Goal: Task Accomplishment & Management: Manage account settings

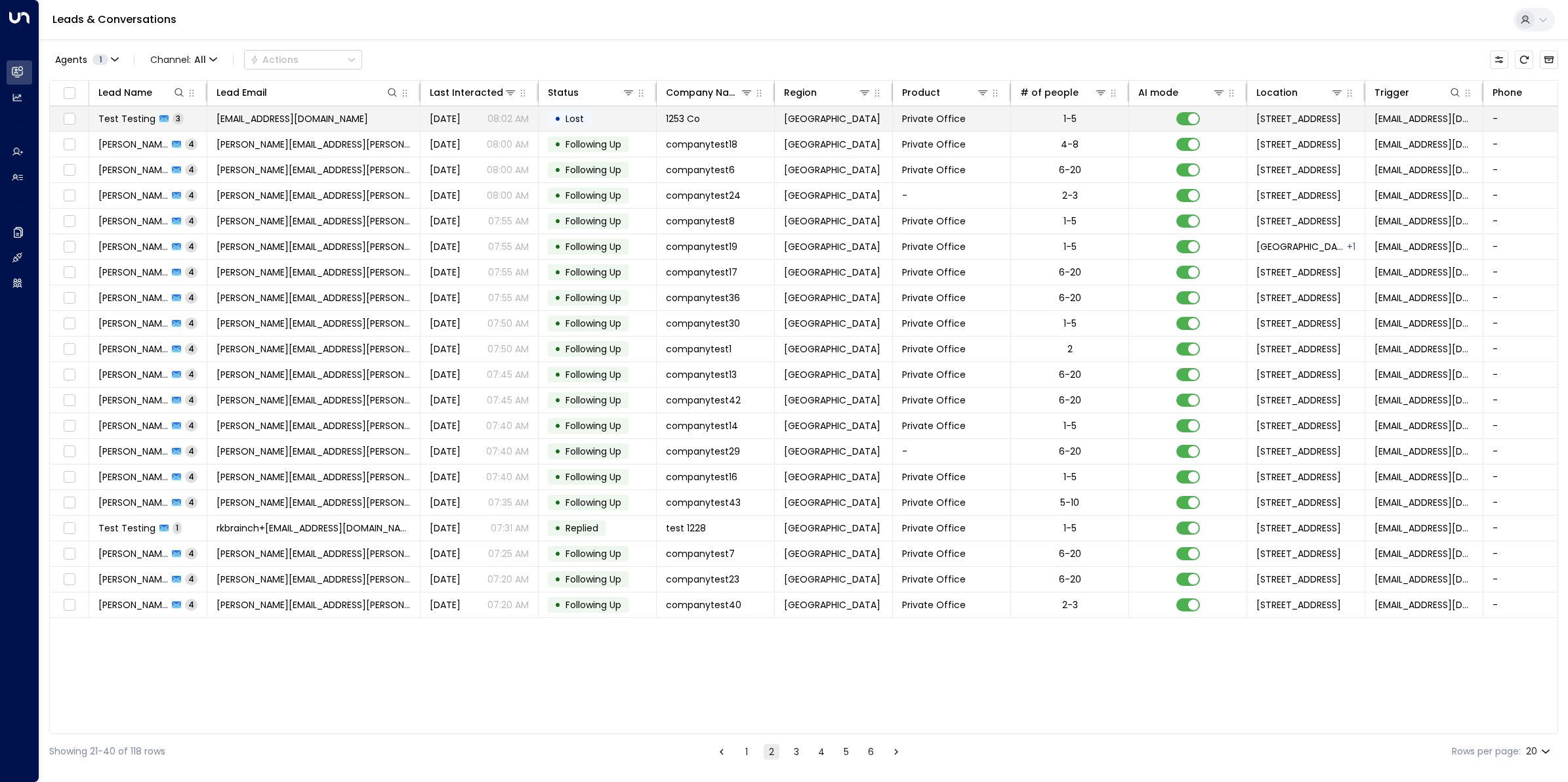
click at [123, 118] on span "Test Testing" at bounding box center [127, 118] width 57 height 13
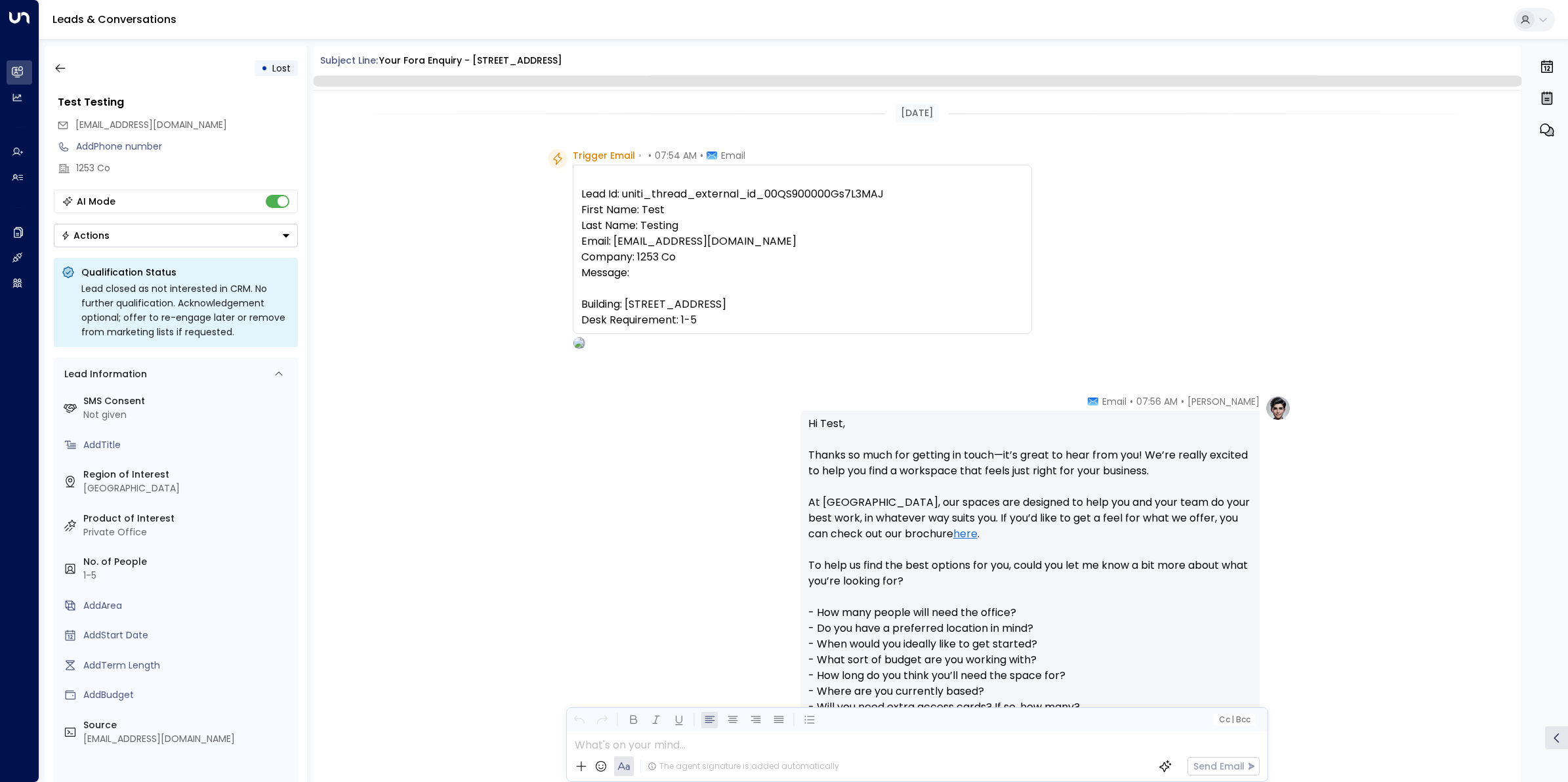
scroll to position [929, 0]
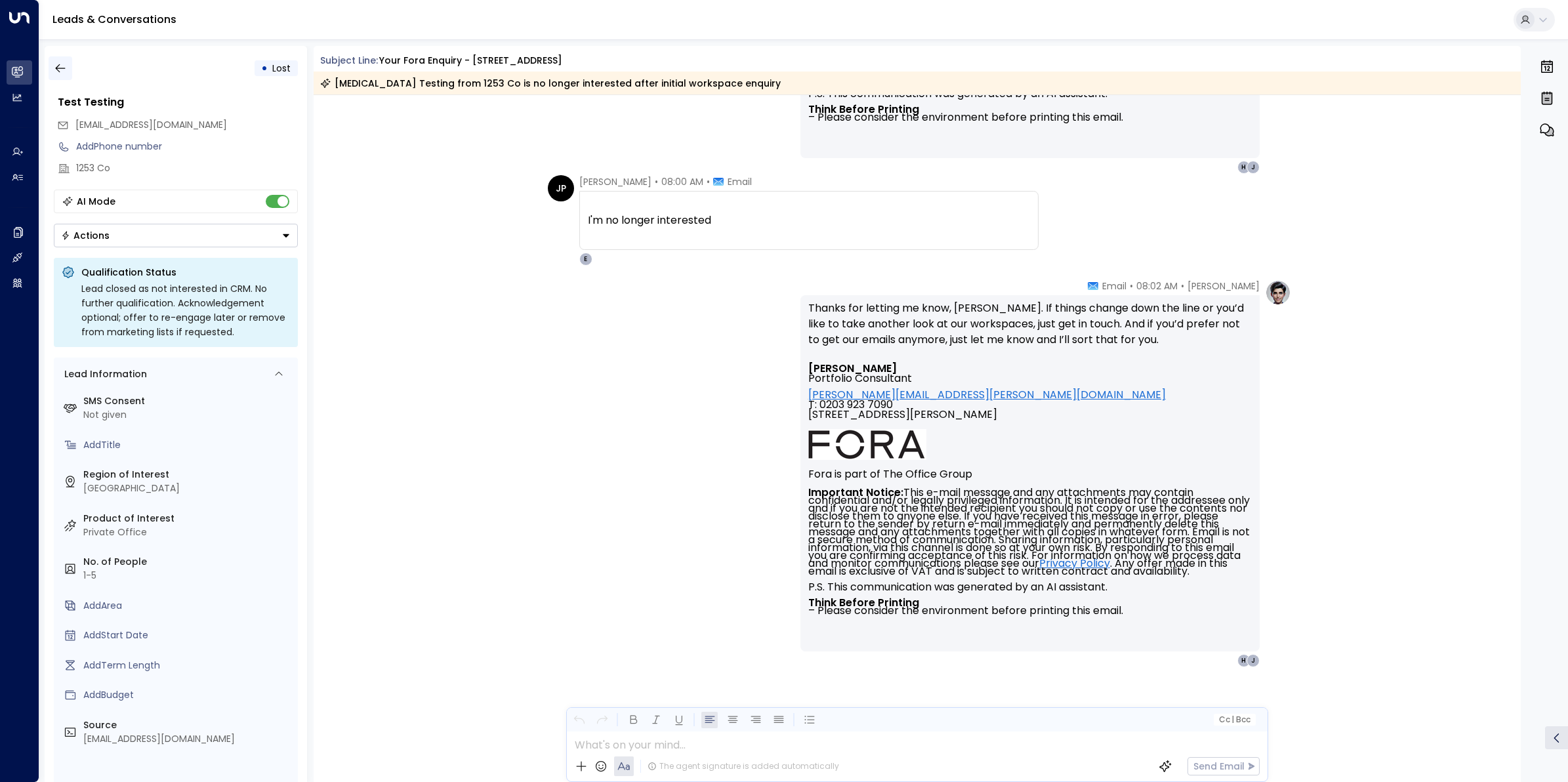
click at [51, 66] on button "button" at bounding box center [61, 68] width 24 height 24
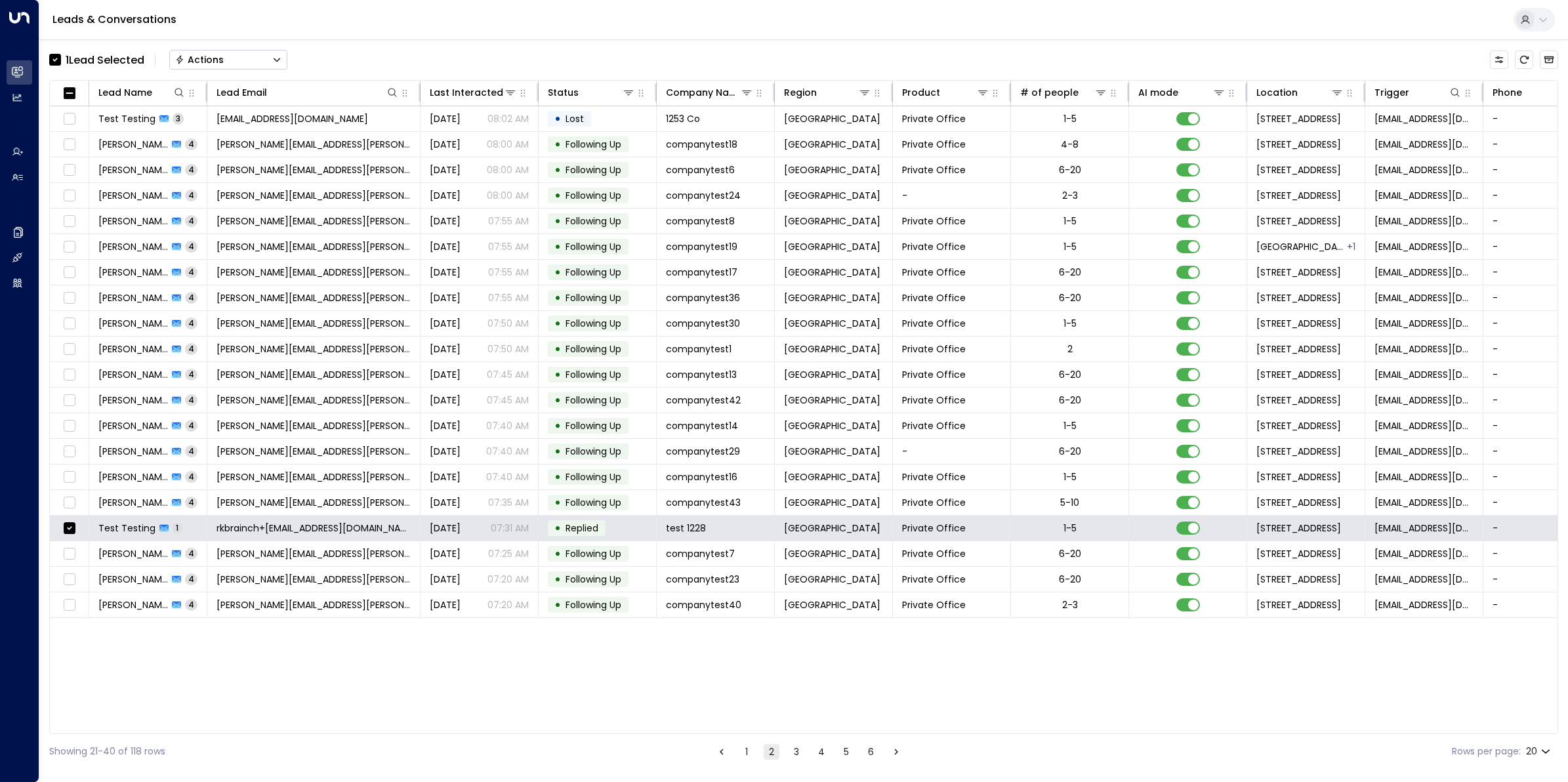
click at [210, 62] on div "Actions" at bounding box center [199, 59] width 49 height 12
click at [207, 149] on span "Archive Lead" at bounding box center [207, 146] width 61 height 13
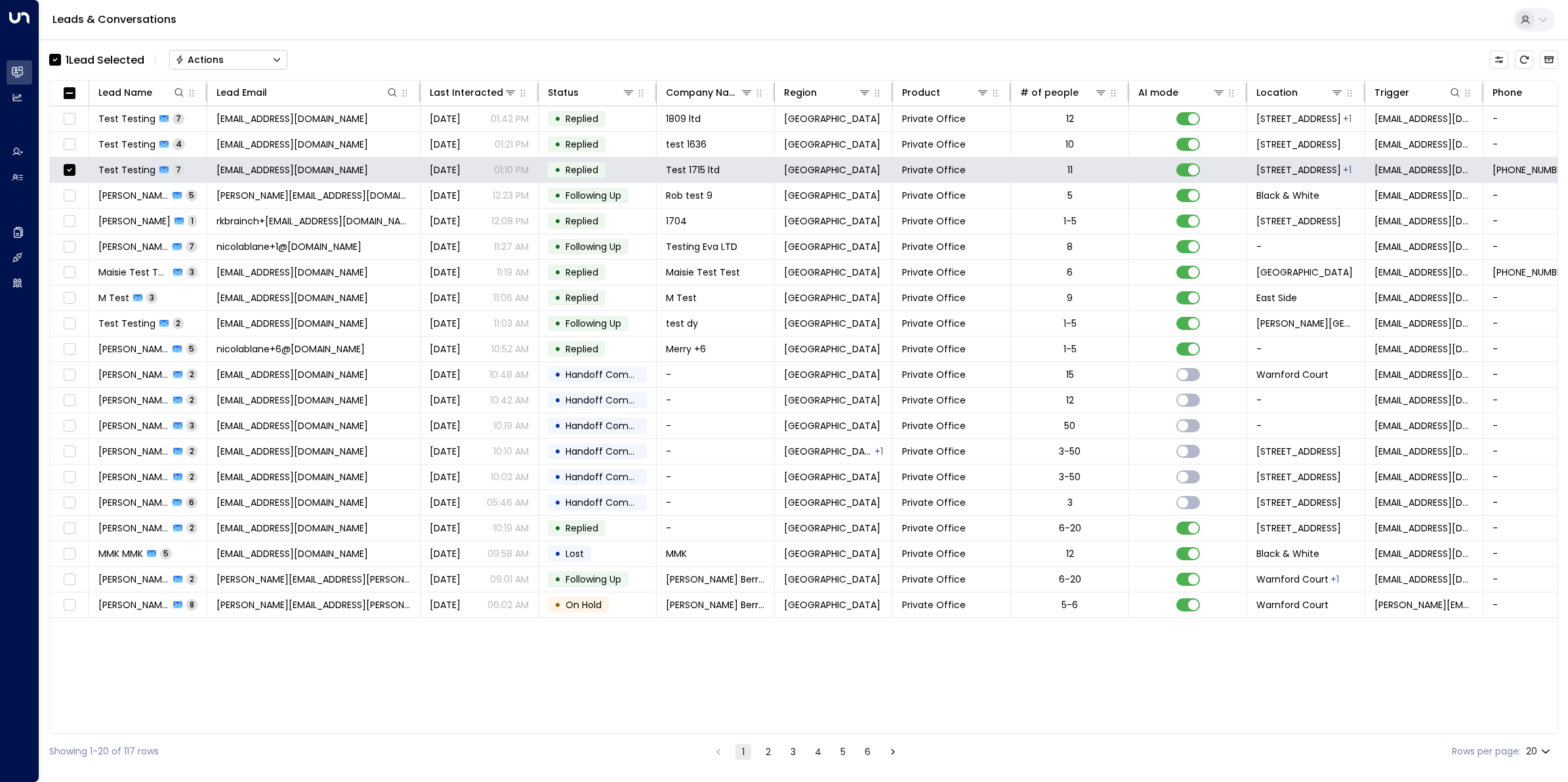
click at [233, 56] on button "Actions" at bounding box center [228, 60] width 118 height 20
drag, startPoint x: 211, startPoint y: 148, endPoint x: 548, endPoint y: 191, distance: 339.7
click at [211, 146] on span "Archive Lead" at bounding box center [207, 146] width 61 height 13
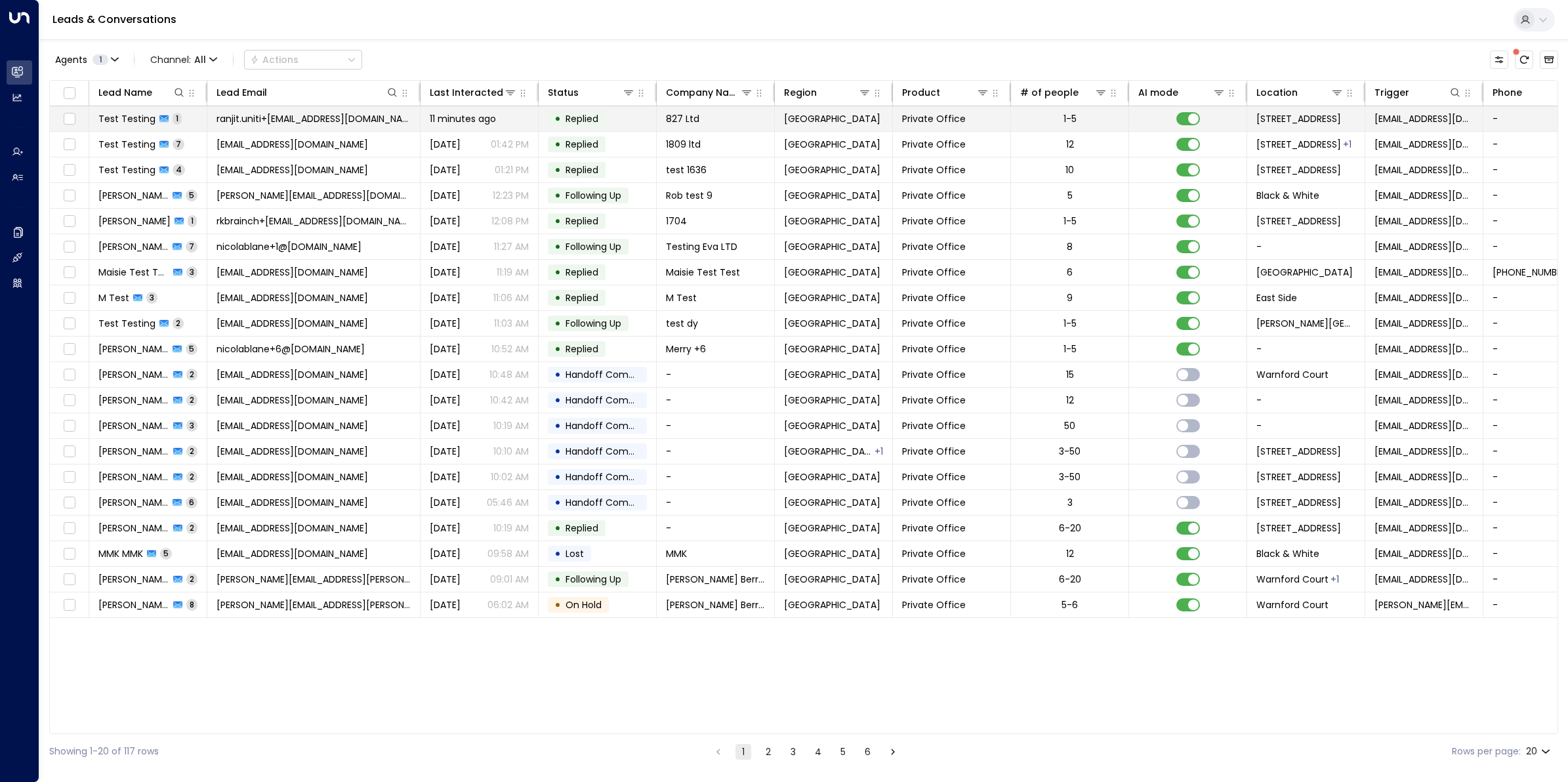
click at [126, 121] on span "Test Testing" at bounding box center [127, 118] width 57 height 13
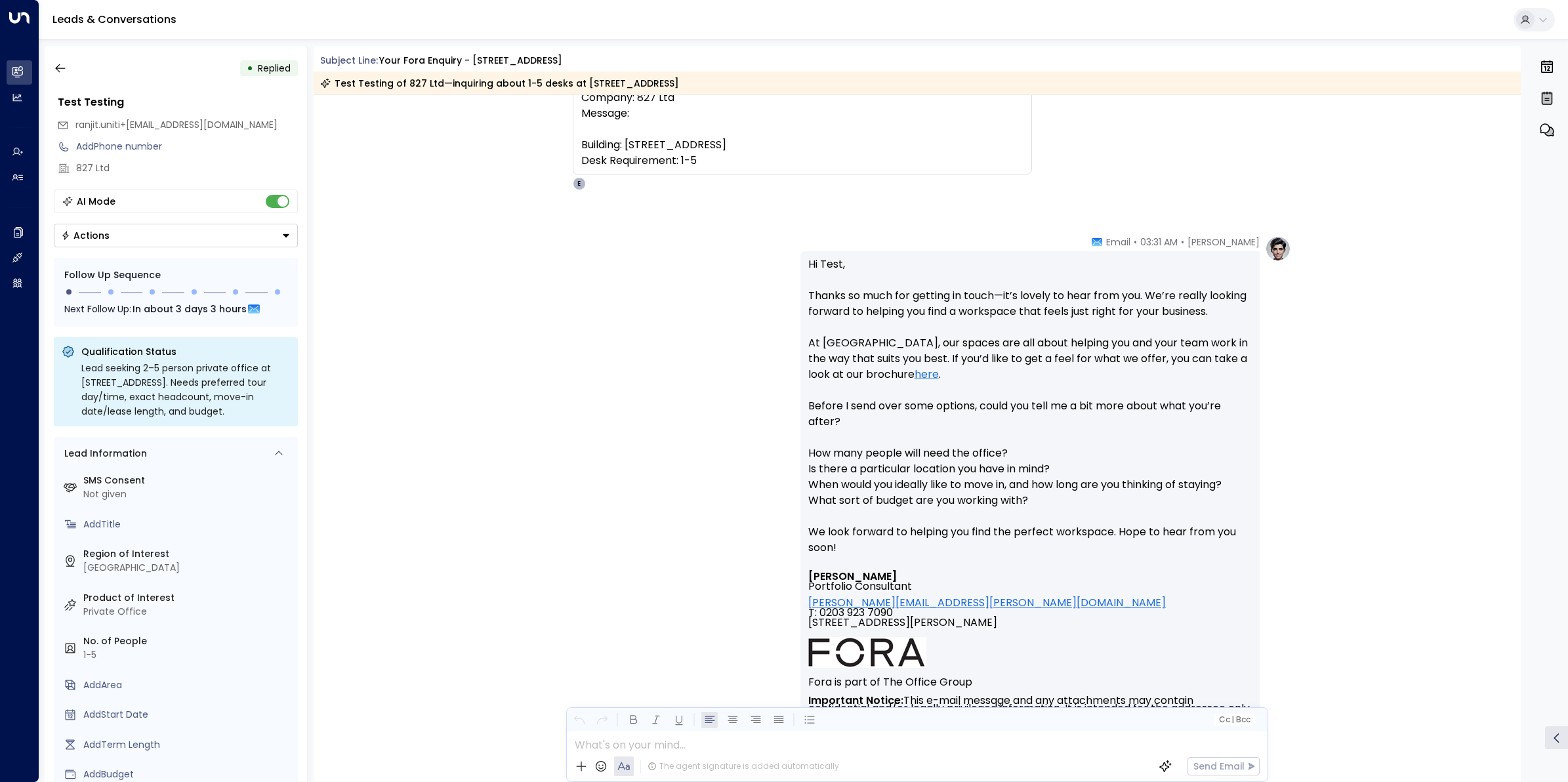
scroll to position [97, 0]
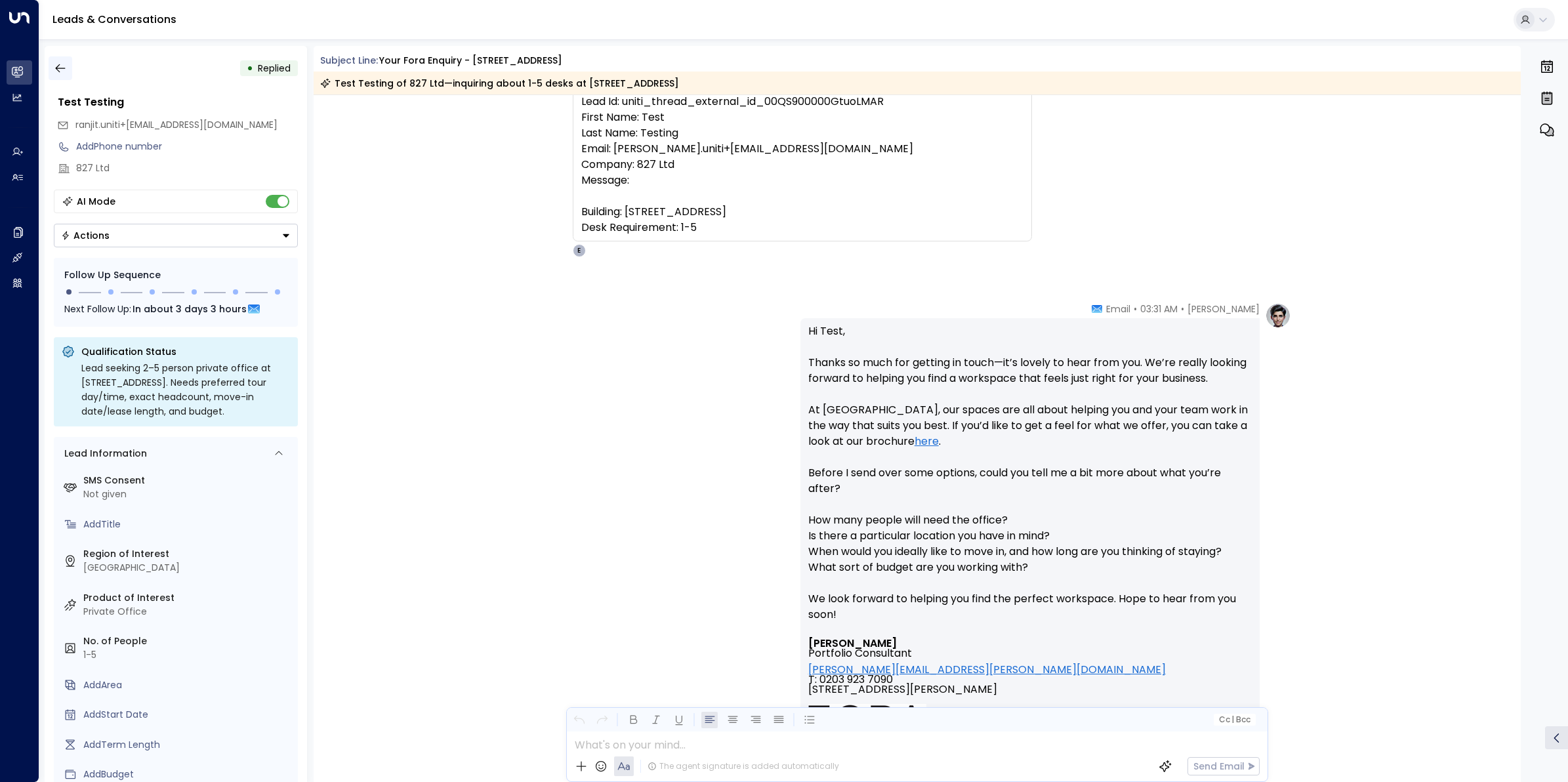
click at [64, 69] on icon "button" at bounding box center [60, 68] width 13 height 13
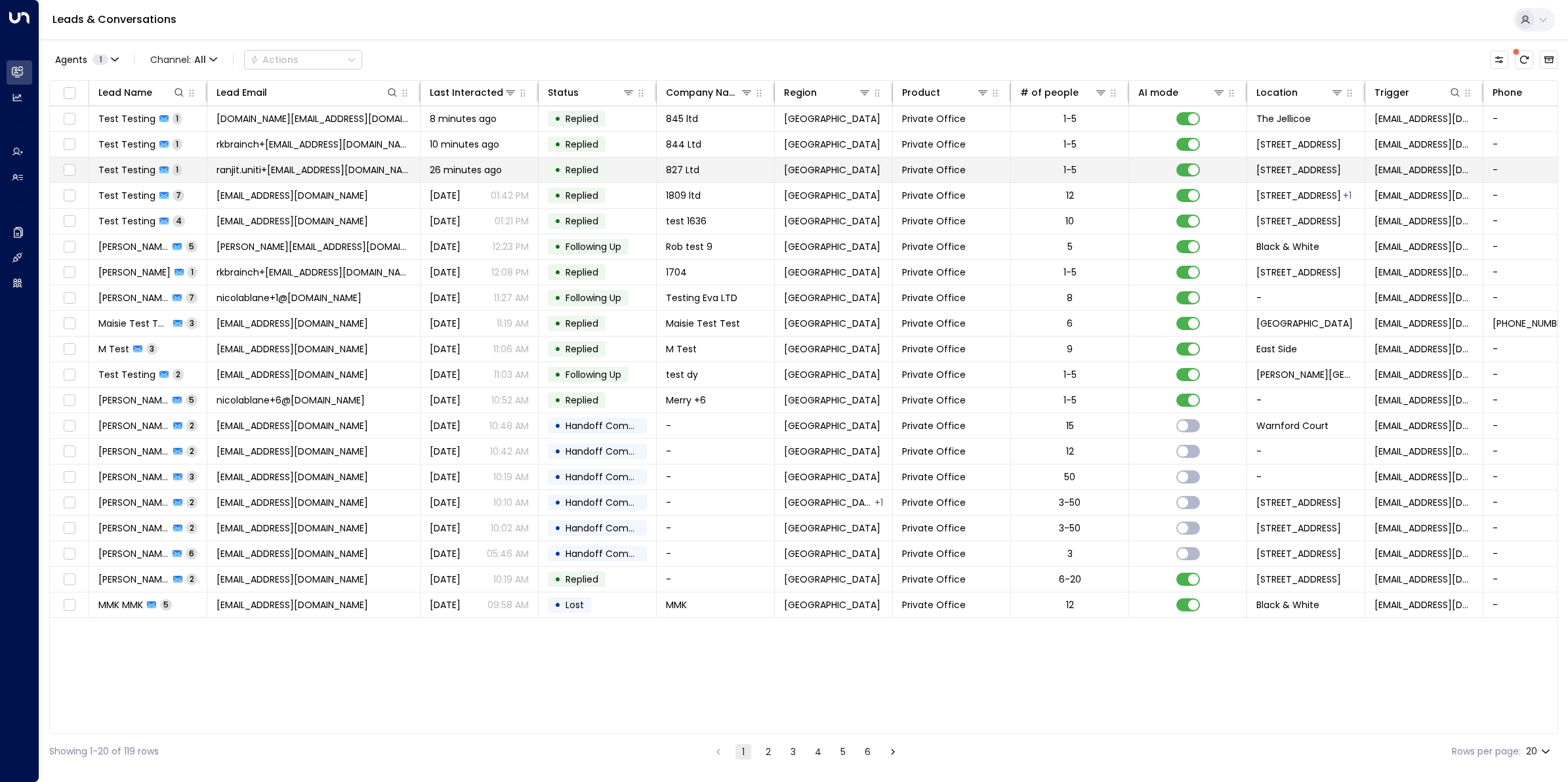
click at [282, 172] on span "ranjit.uniti+[EMAIL_ADDRESS][DOMAIN_NAME]" at bounding box center [313, 170] width 194 height 13
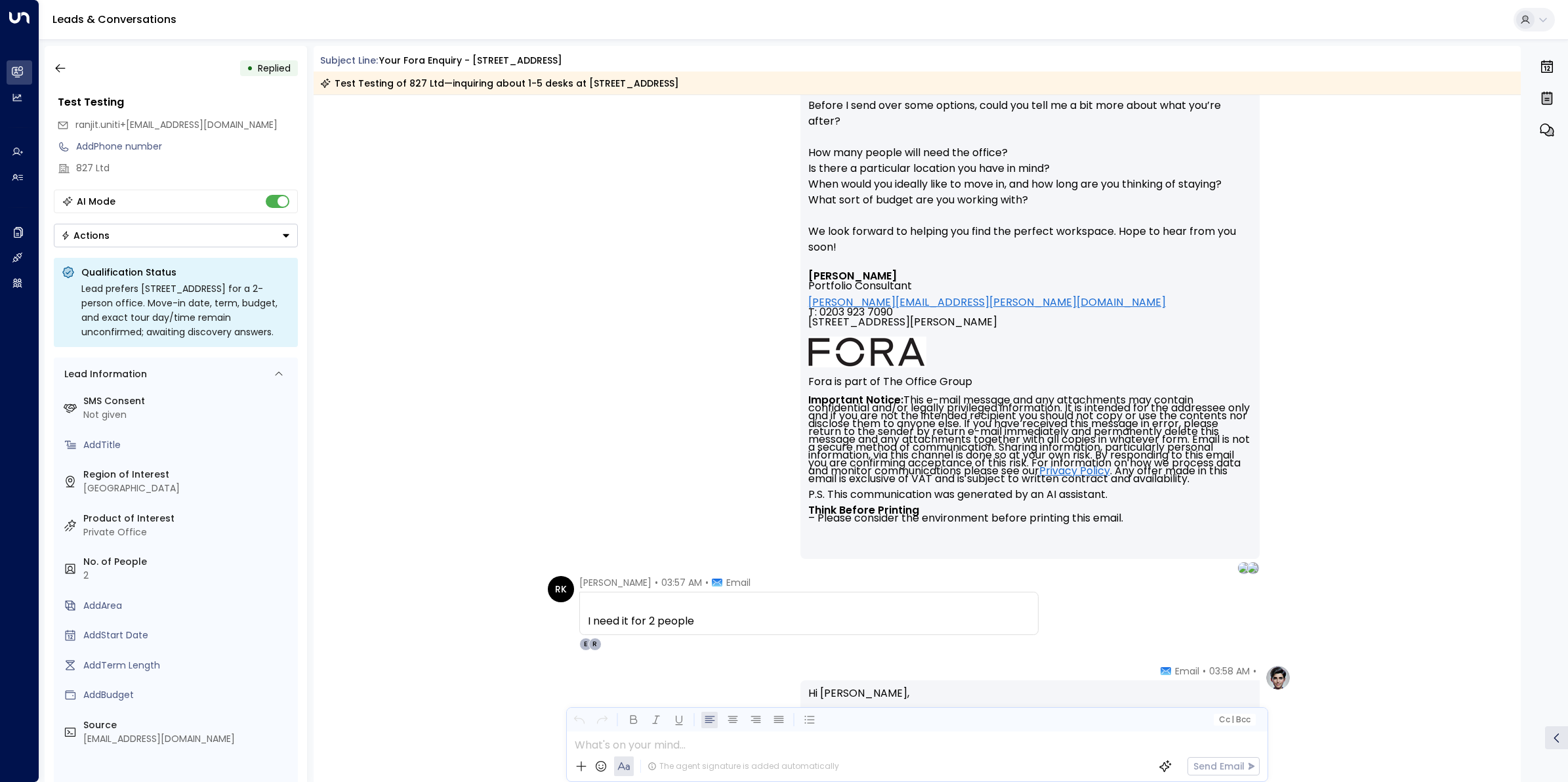
scroll to position [996, 0]
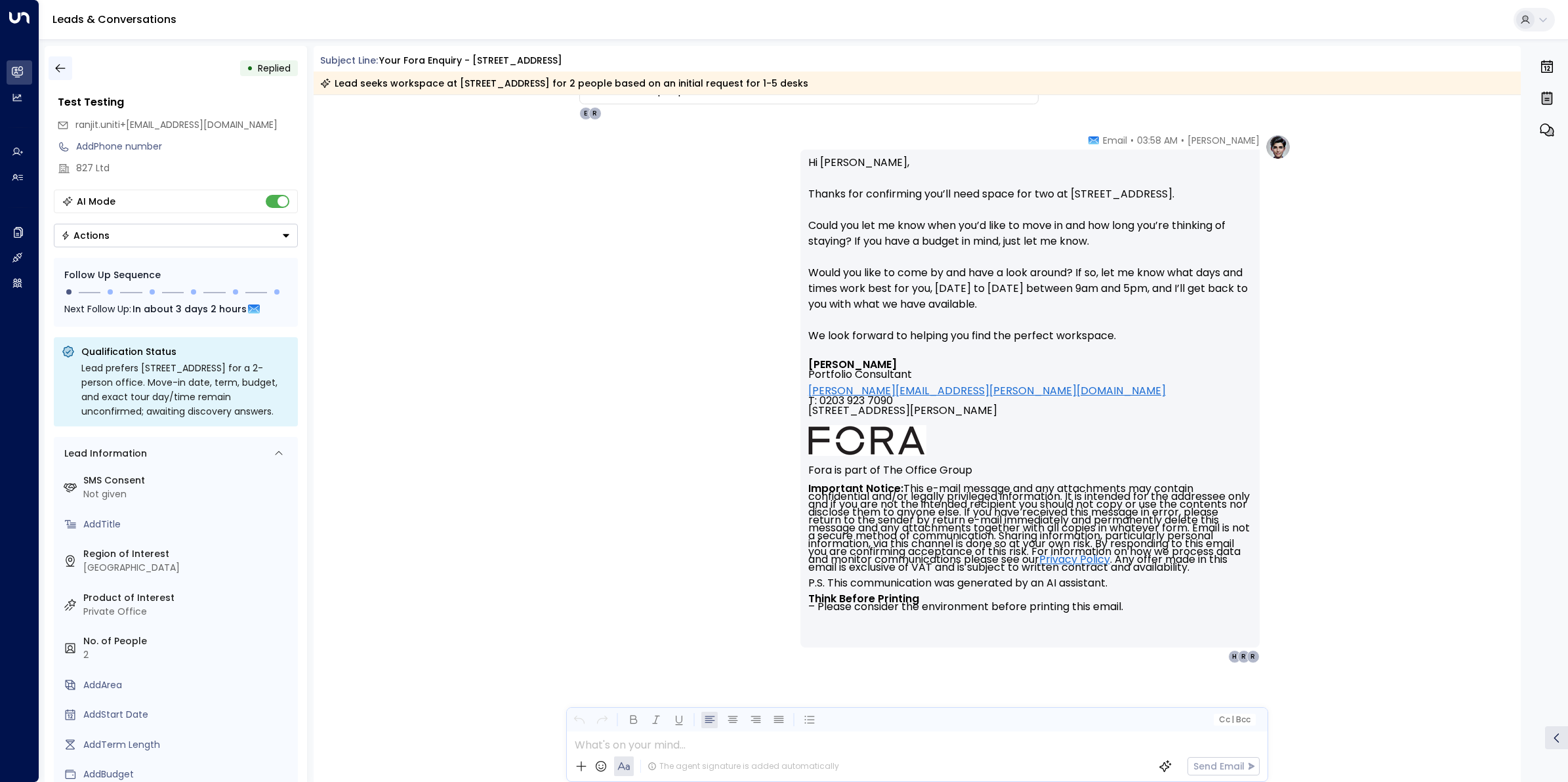
click at [58, 66] on icon "button" at bounding box center [60, 69] width 10 height 9
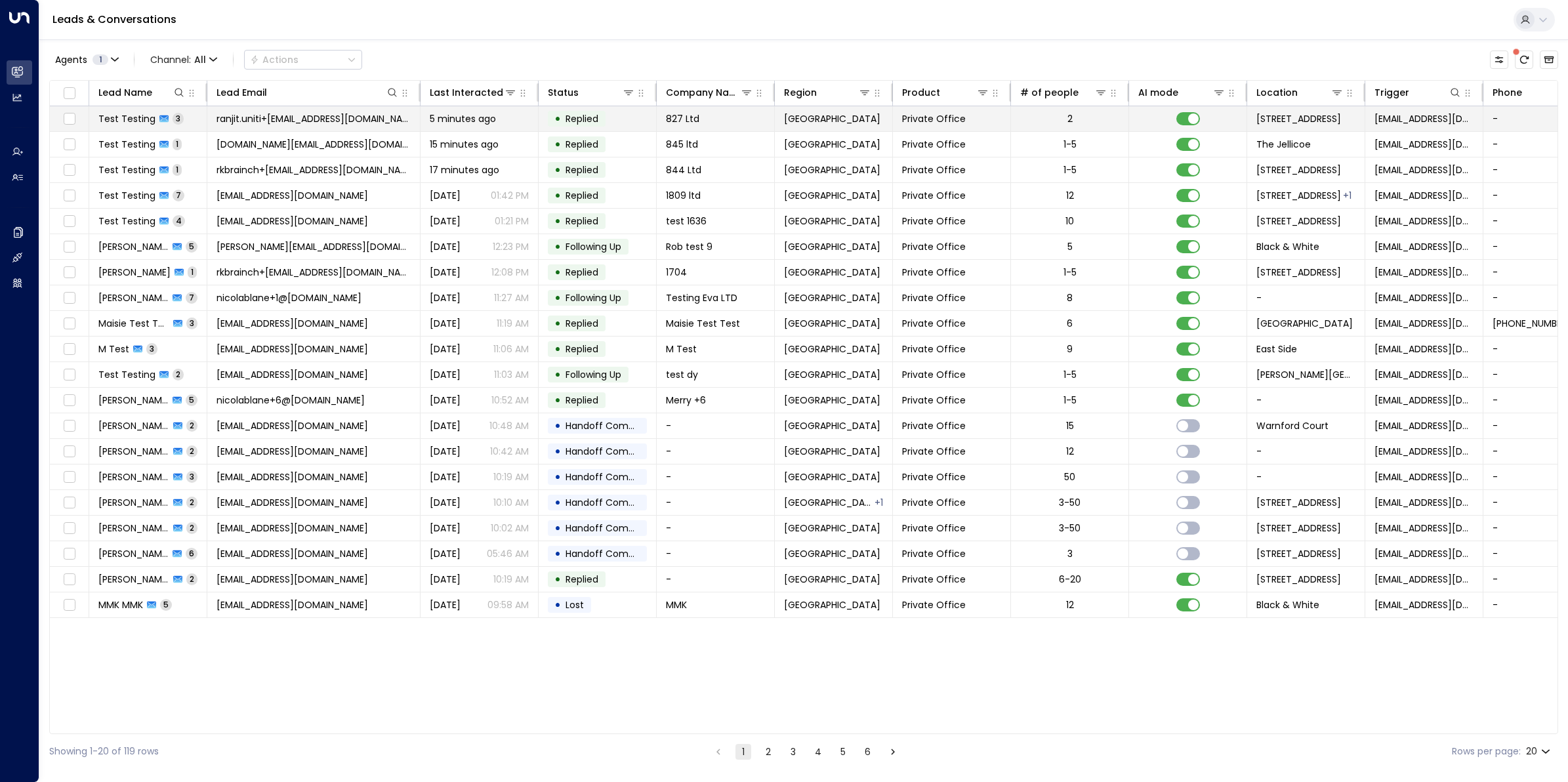
click at [304, 116] on span "ranjit.uniti+[EMAIL_ADDRESS][DOMAIN_NAME]" at bounding box center [313, 118] width 194 height 13
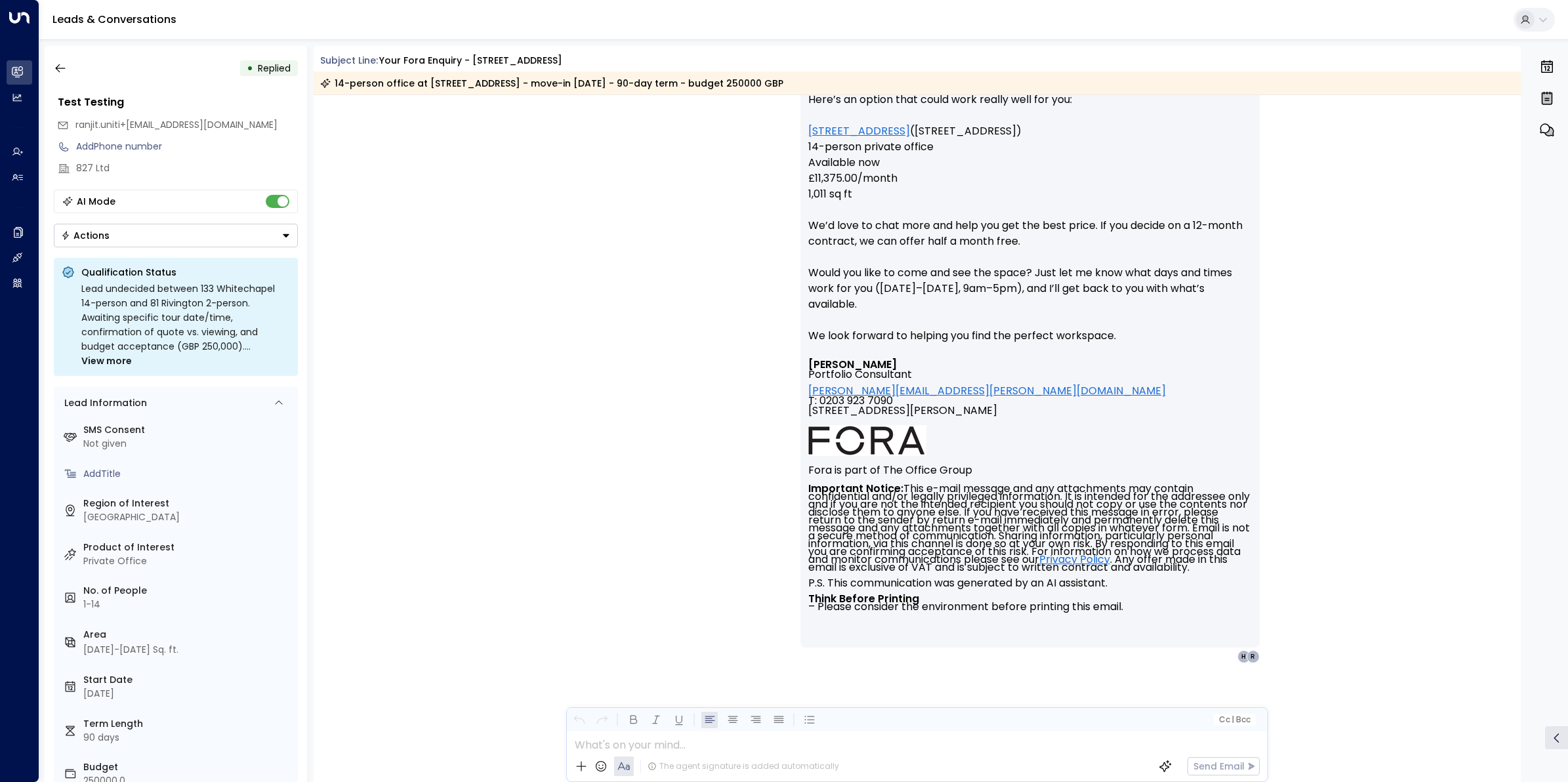
scroll to position [3909, 0]
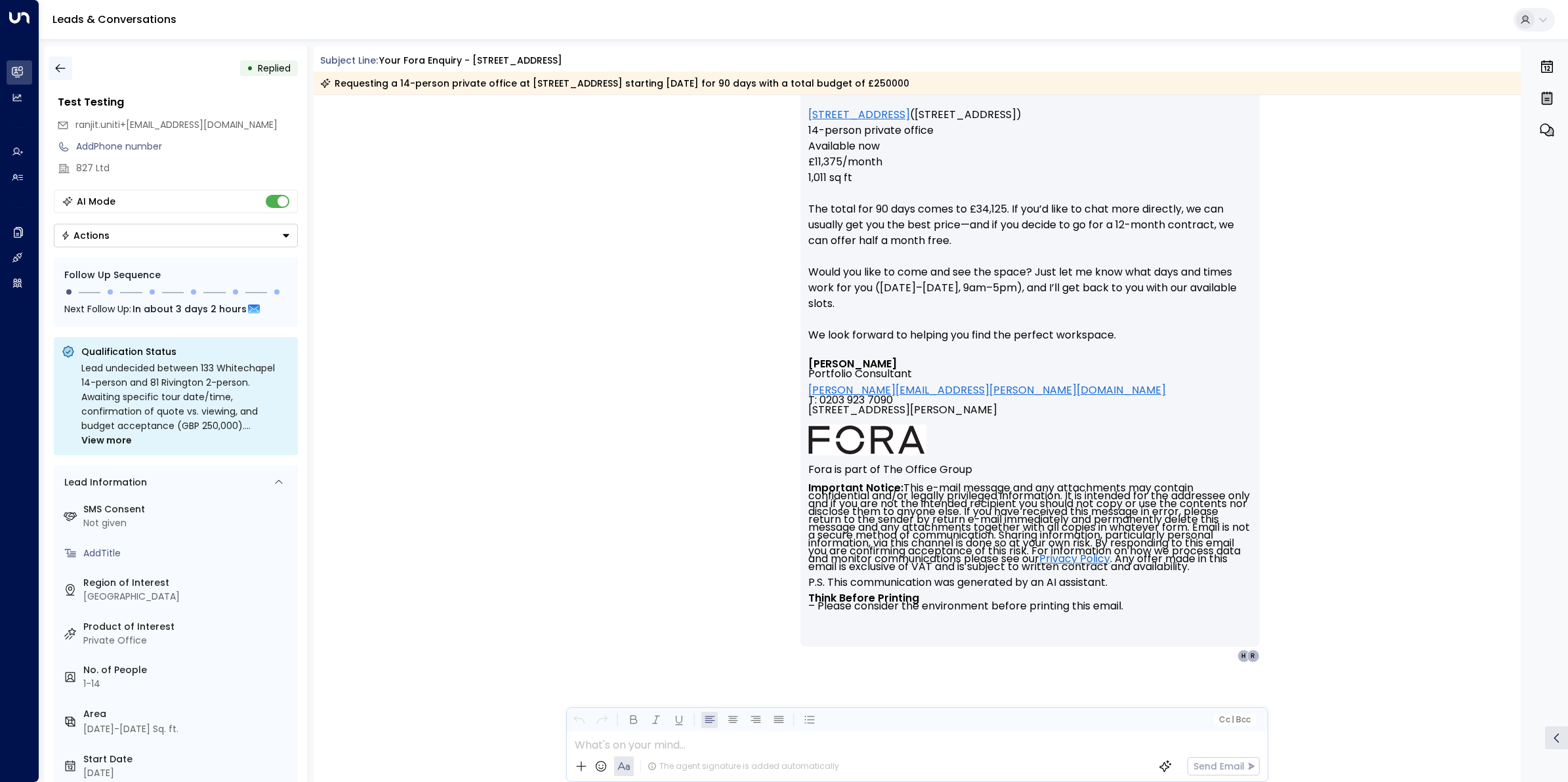
click at [56, 67] on icon "button" at bounding box center [60, 69] width 10 height 9
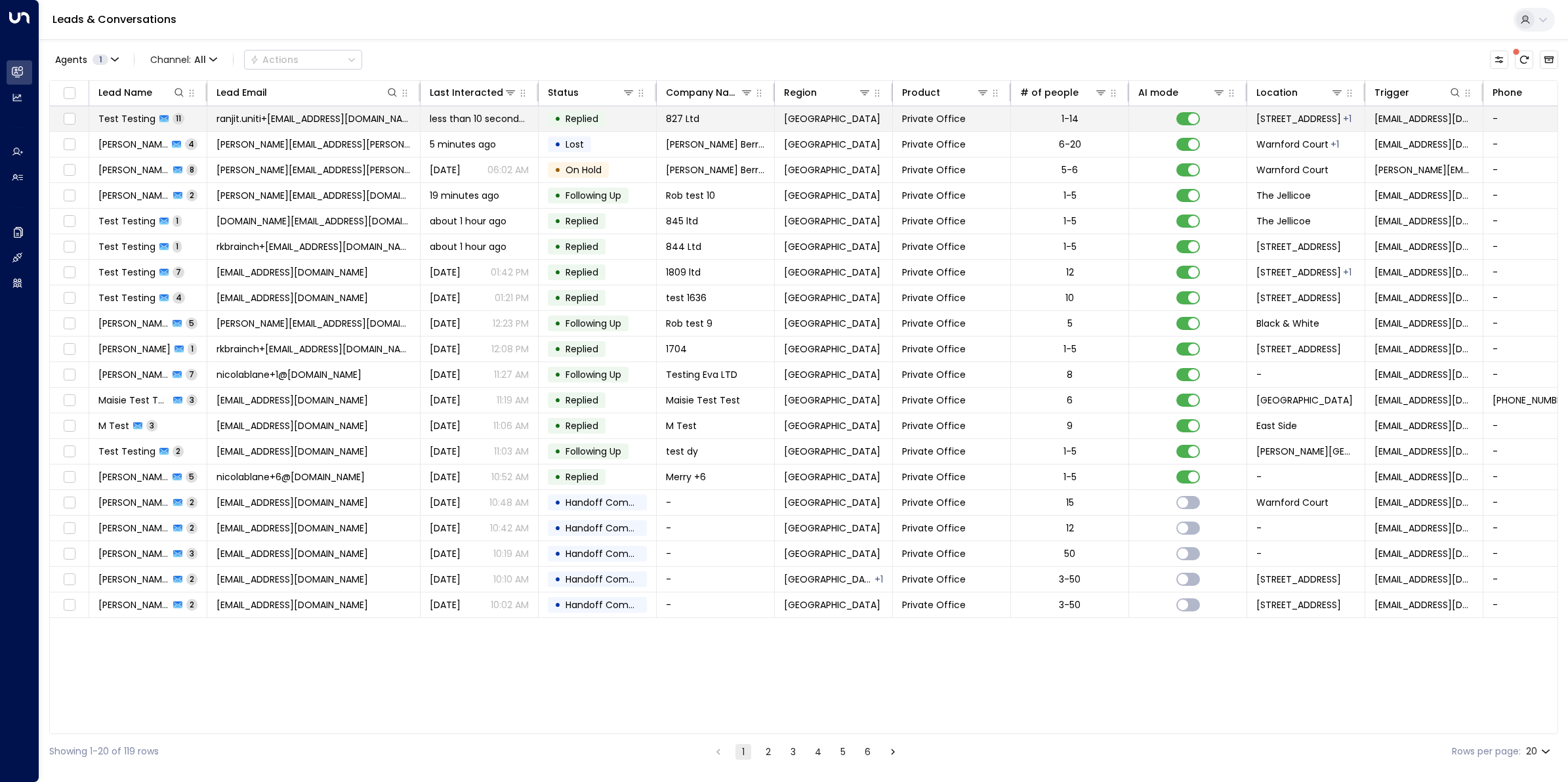
click at [143, 118] on span "Test Testing" at bounding box center [127, 118] width 57 height 13
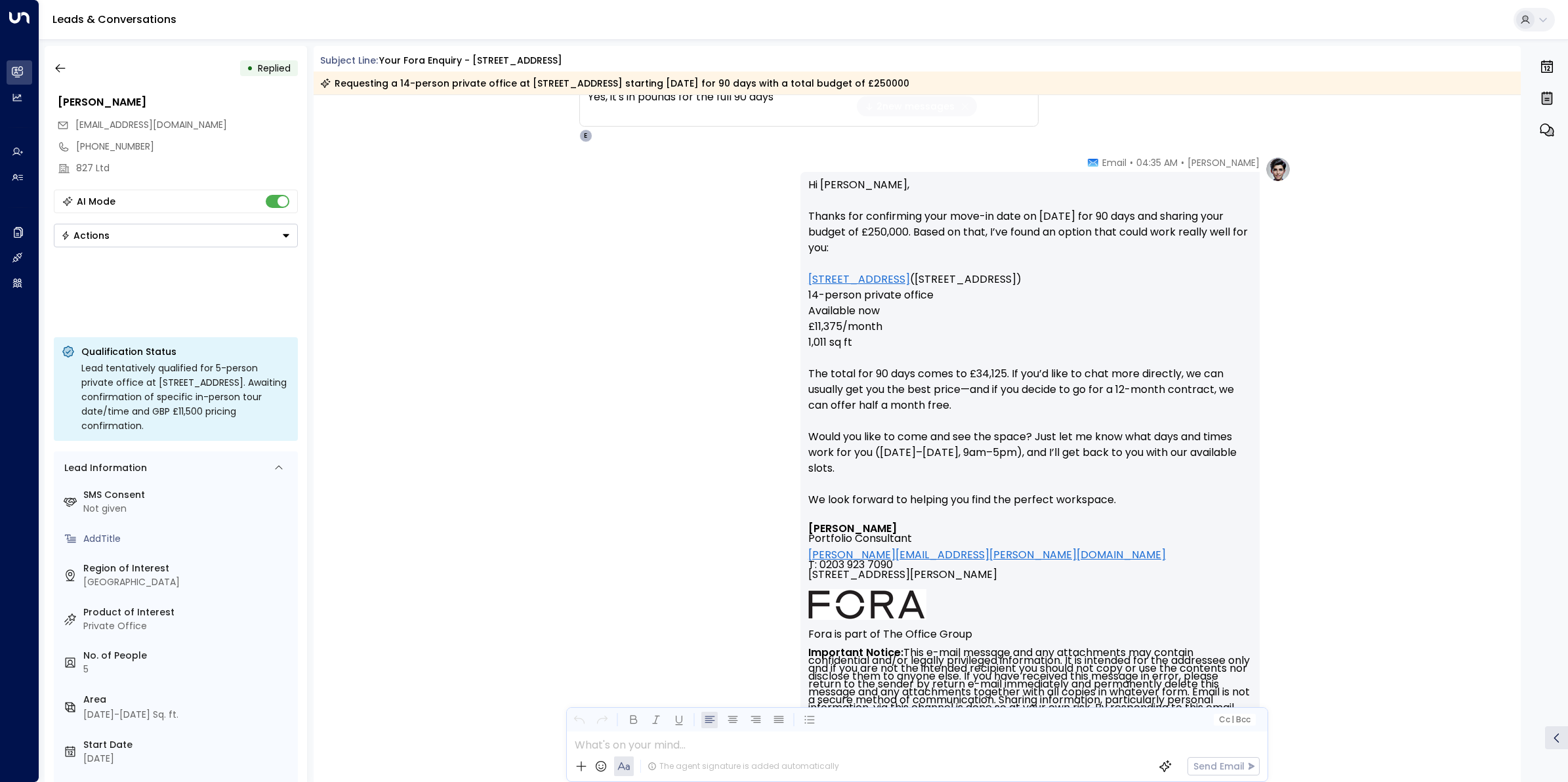
scroll to position [3564, 0]
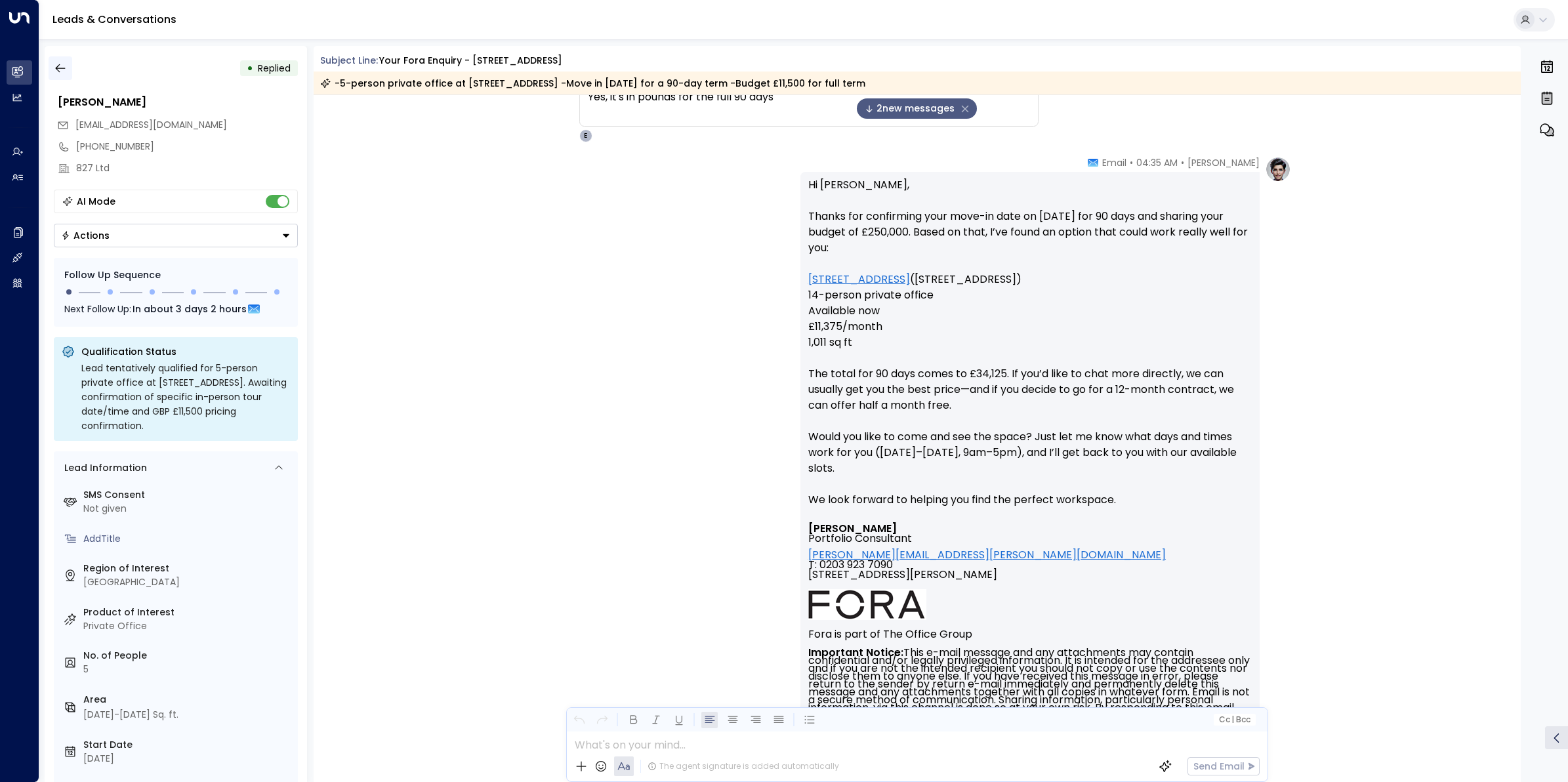
click at [56, 66] on icon "button" at bounding box center [60, 68] width 13 height 13
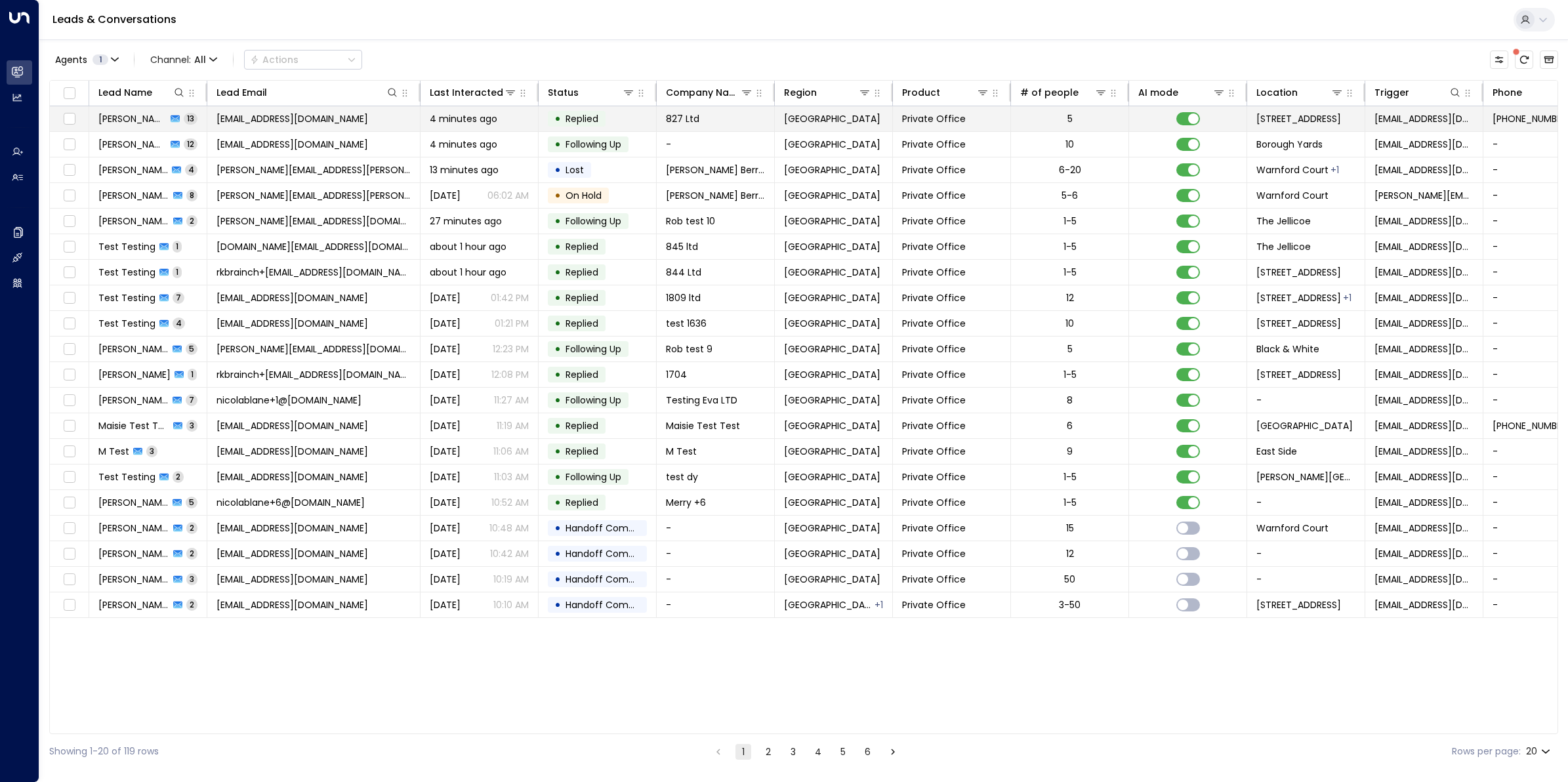
click at [298, 117] on span "[EMAIL_ADDRESS][DOMAIN_NAME]" at bounding box center [292, 118] width 151 height 13
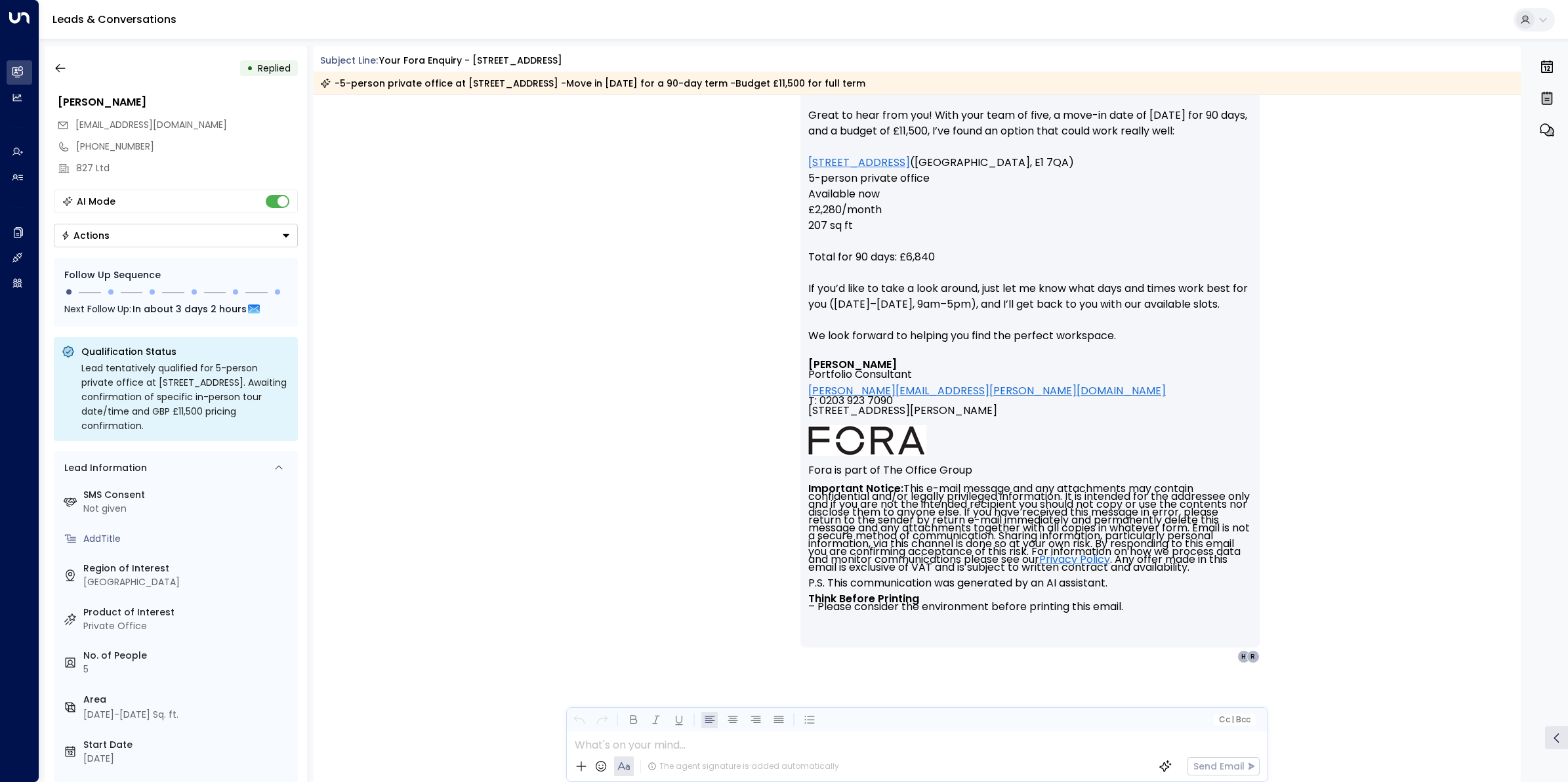
scroll to position [4071, 0]
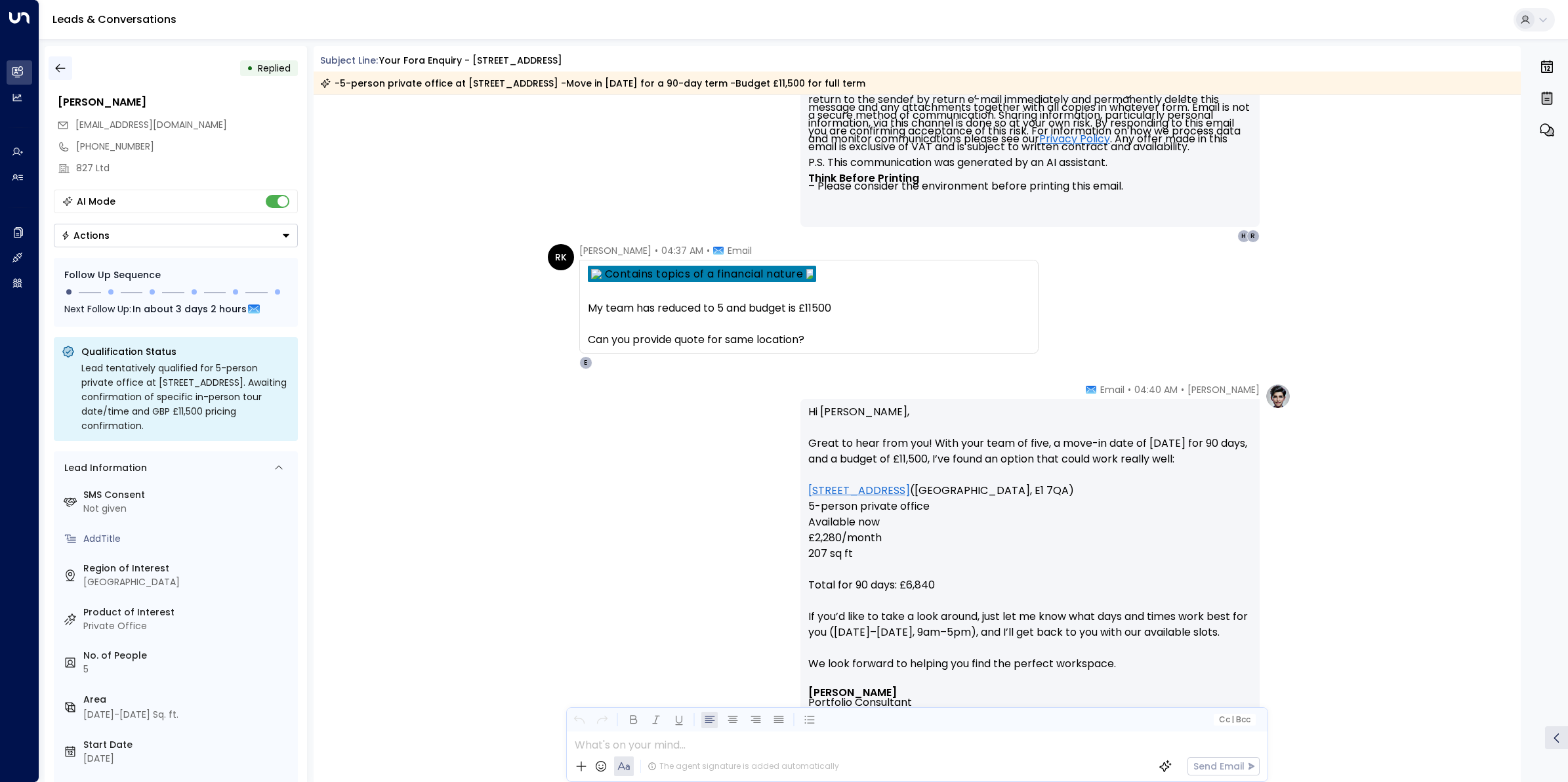
click at [59, 67] on icon "button" at bounding box center [60, 68] width 13 height 13
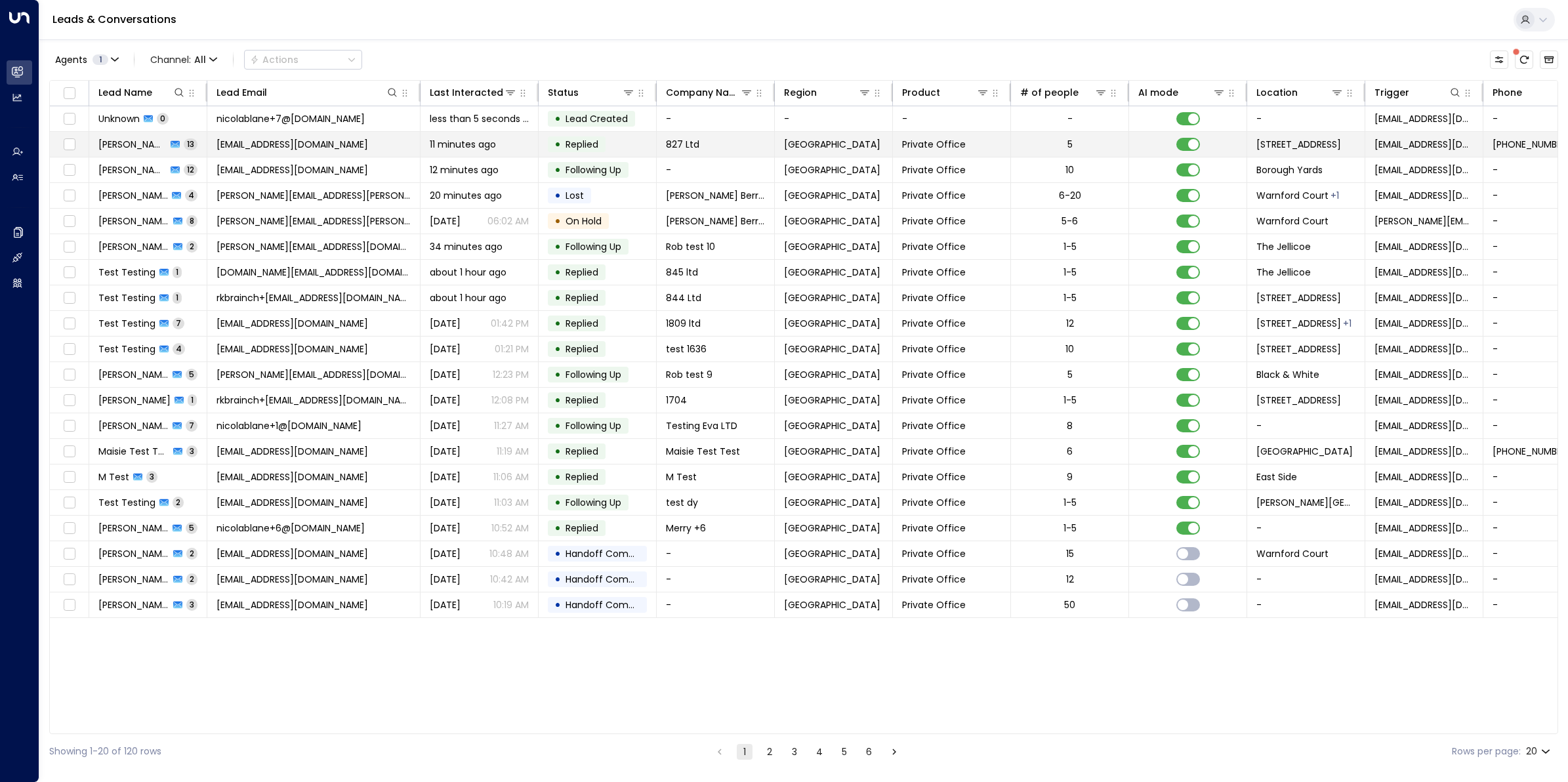
click at [109, 141] on span "[PERSON_NAME]" at bounding box center [133, 144] width 69 height 13
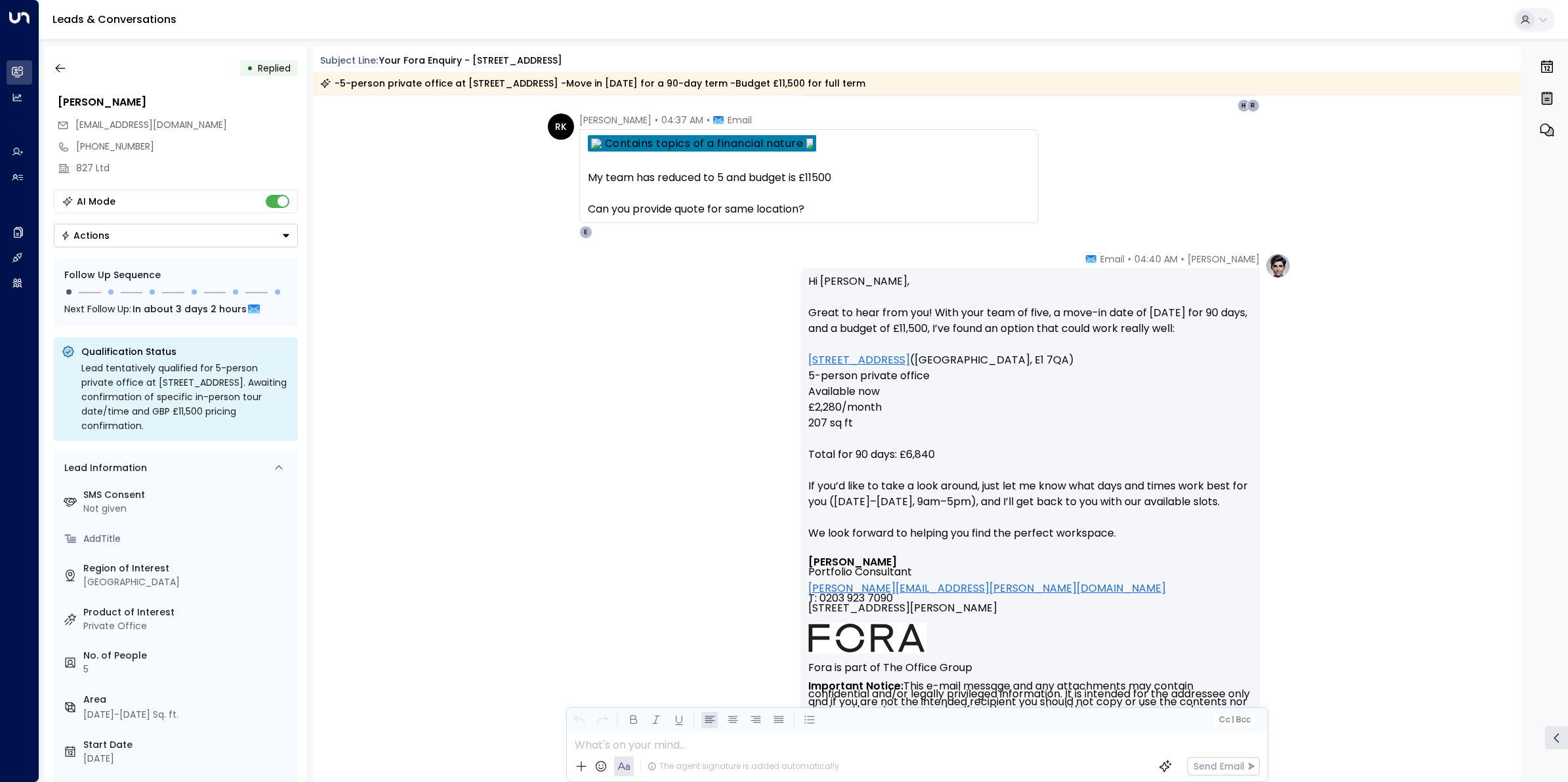
scroll to position [4201, 0]
click at [58, 64] on icon "button" at bounding box center [60, 68] width 13 height 13
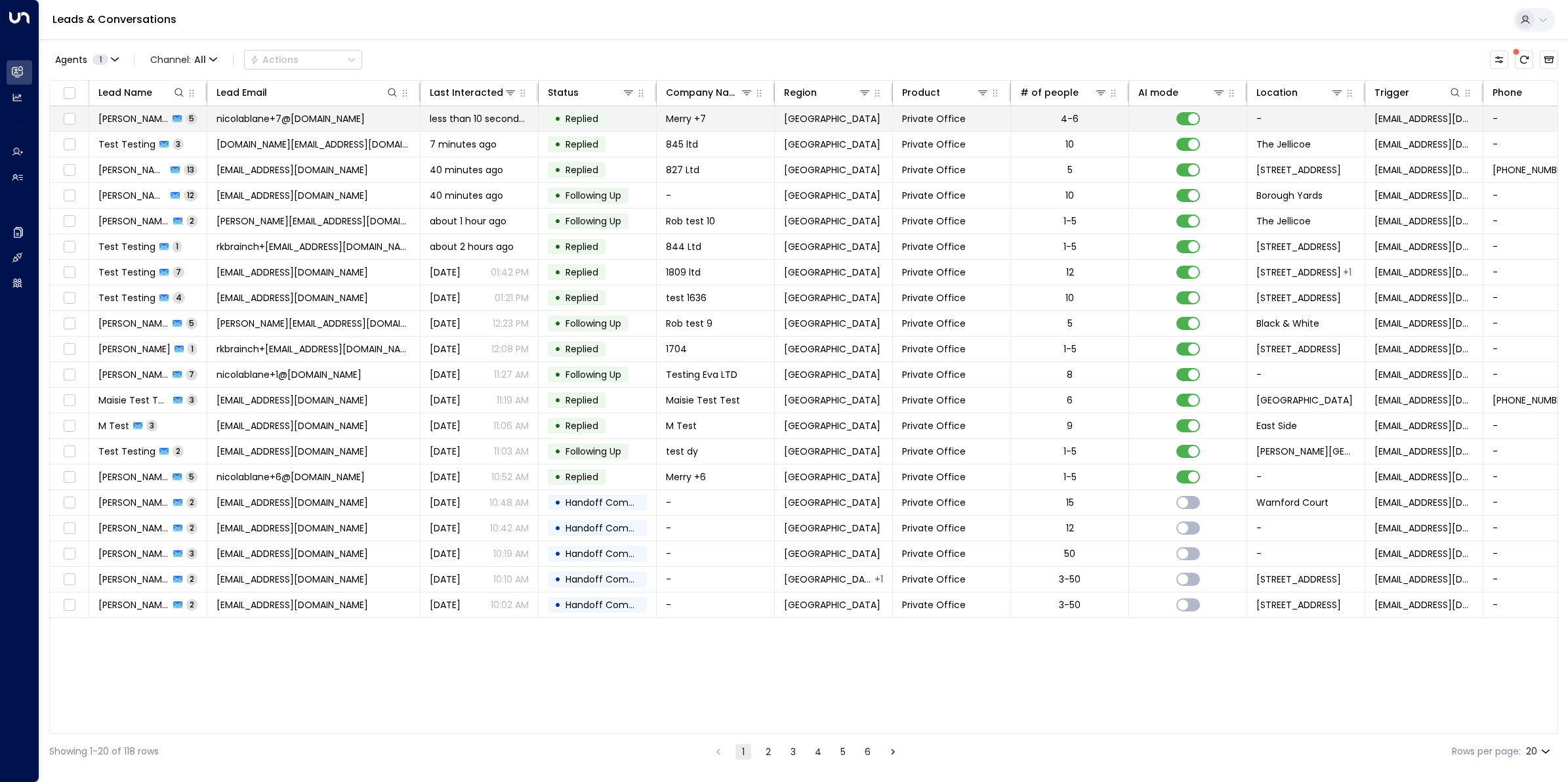
click at [126, 122] on span "[PERSON_NAME]" at bounding box center [134, 118] width 70 height 13
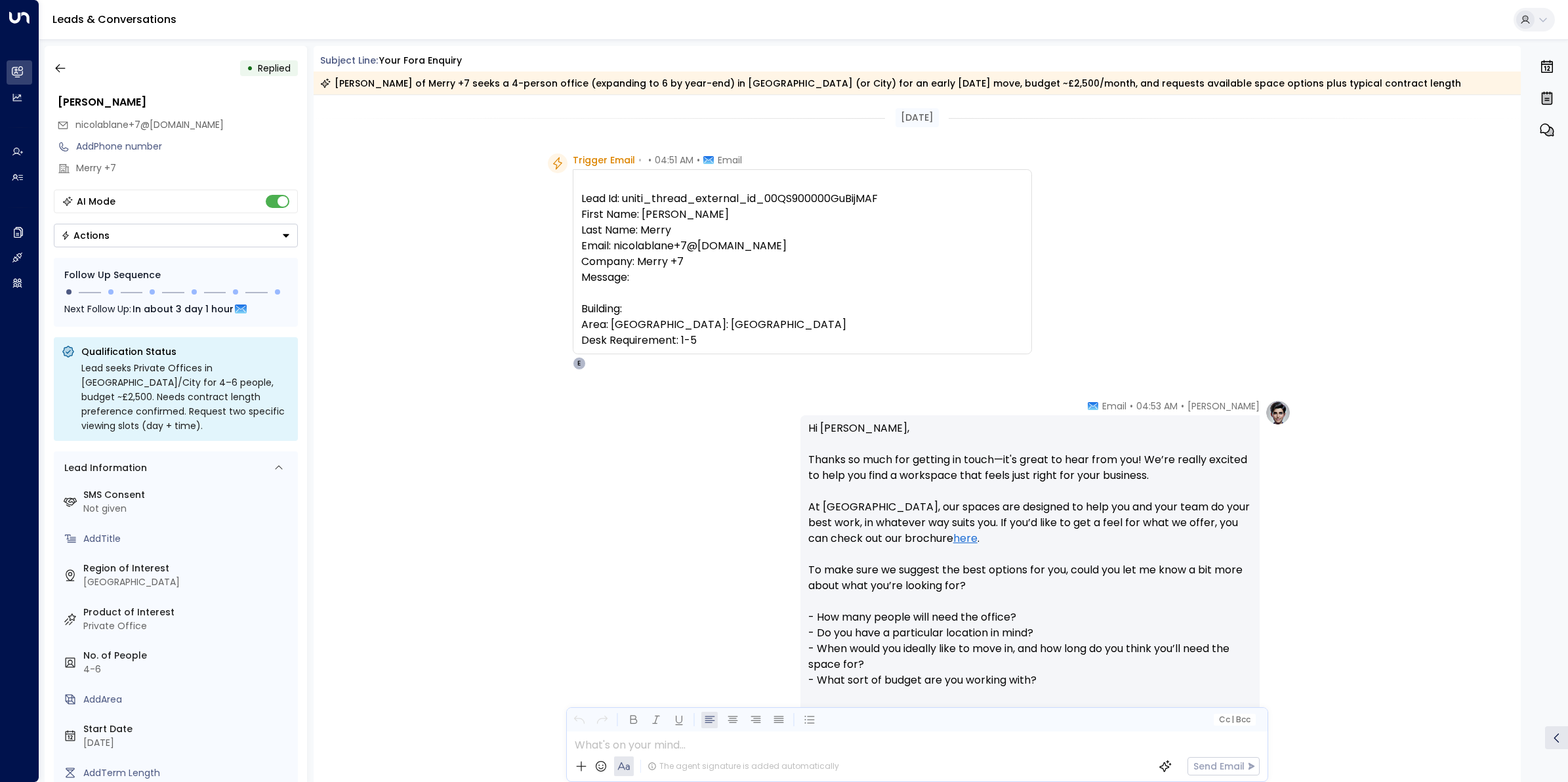
click at [838, 195] on pre "Lead Id: uniti_thread_external_id_00QS900000GuBijMAF First Name: [PERSON_NAME] …" at bounding box center [802, 269] width 443 height 158
drag, startPoint x: 838, startPoint y: 195, endPoint x: 857, endPoint y: 202, distance: 20.2
click at [857, 202] on pre "Lead Id: uniti_thread_external_id_00QS900000GuBijMAF First Name: [PERSON_NAME] …" at bounding box center [802, 269] width 443 height 158
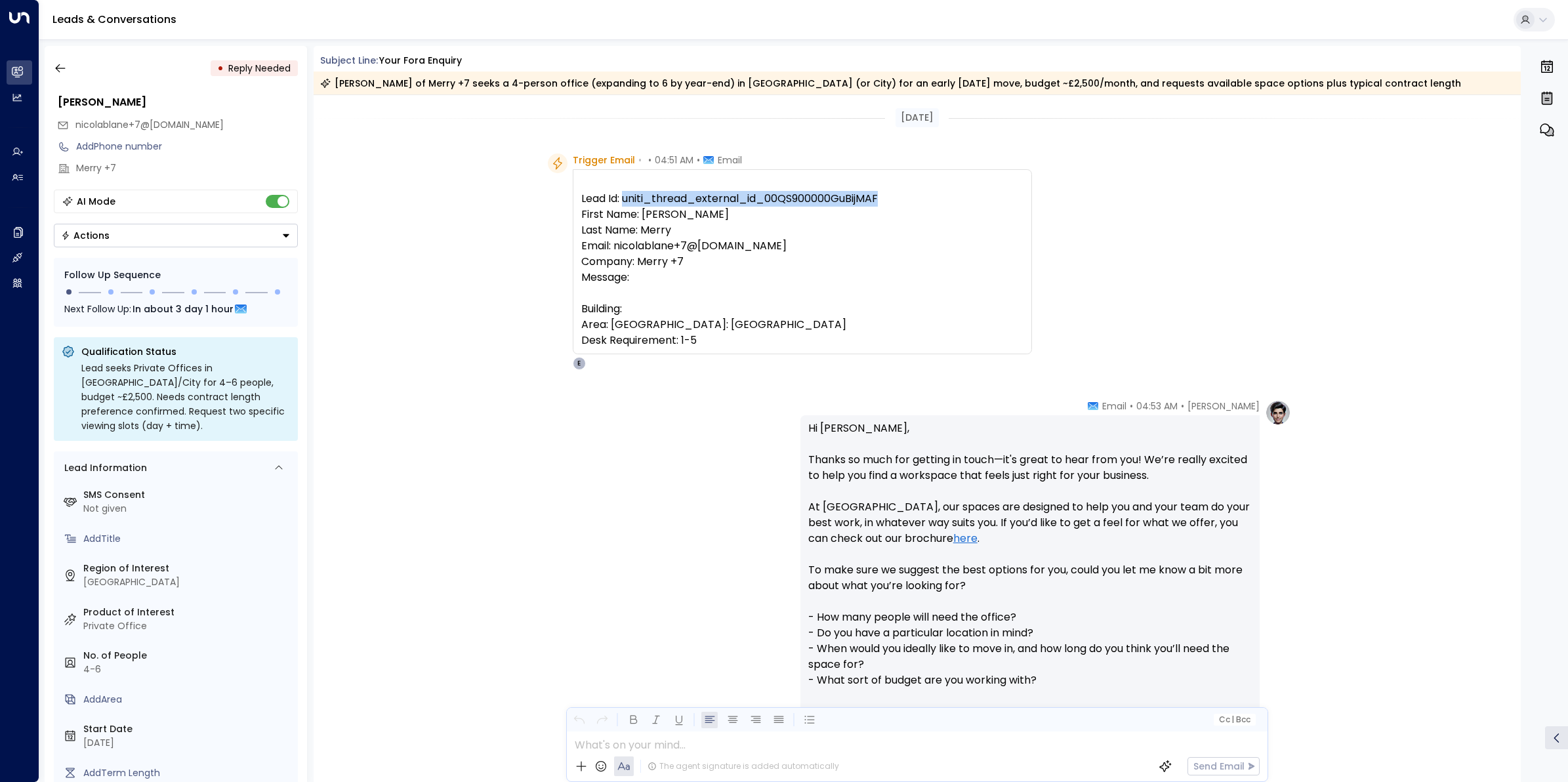
drag, startPoint x: 857, startPoint y: 202, endPoint x: 792, endPoint y: 202, distance: 65.0
click at [797, 202] on pre "Lead Id: uniti_thread_external_id_00QS900000GuBijMAF First Name: [PERSON_NAME] …" at bounding box center [802, 269] width 443 height 158
drag, startPoint x: 762, startPoint y: 202, endPoint x: 890, endPoint y: 202, distance: 128.0
click at [890, 202] on pre "Lead Id: uniti_thread_external_id_00QS900000GuBijMAF First Name: [PERSON_NAME] …" at bounding box center [802, 269] width 443 height 158
copy pre "00QS900000GuBijMAF"
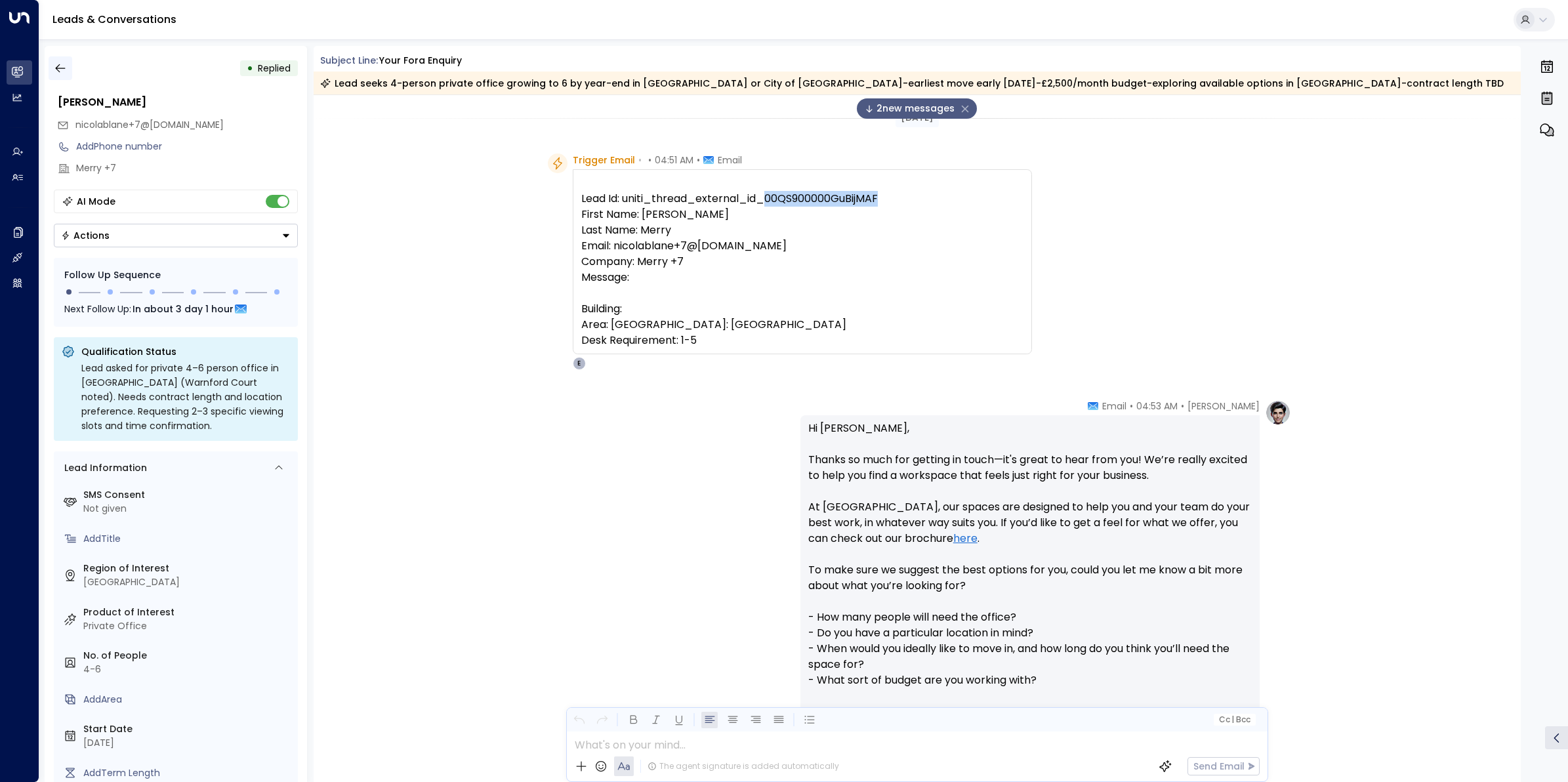
click at [56, 66] on icon "button" at bounding box center [60, 68] width 13 height 13
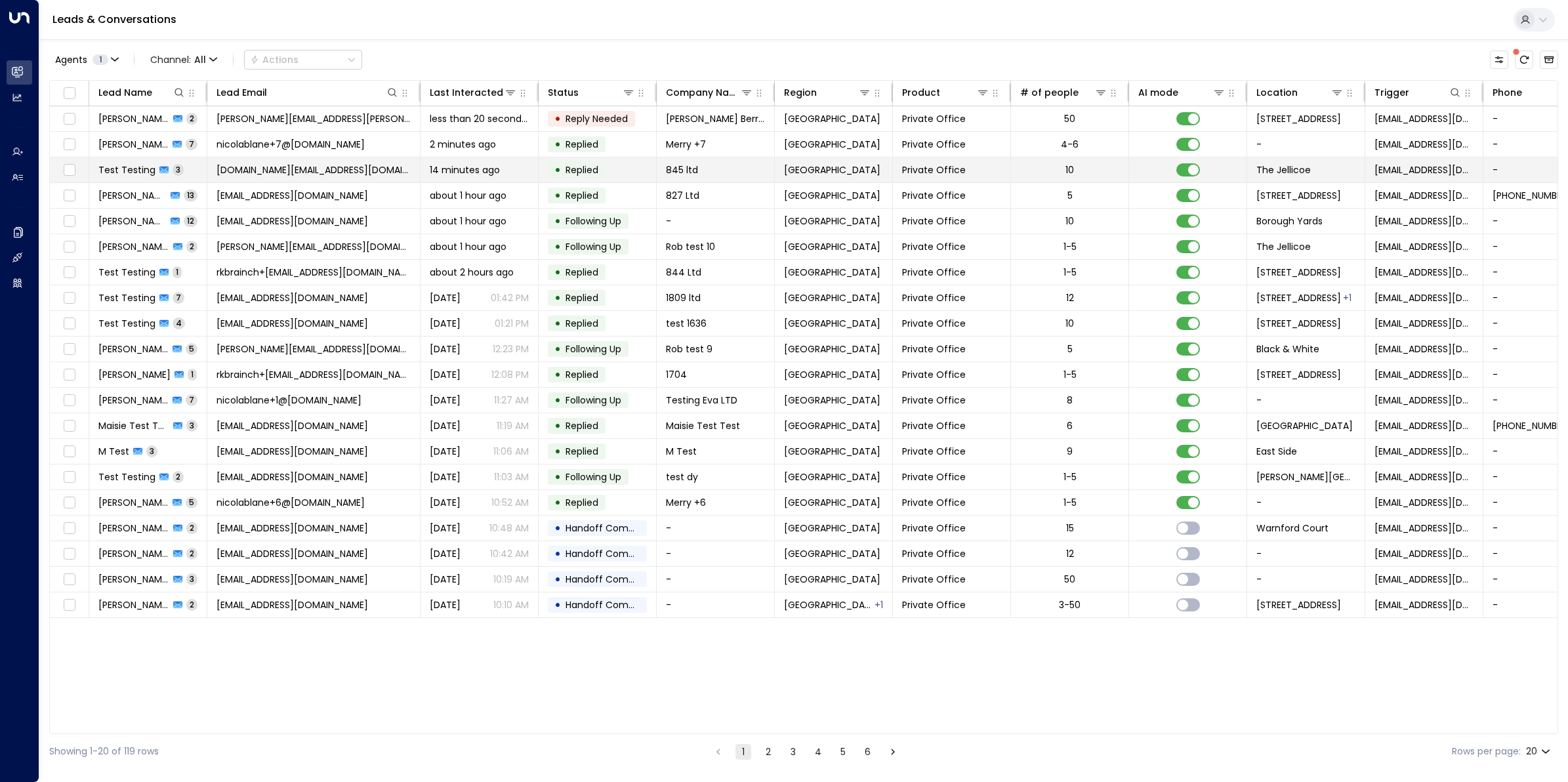
click at [148, 168] on span "Test Testing" at bounding box center [127, 170] width 57 height 13
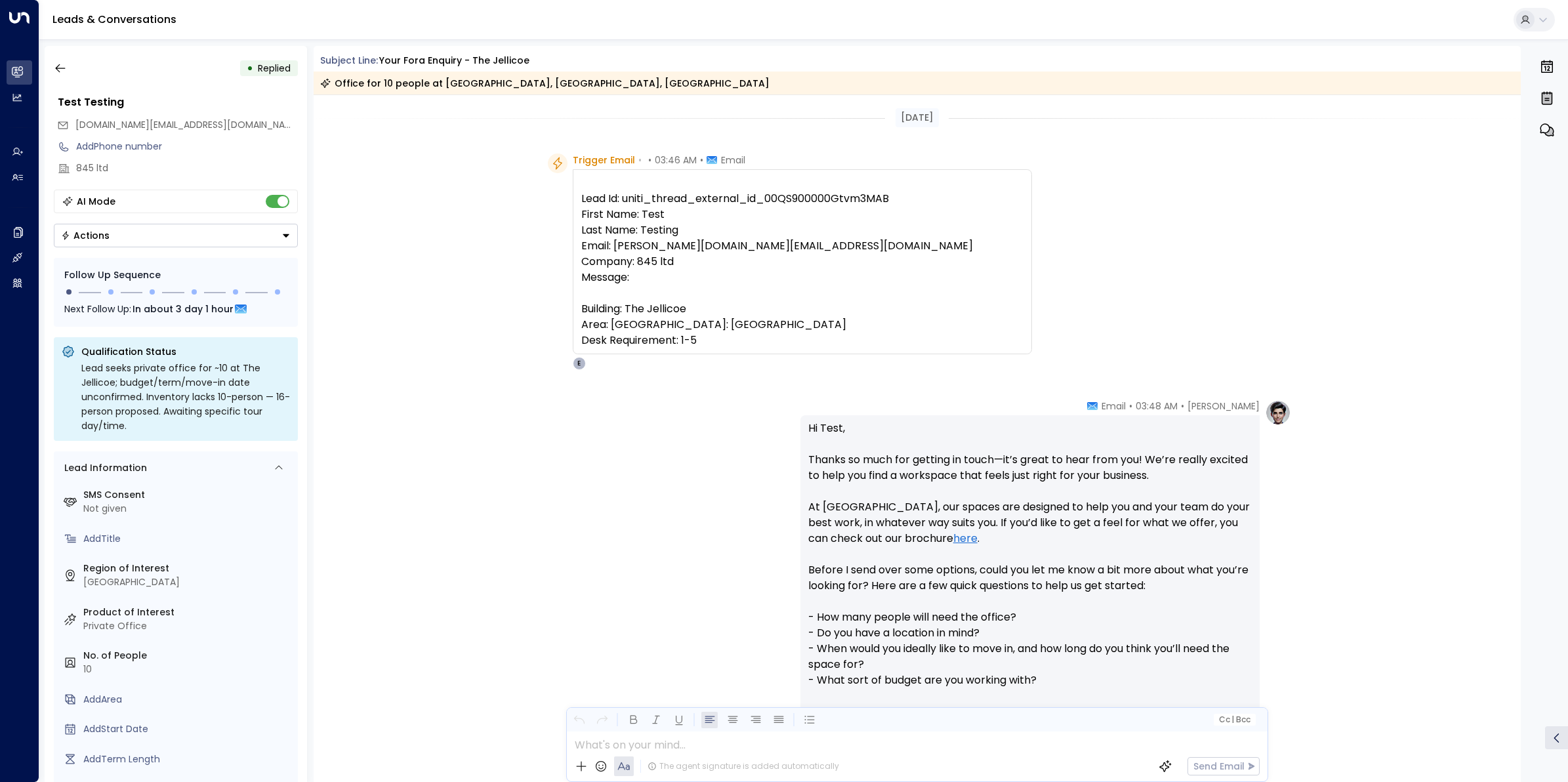
click at [828, 194] on pre "Lead Id: uniti_thread_external_id_00QS900000Gtvm3MAB First Name: Test Last Name…" at bounding box center [802, 269] width 443 height 158
drag, startPoint x: 828, startPoint y: 194, endPoint x: 809, endPoint y: 200, distance: 19.9
click at [817, 199] on pre "Lead Id: uniti_thread_external_id_00QS900000Gtvm3MAB First Name: Test Last Name…" at bounding box center [802, 269] width 443 height 158
drag, startPoint x: 762, startPoint y: 201, endPoint x: 890, endPoint y: 205, distance: 128.1
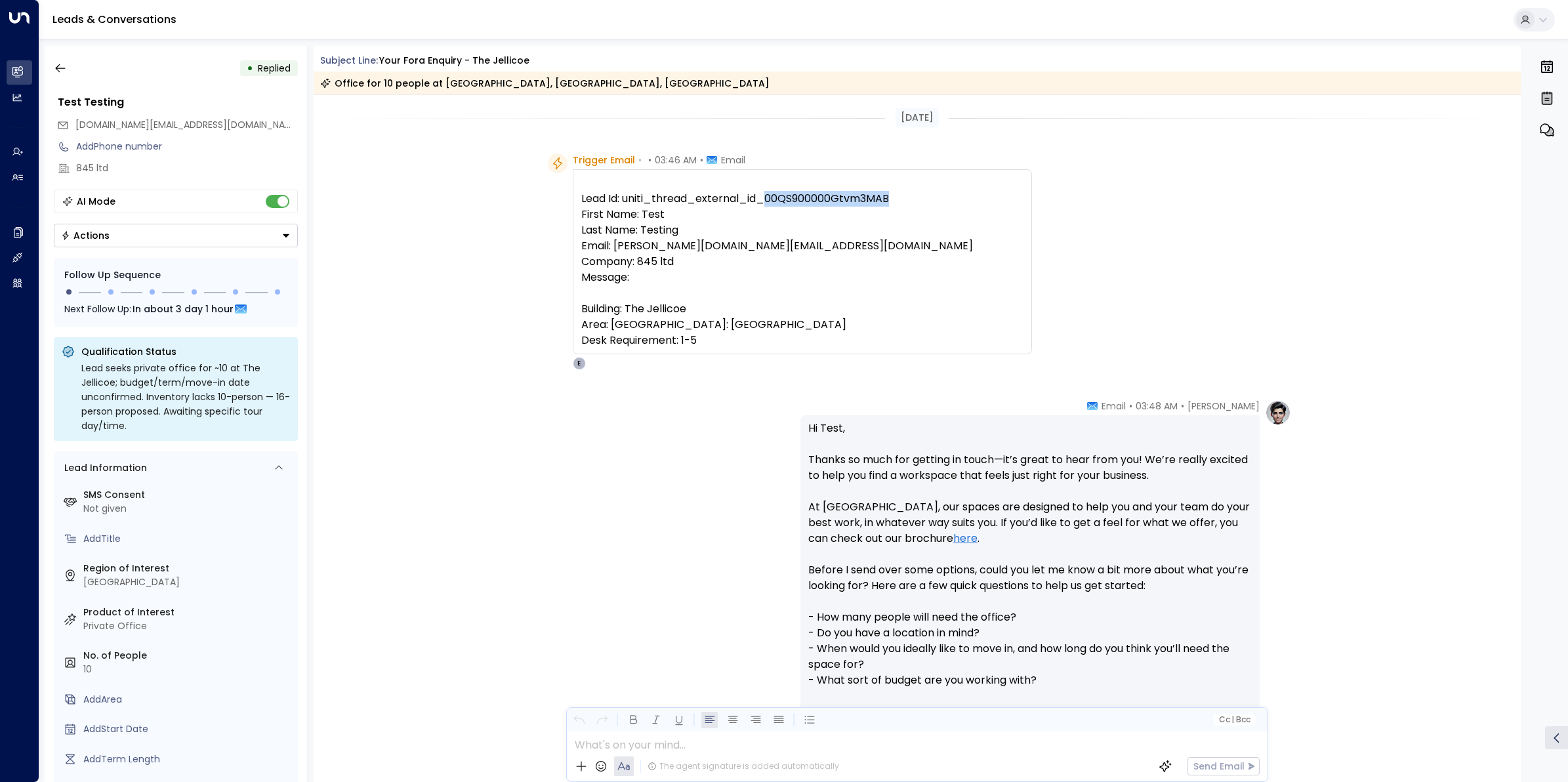
click at [890, 205] on pre "Lead Id: uniti_thread_external_id_00QS900000Gtvm3MAB First Name: Test Last Name…" at bounding box center [802, 269] width 443 height 158
copy pre "00QS900000Gtvm3MAB"
click at [57, 67] on icon "button" at bounding box center [60, 68] width 13 height 13
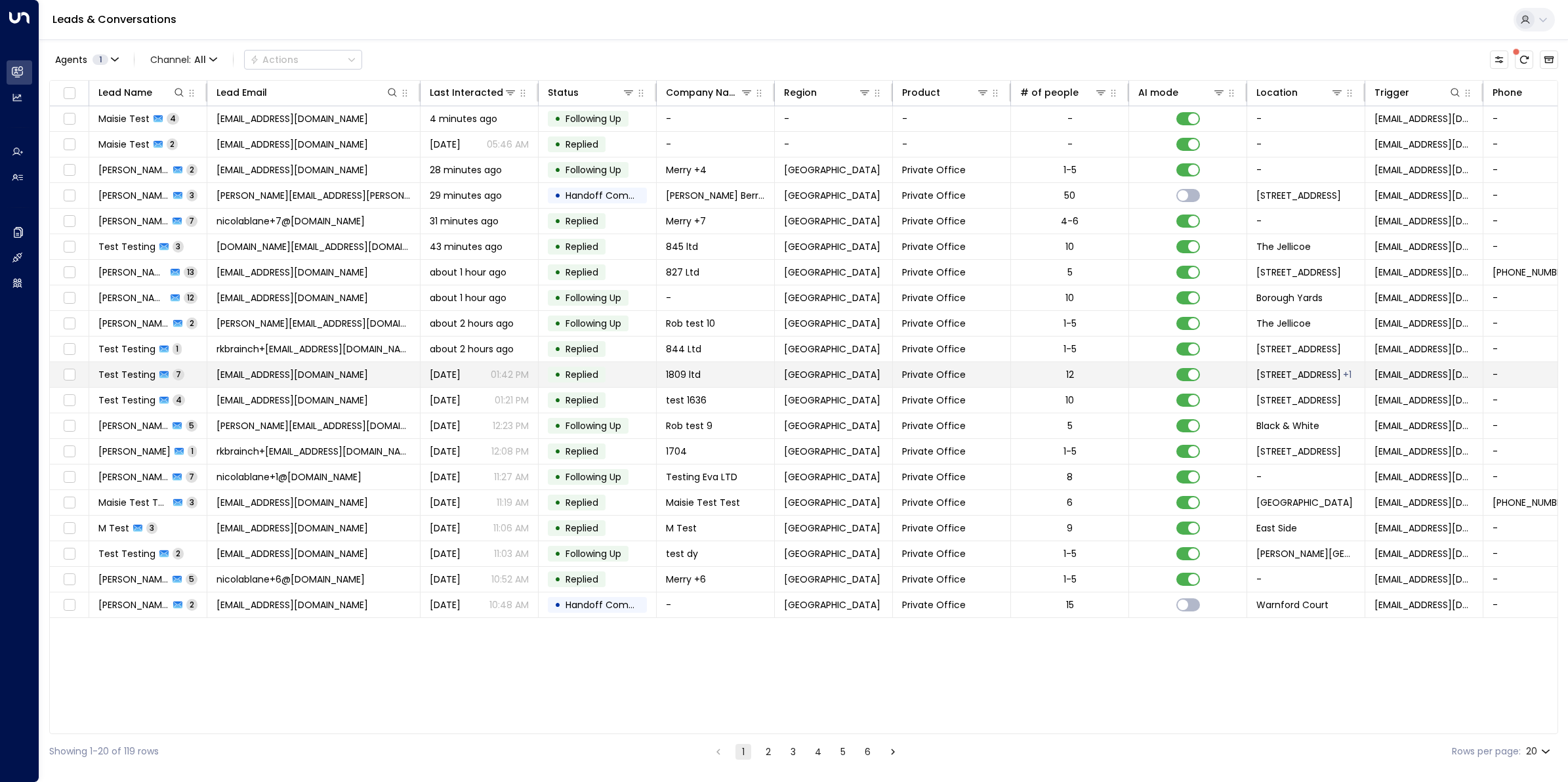
click at [303, 373] on span "[EMAIL_ADDRESS][DOMAIN_NAME]" at bounding box center [292, 374] width 151 height 13
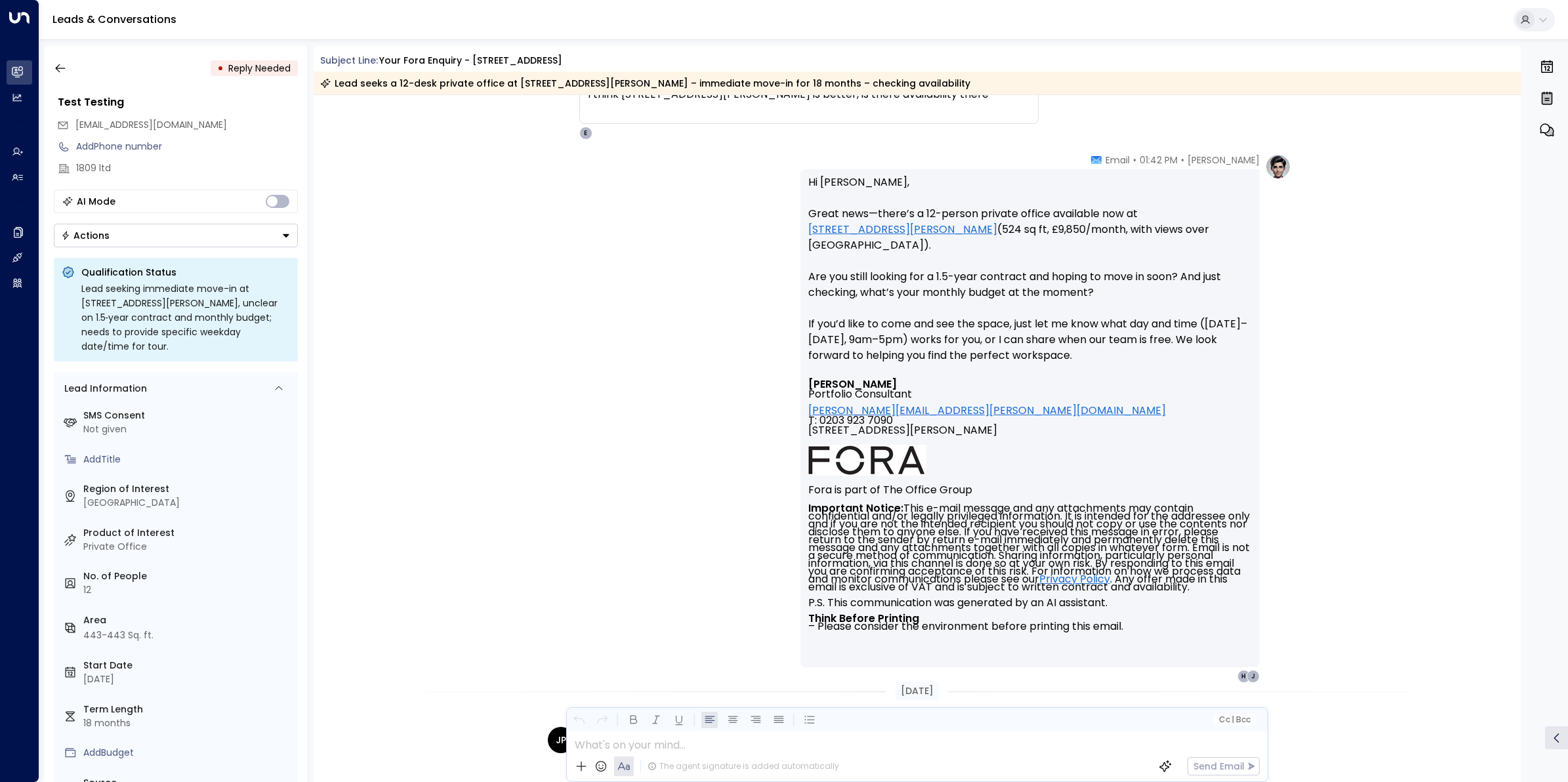
scroll to position [2750, 0]
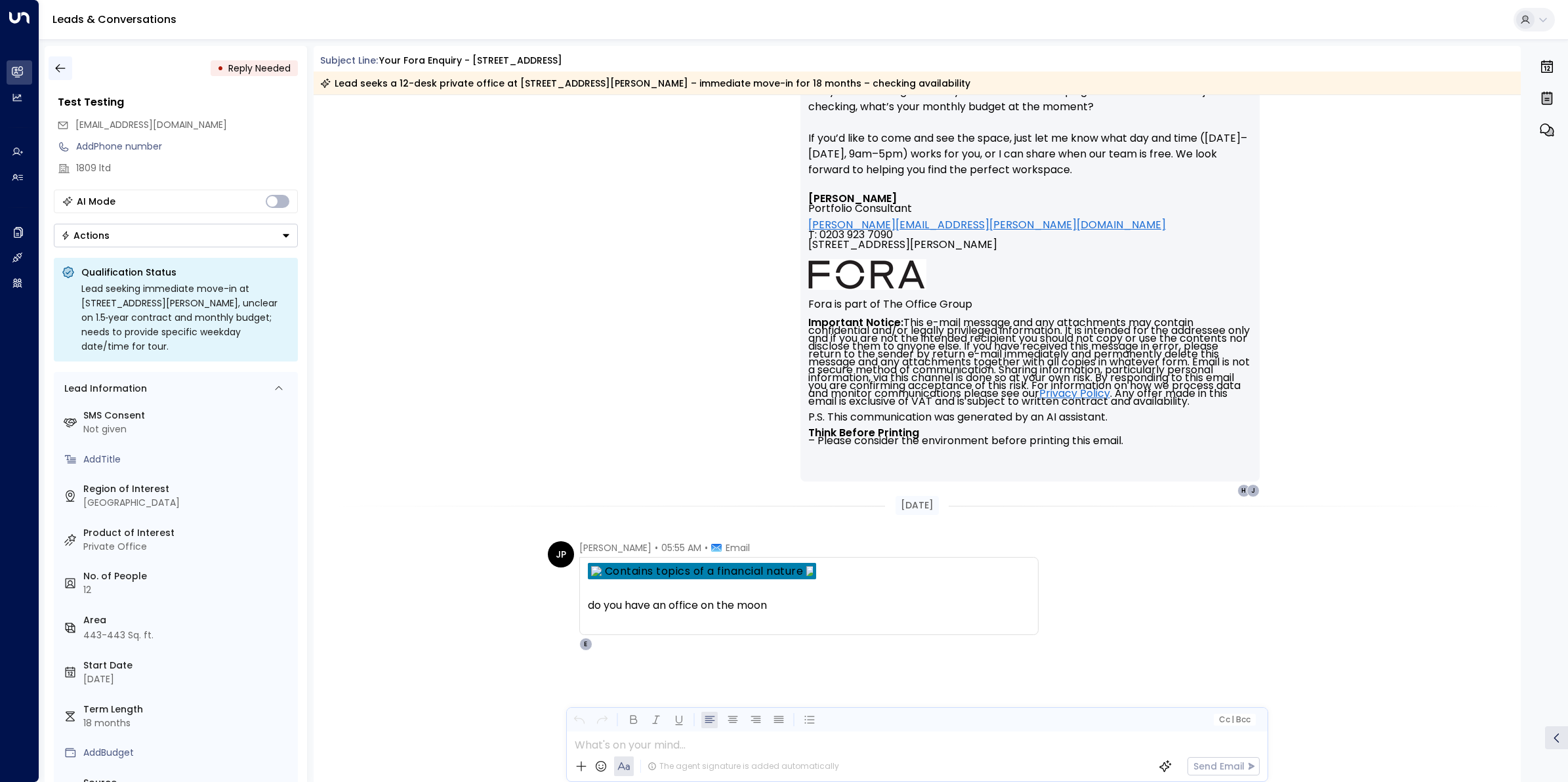
click at [61, 69] on icon "button" at bounding box center [60, 68] width 13 height 13
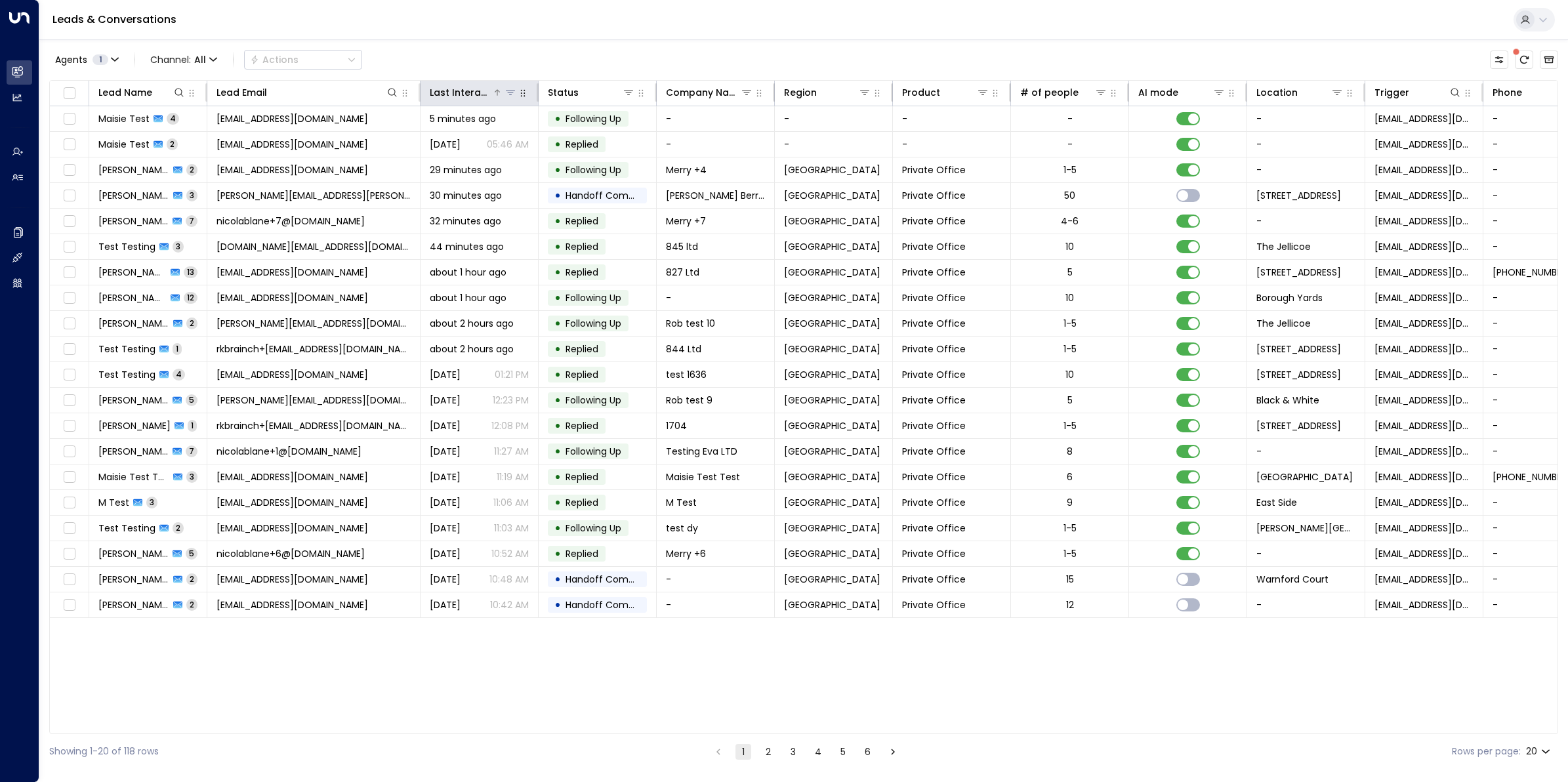
click at [467, 86] on div "Last Interacted" at bounding box center [461, 93] width 62 height 16
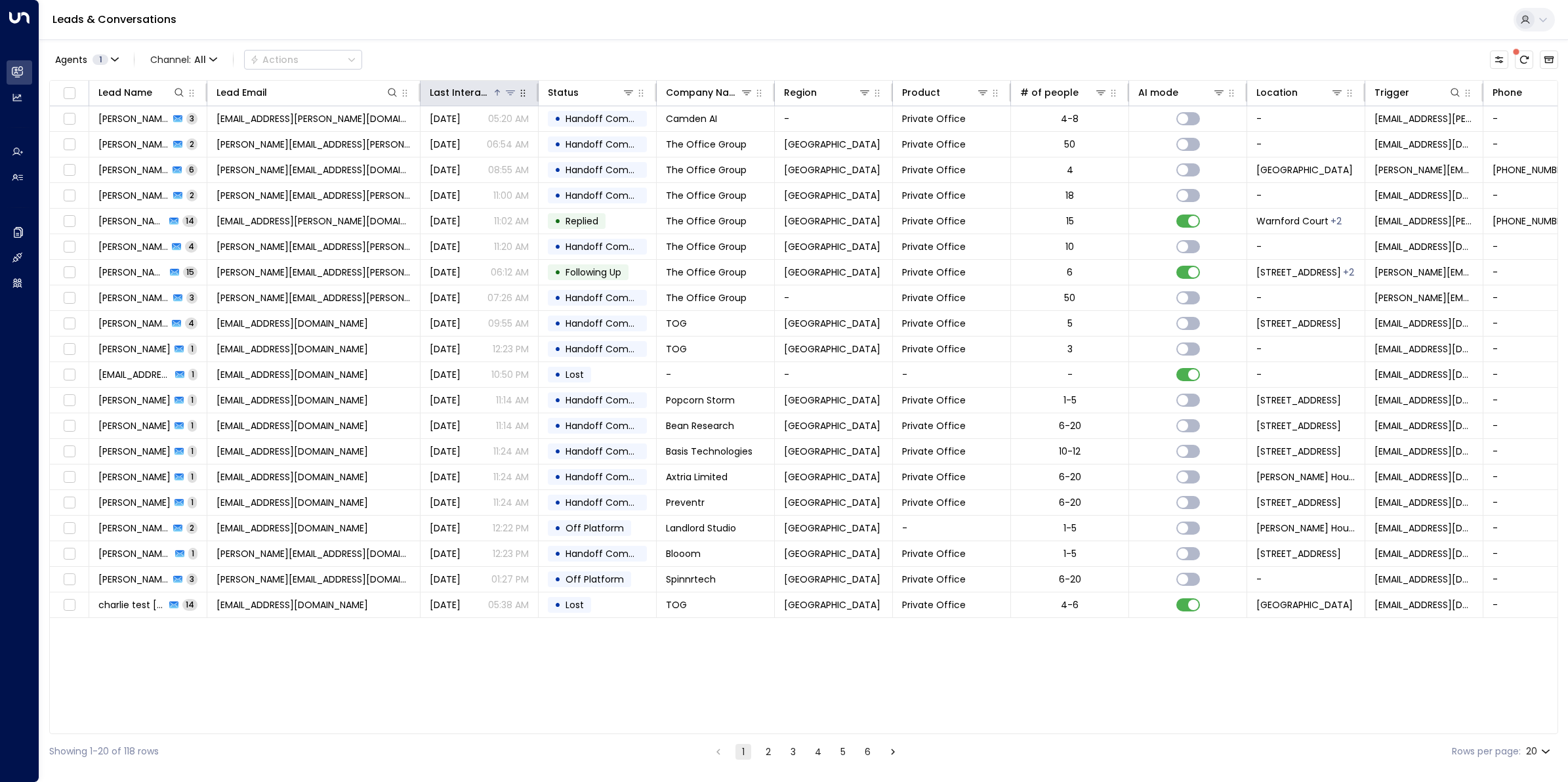
click at [463, 91] on div "Last Interacted" at bounding box center [461, 93] width 62 height 16
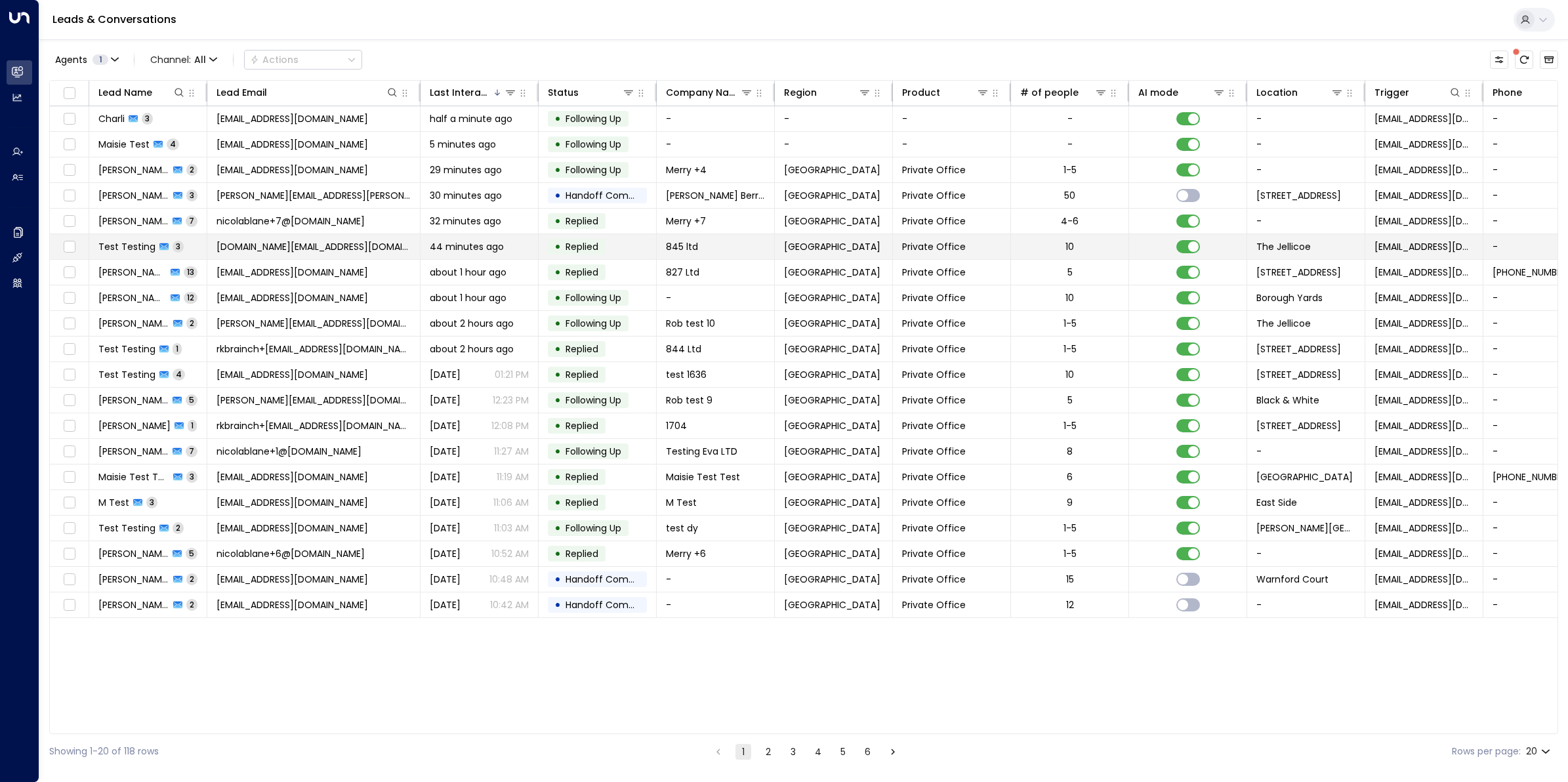
click at [290, 249] on span "[DOMAIN_NAME][EMAIL_ADDRESS][DOMAIN_NAME]" at bounding box center [313, 247] width 194 height 13
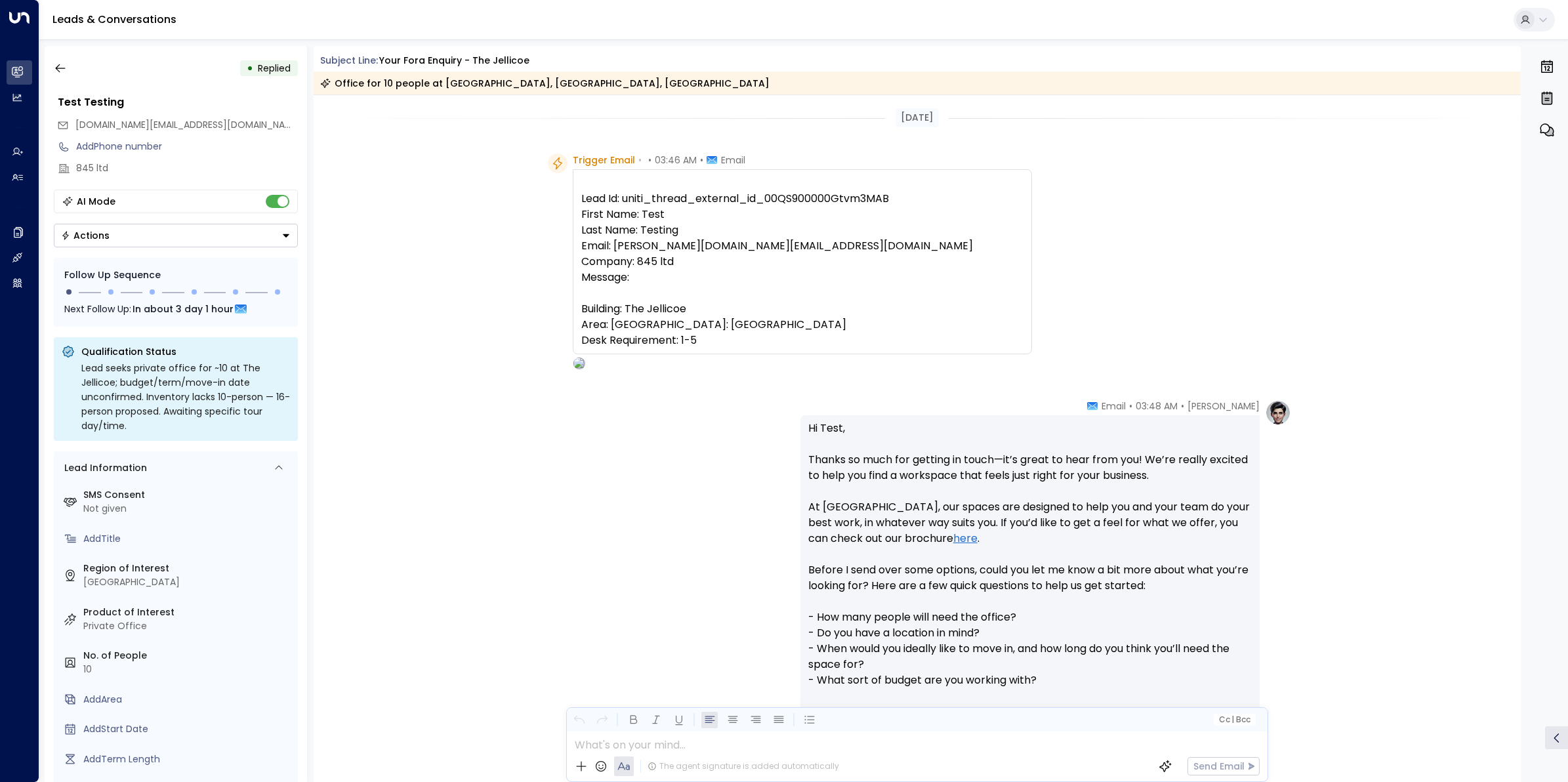
scroll to position [706, 0]
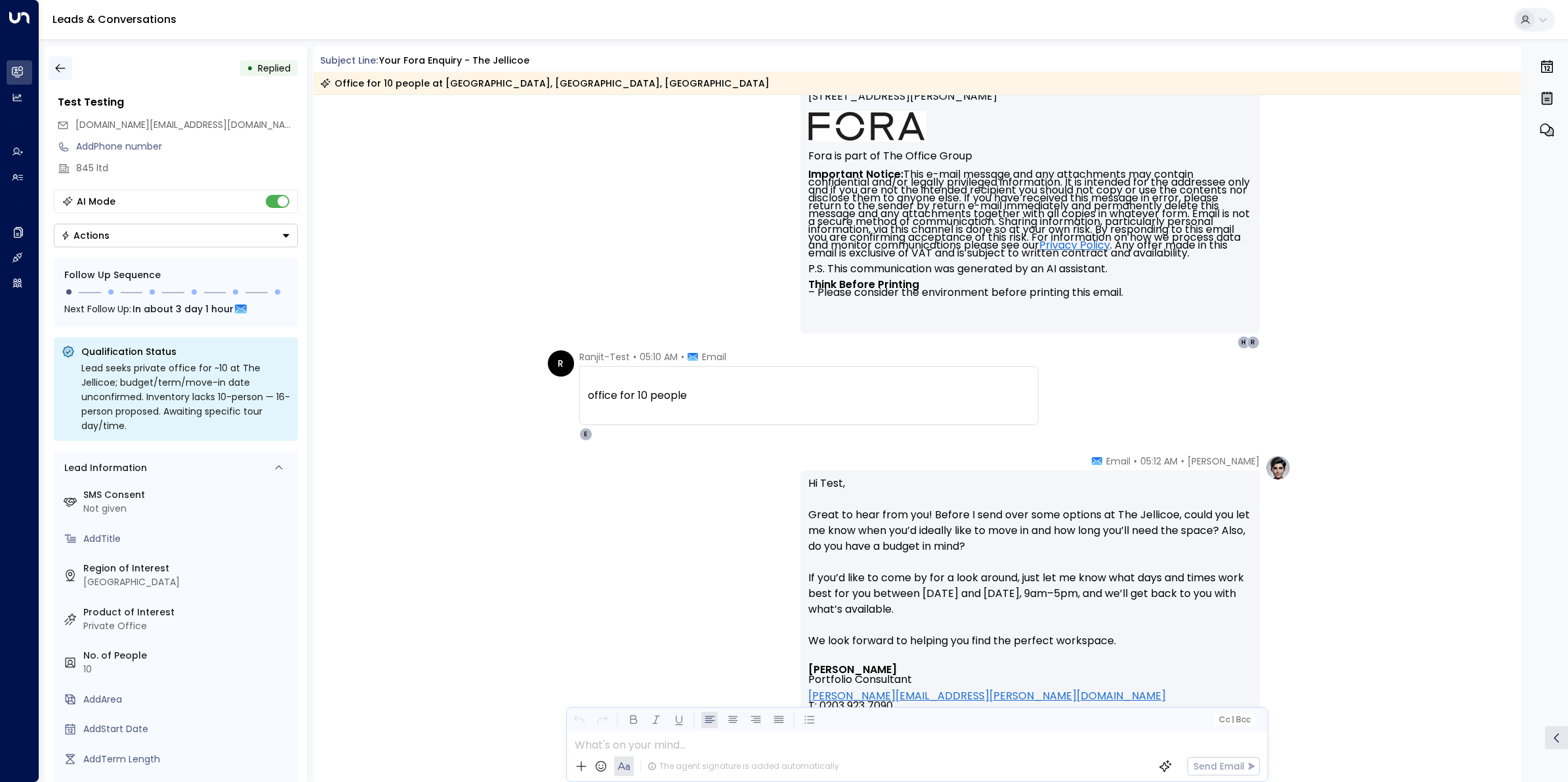
click at [62, 61] on button "button" at bounding box center [61, 68] width 24 height 24
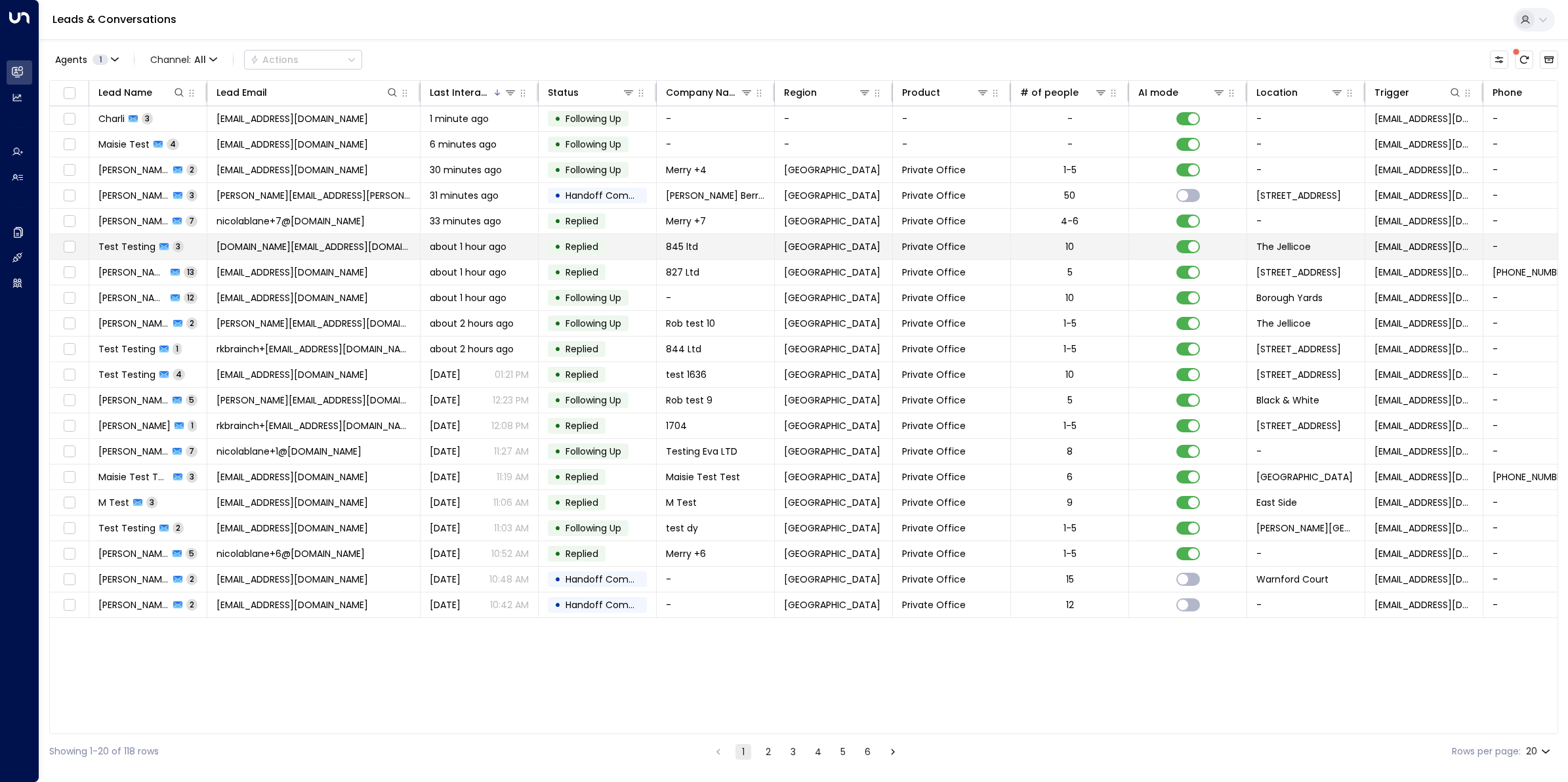
click at [318, 251] on span "[DOMAIN_NAME][EMAIL_ADDRESS][DOMAIN_NAME]" at bounding box center [313, 247] width 194 height 13
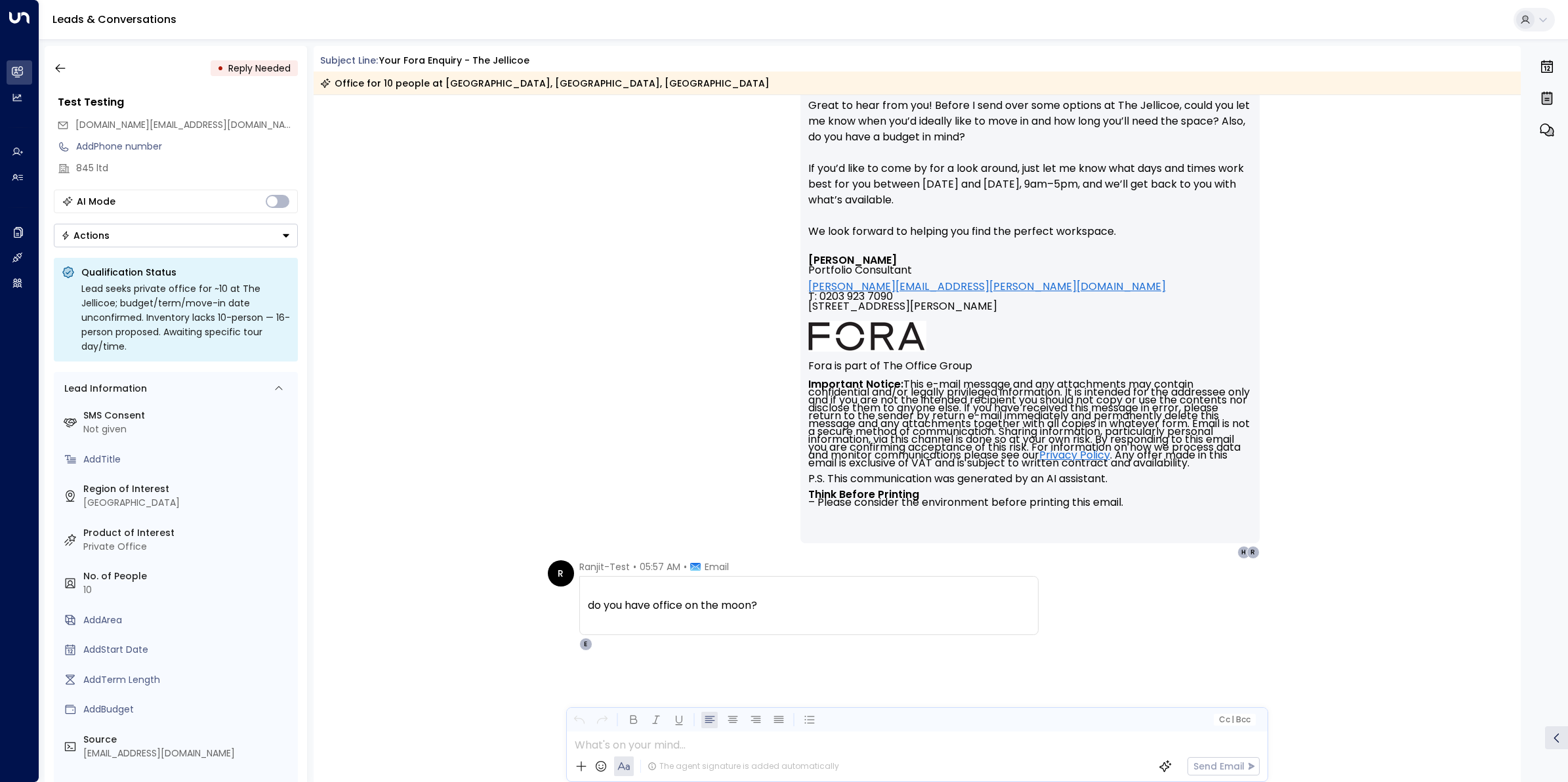
scroll to position [1116, 0]
click at [56, 67] on icon "button" at bounding box center [60, 68] width 13 height 13
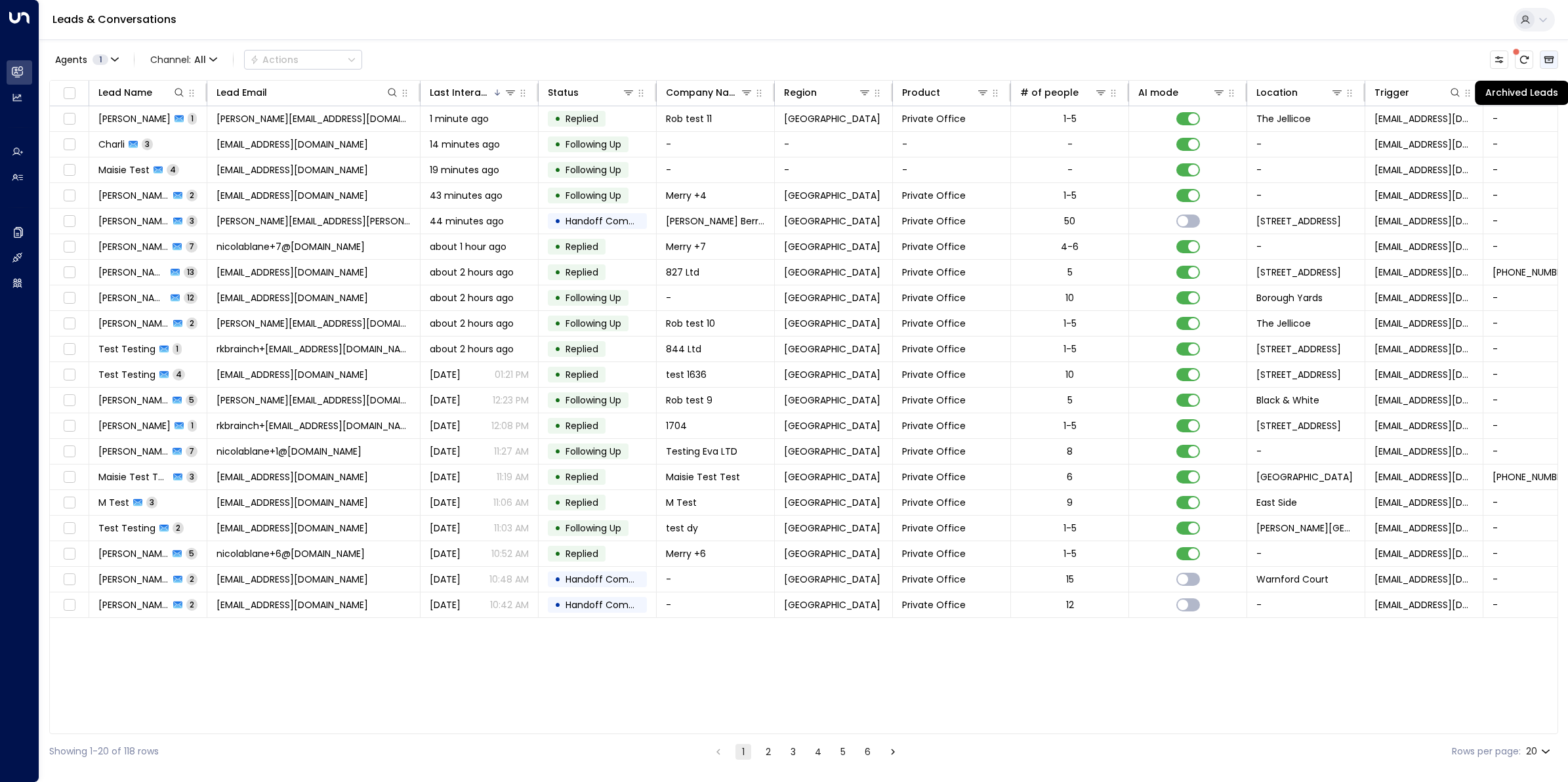
click at [1548, 56] on icon "Archived Leads" at bounding box center [1549, 60] width 10 height 7
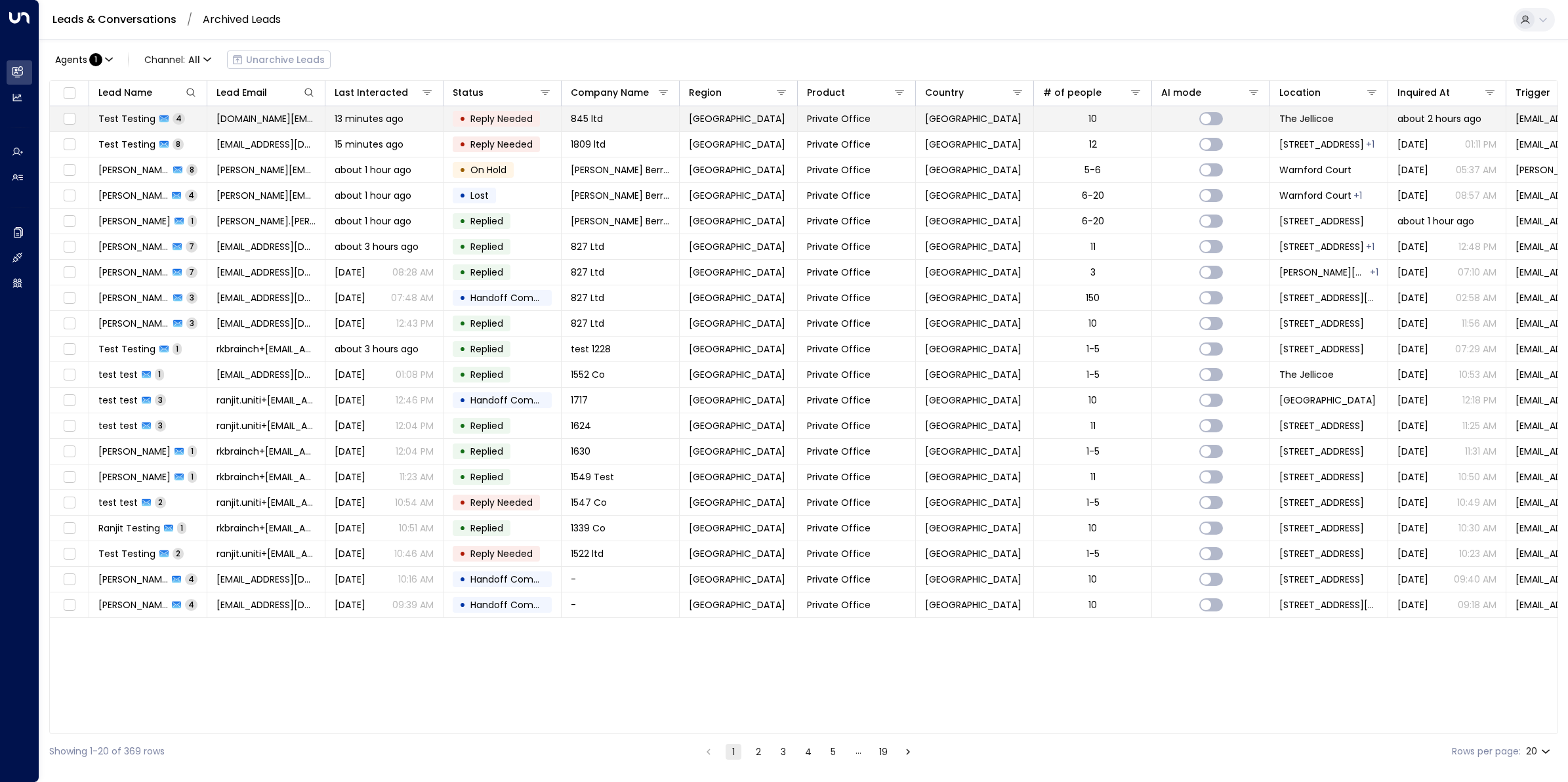
click at [126, 116] on span "Test Testing" at bounding box center [127, 118] width 57 height 13
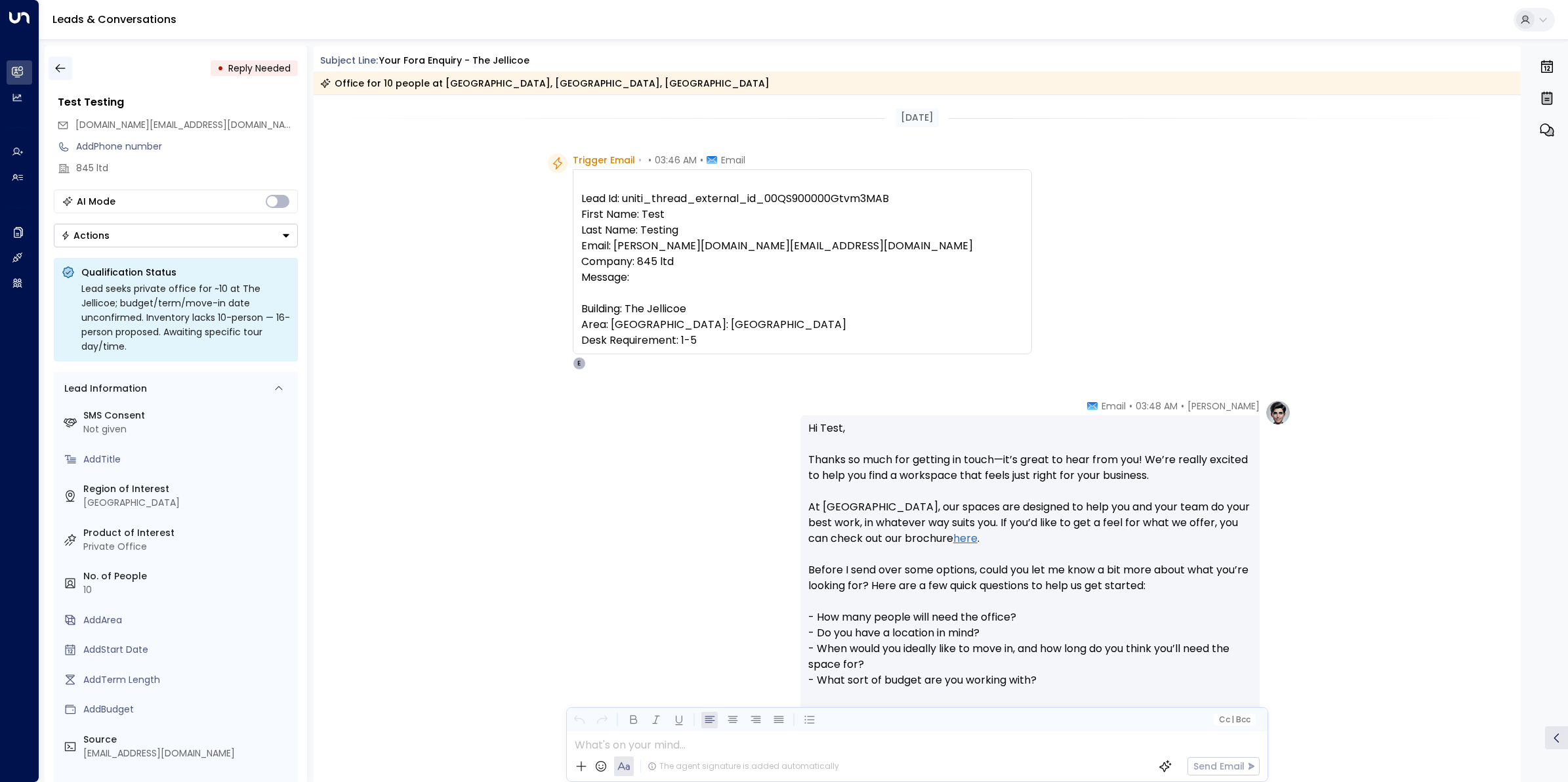
click at [61, 69] on icon "button" at bounding box center [60, 68] width 13 height 13
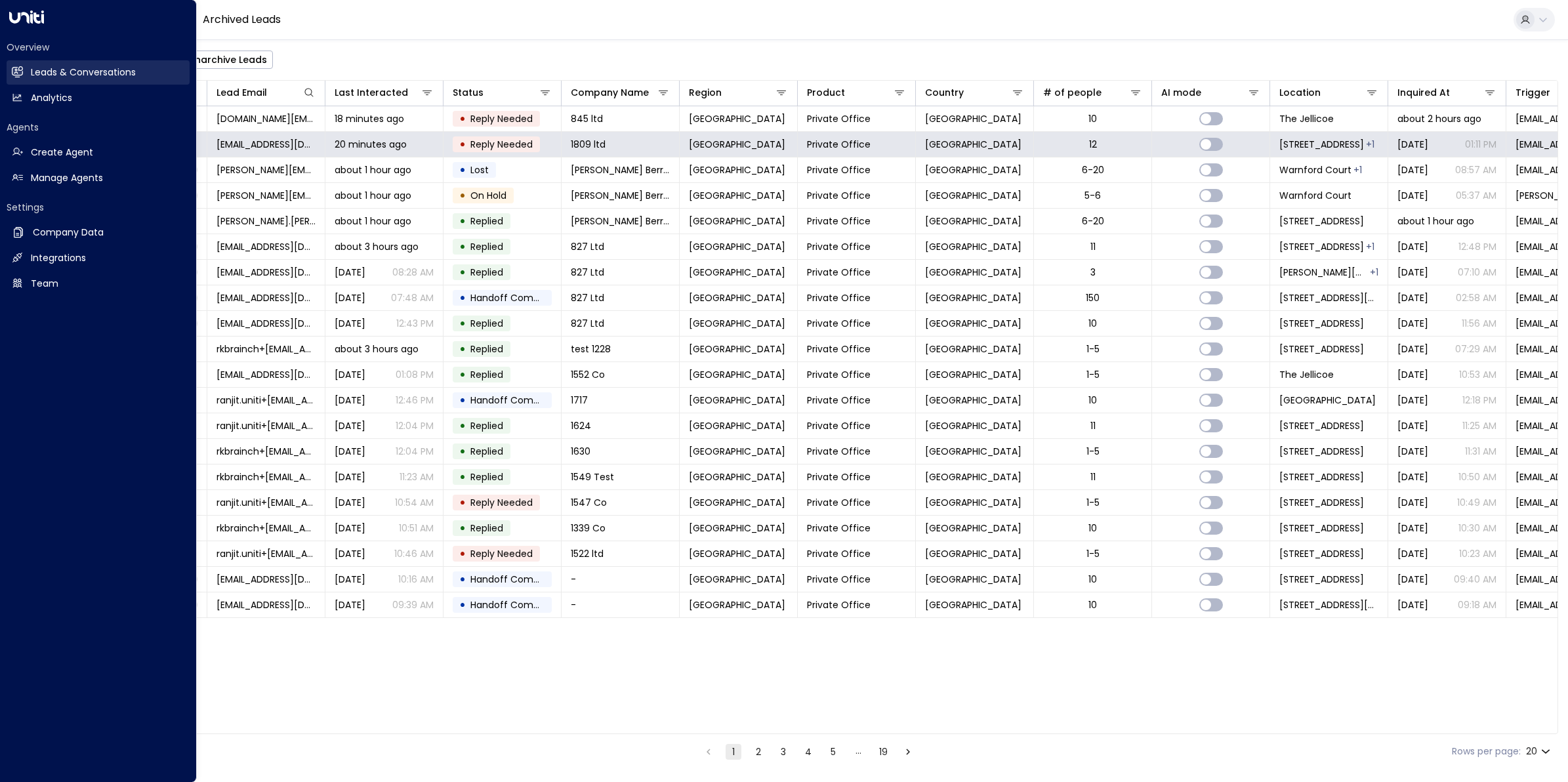
click at [18, 76] on icon at bounding box center [17, 71] width 12 height 9
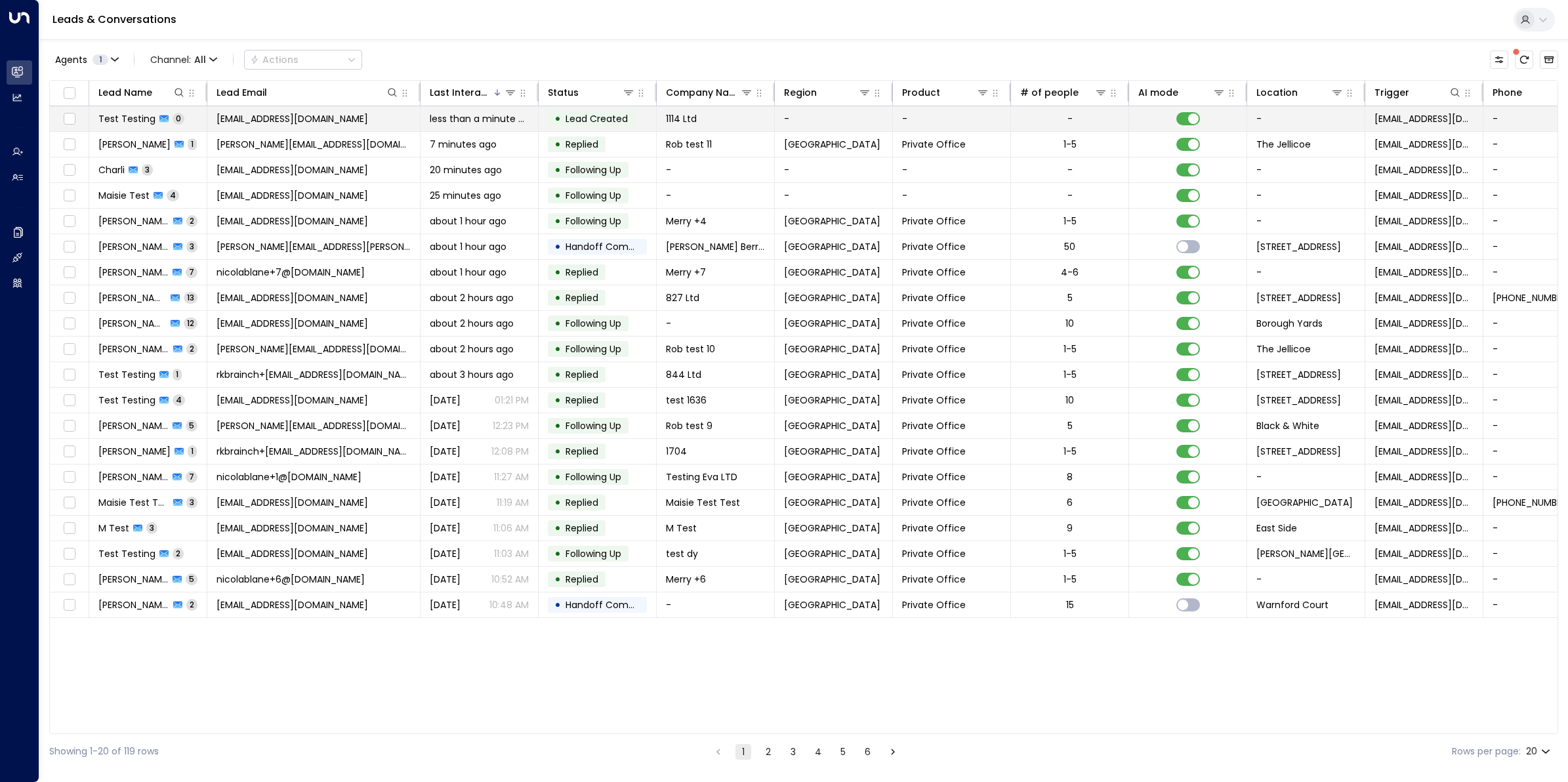
click at [141, 110] on td "Test Testing 0" at bounding box center [148, 118] width 118 height 25
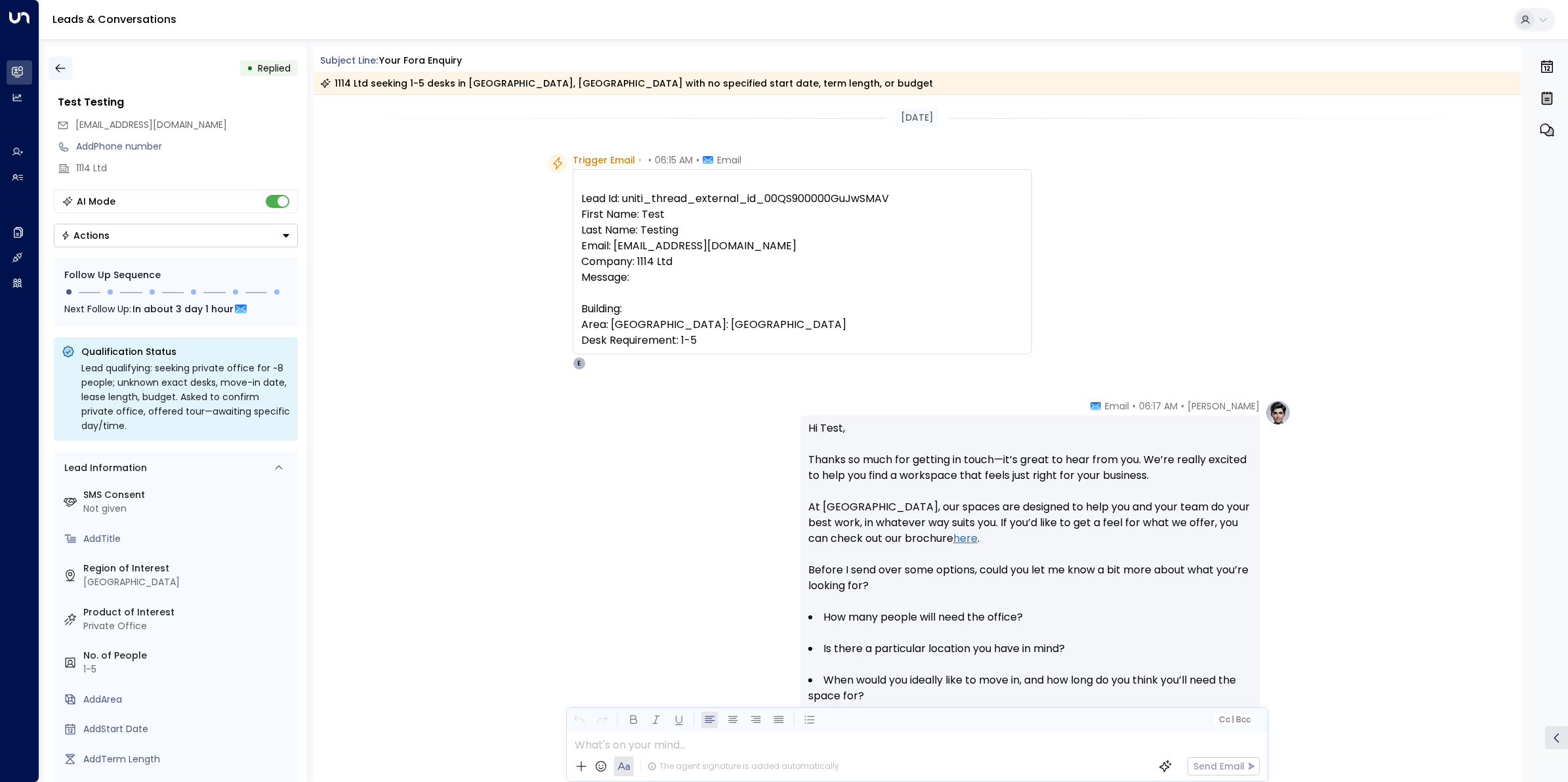
click at [61, 69] on icon "button" at bounding box center [60, 68] width 13 height 13
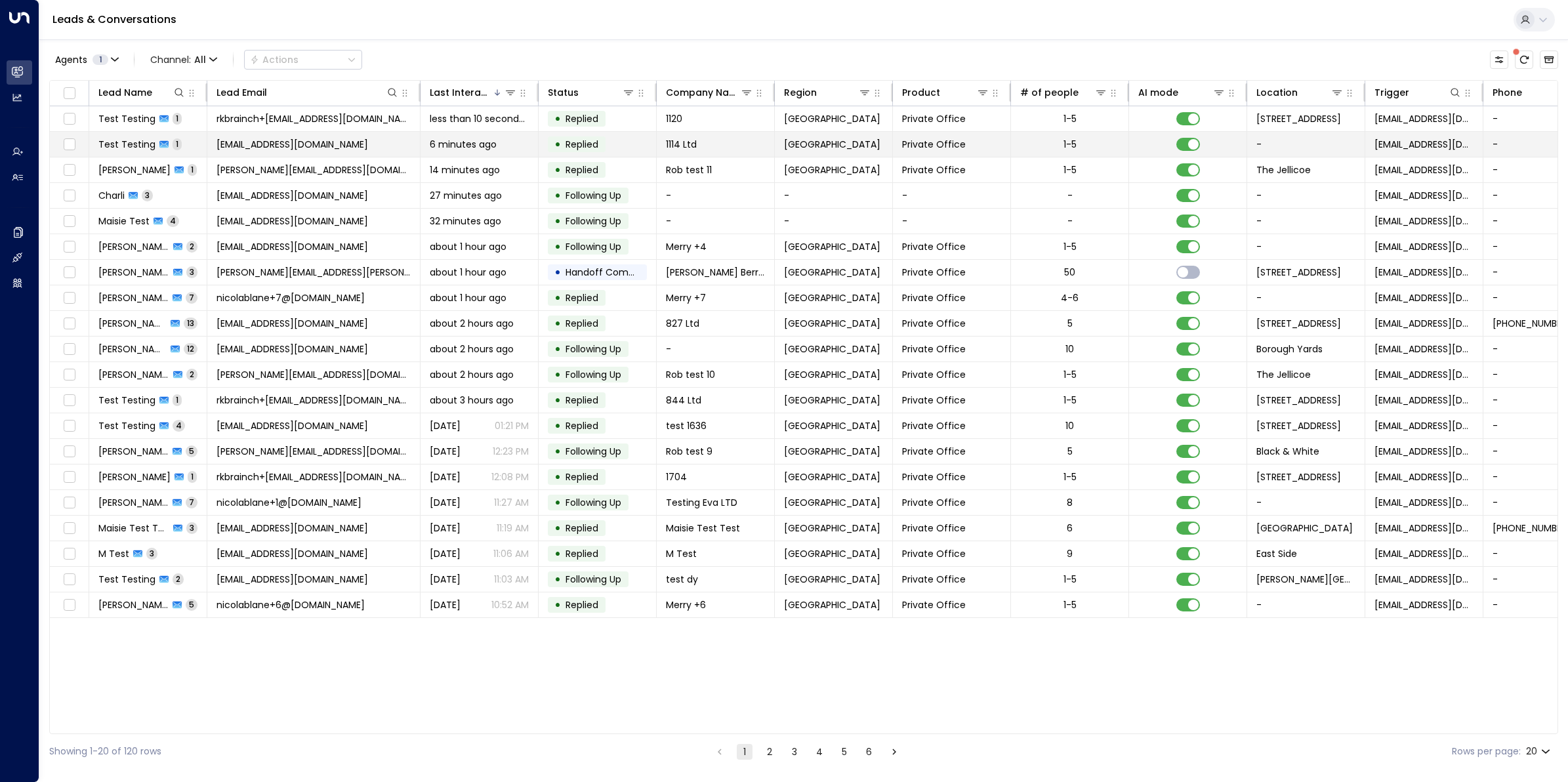
click at [132, 148] on span "Test Testing" at bounding box center [127, 144] width 57 height 13
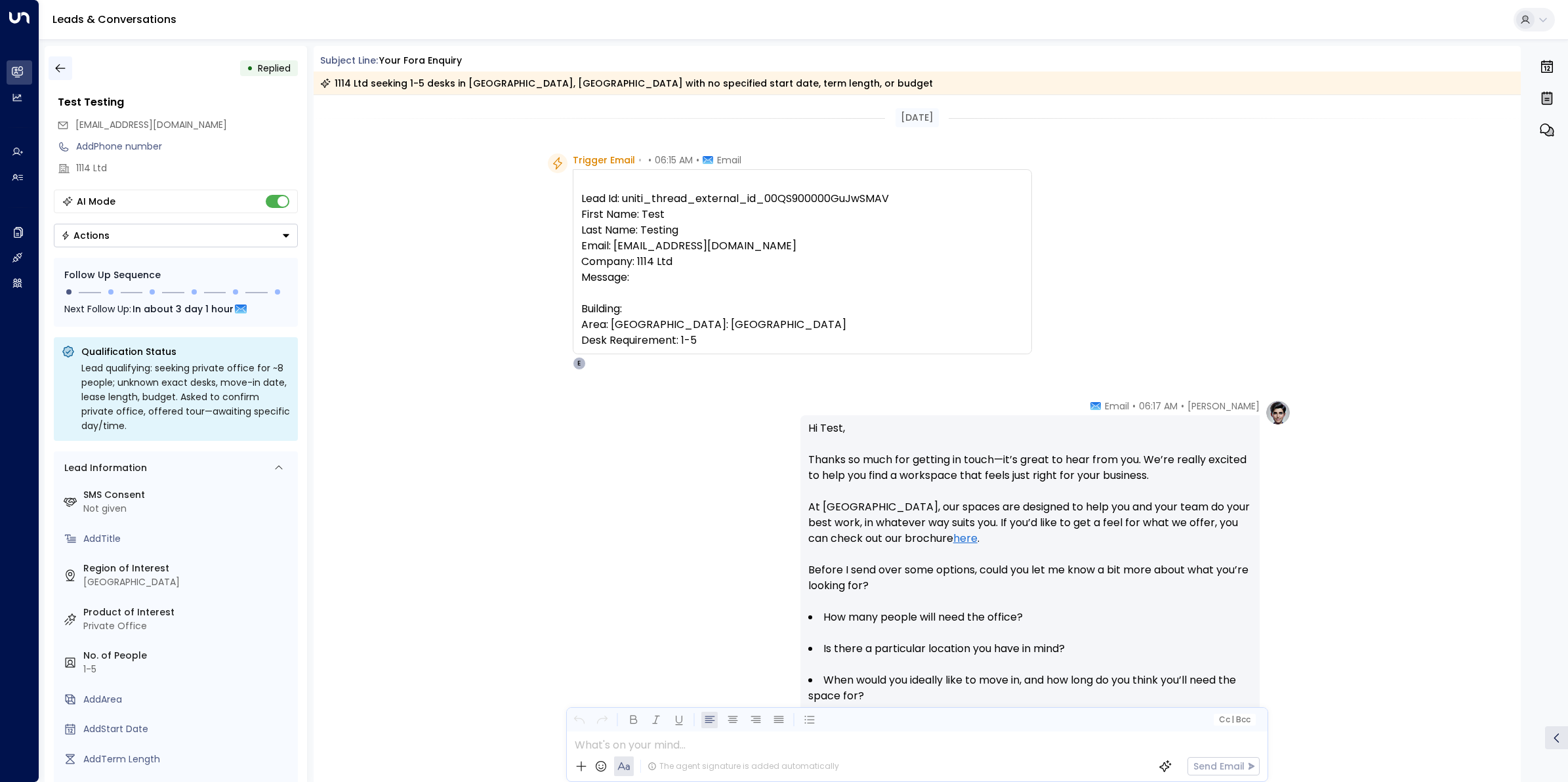
click at [57, 69] on icon "button" at bounding box center [60, 68] width 13 height 13
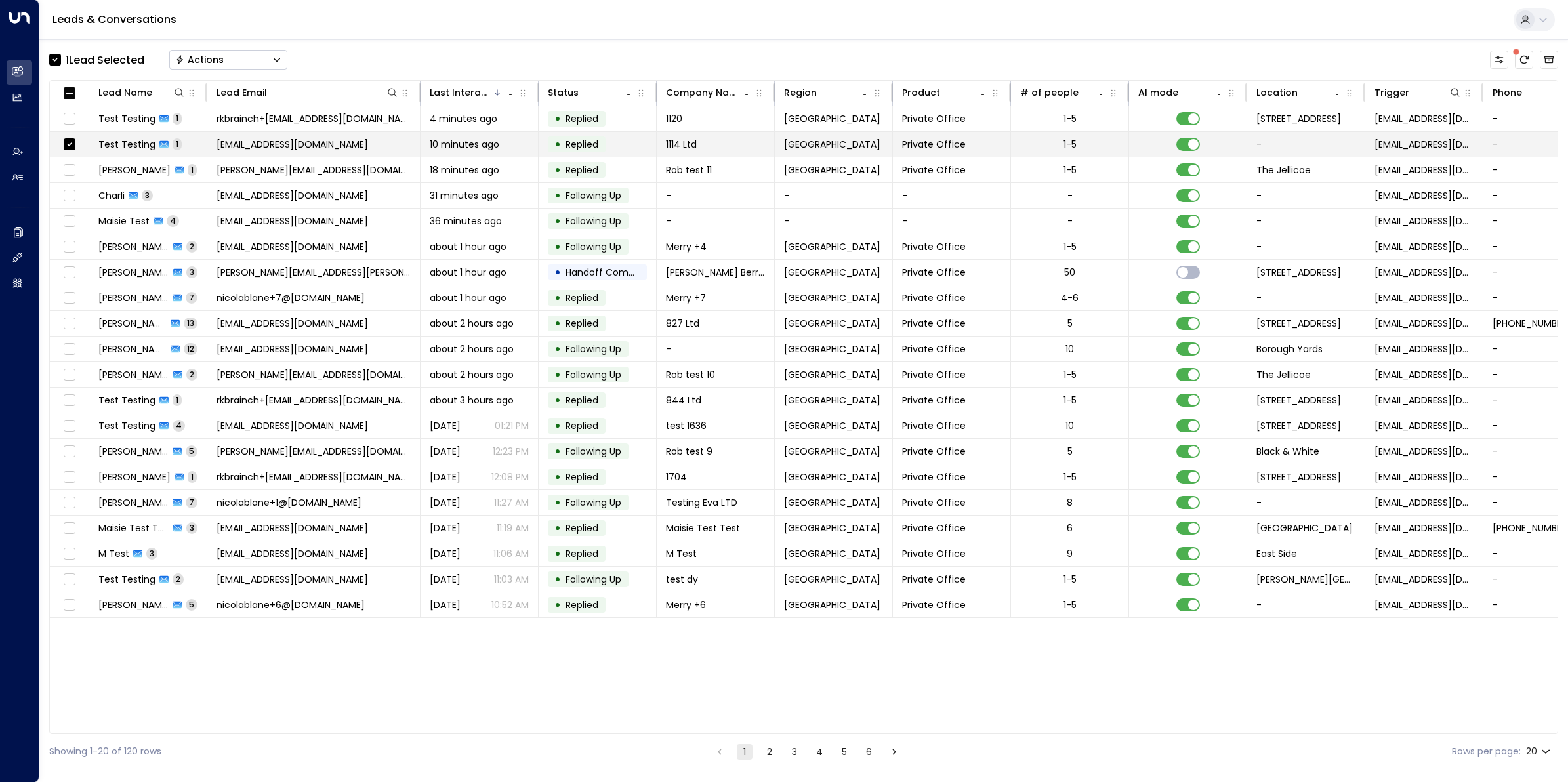
click at [136, 146] on span "Test Testing" at bounding box center [127, 144] width 57 height 13
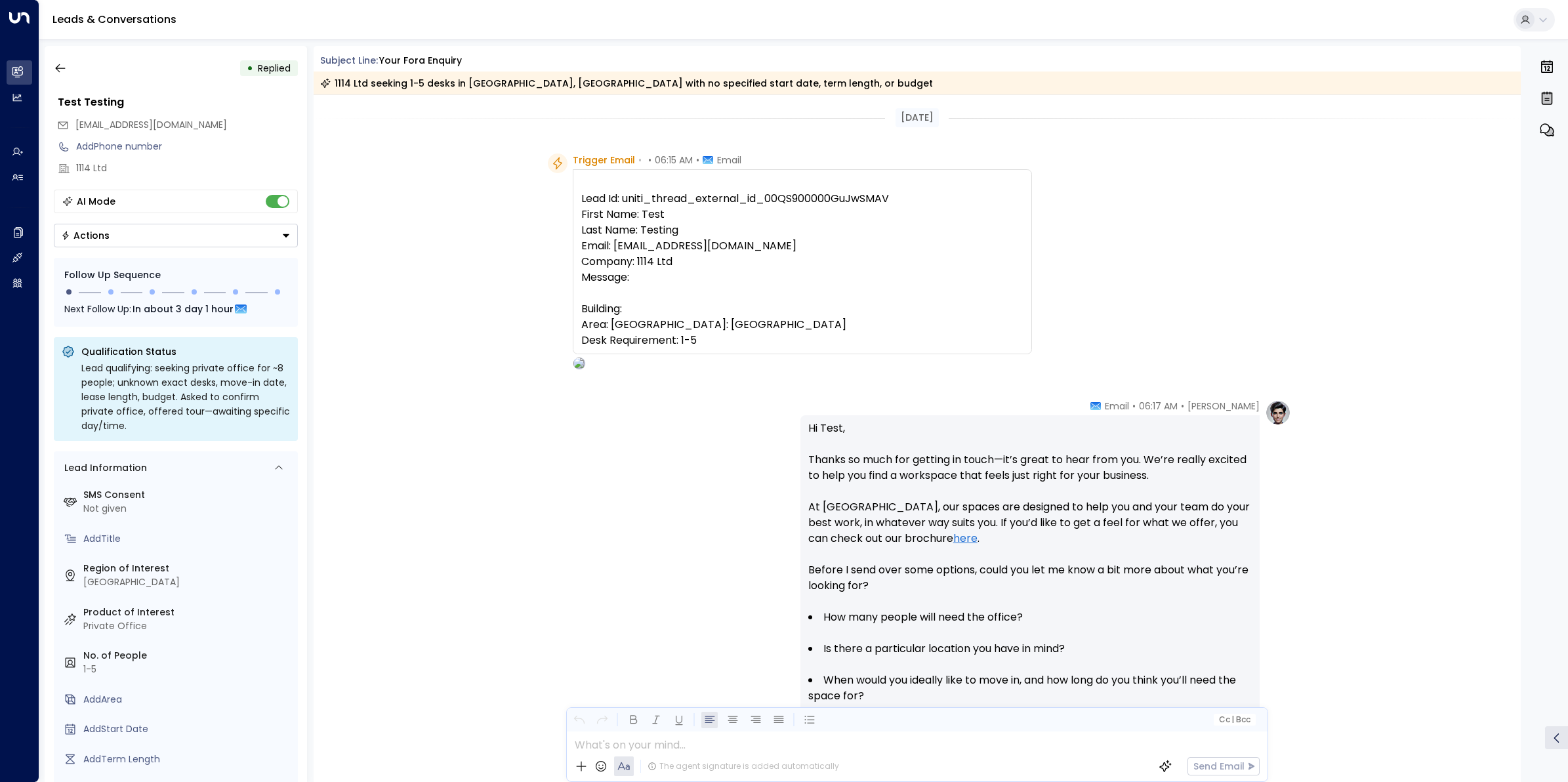
scroll to position [323, 0]
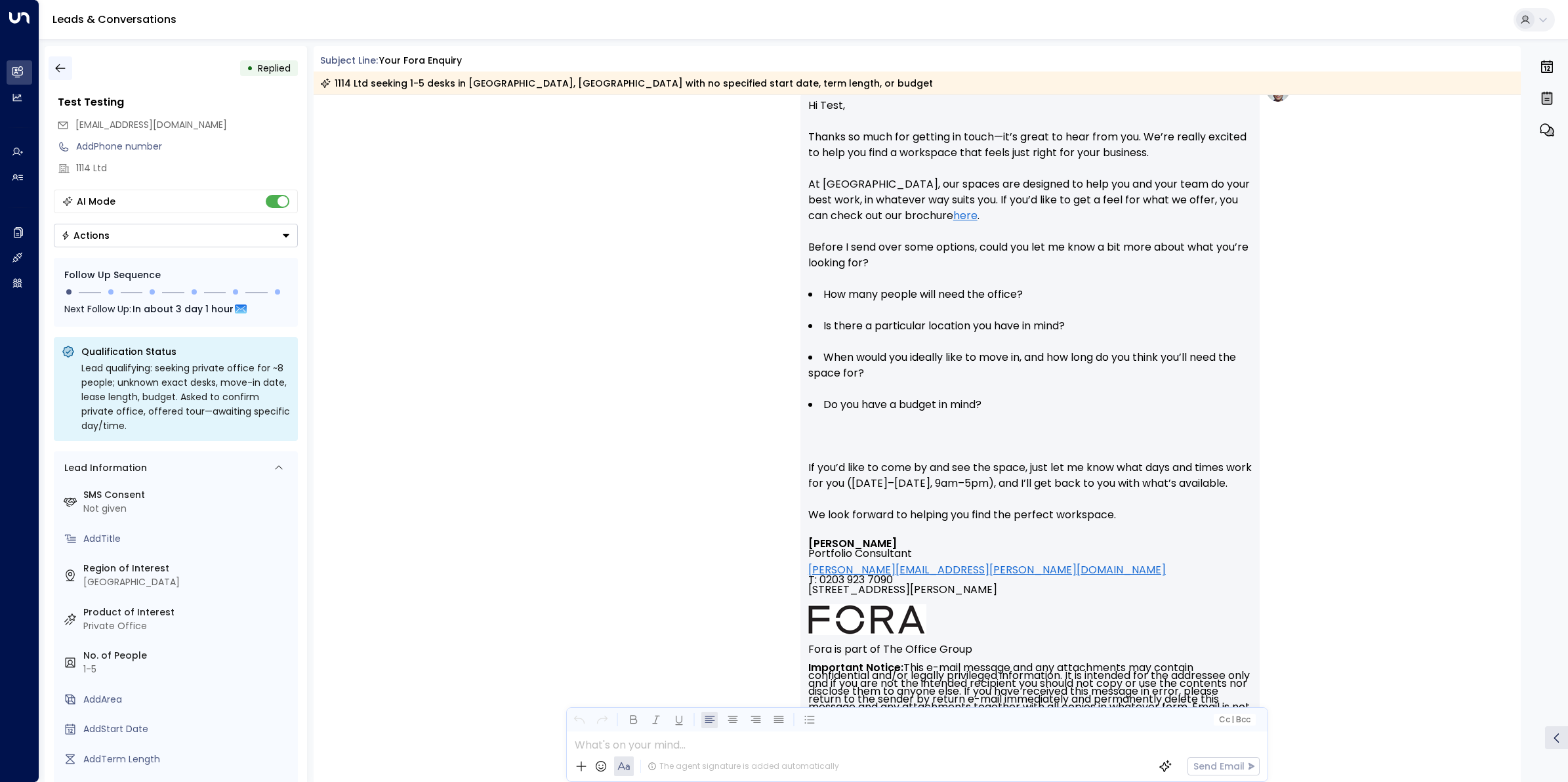
click at [61, 63] on icon "button" at bounding box center [60, 68] width 13 height 13
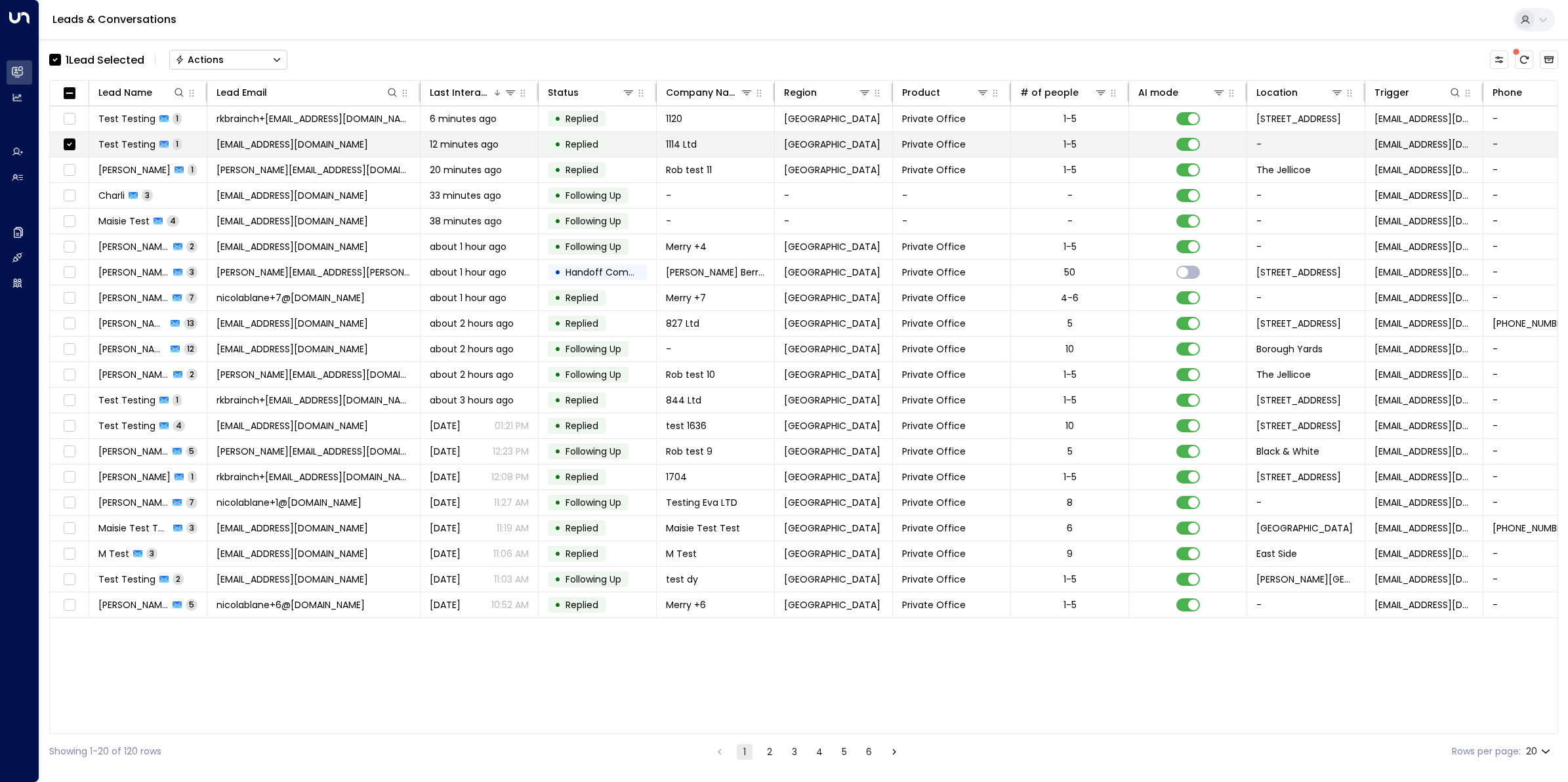
click at [313, 145] on span "[EMAIL_ADDRESS][DOMAIN_NAME]" at bounding box center [292, 144] width 151 height 13
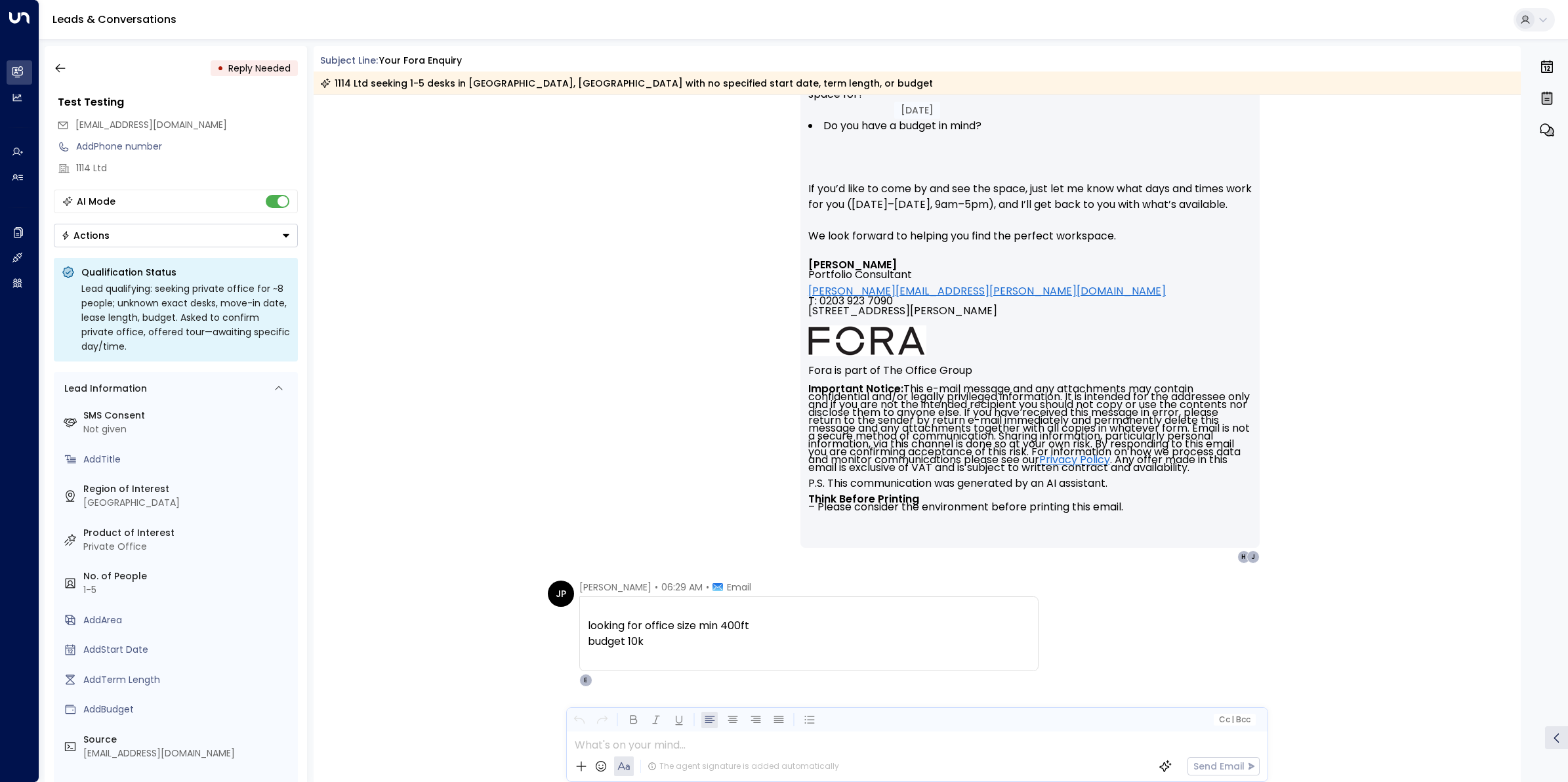
scroll to position [638, 0]
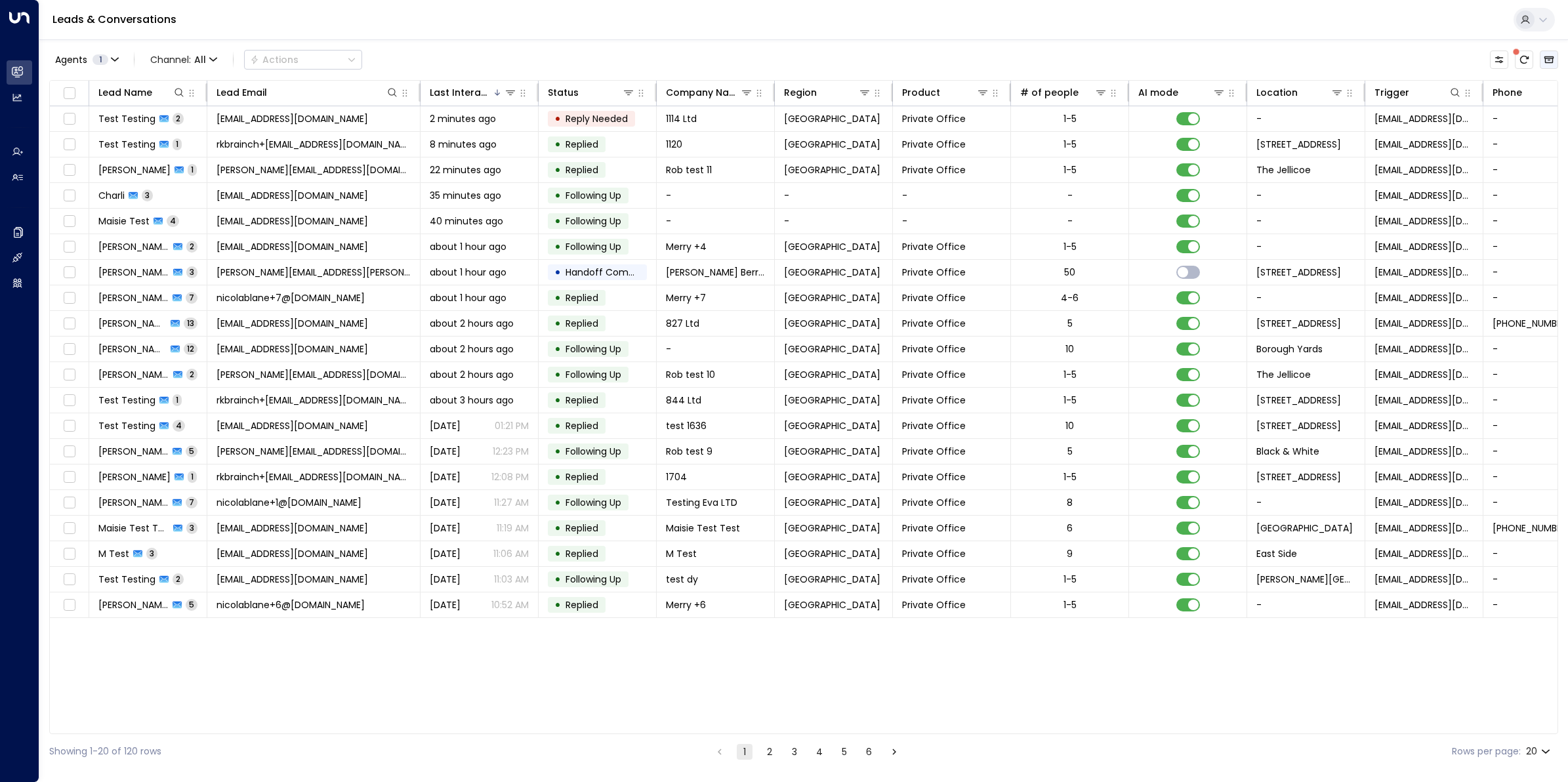
click at [1547, 63] on icon "Archived Leads" at bounding box center [1549, 60] width 11 height 11
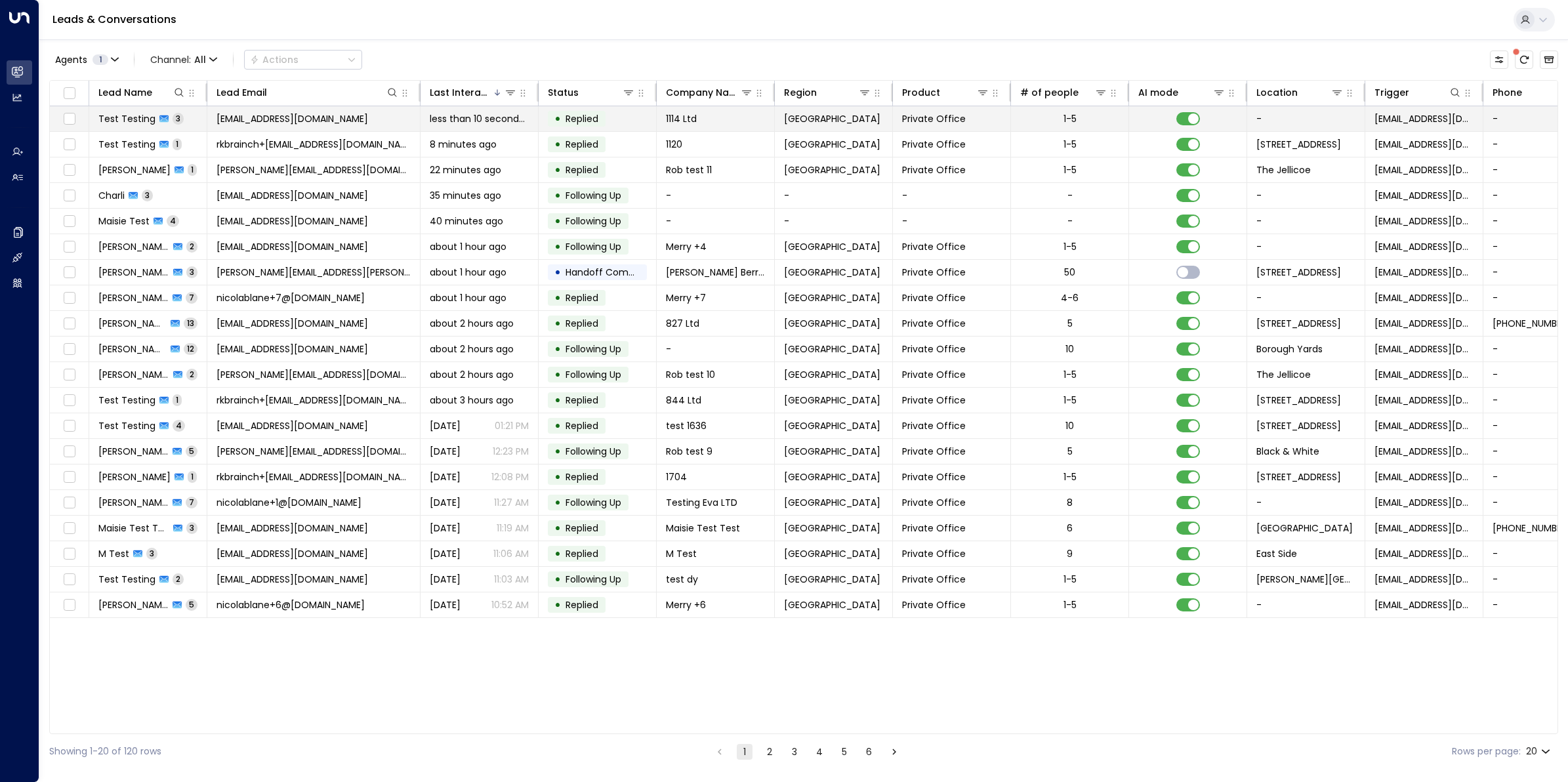
click at [117, 116] on span "Test Testing" at bounding box center [127, 118] width 57 height 13
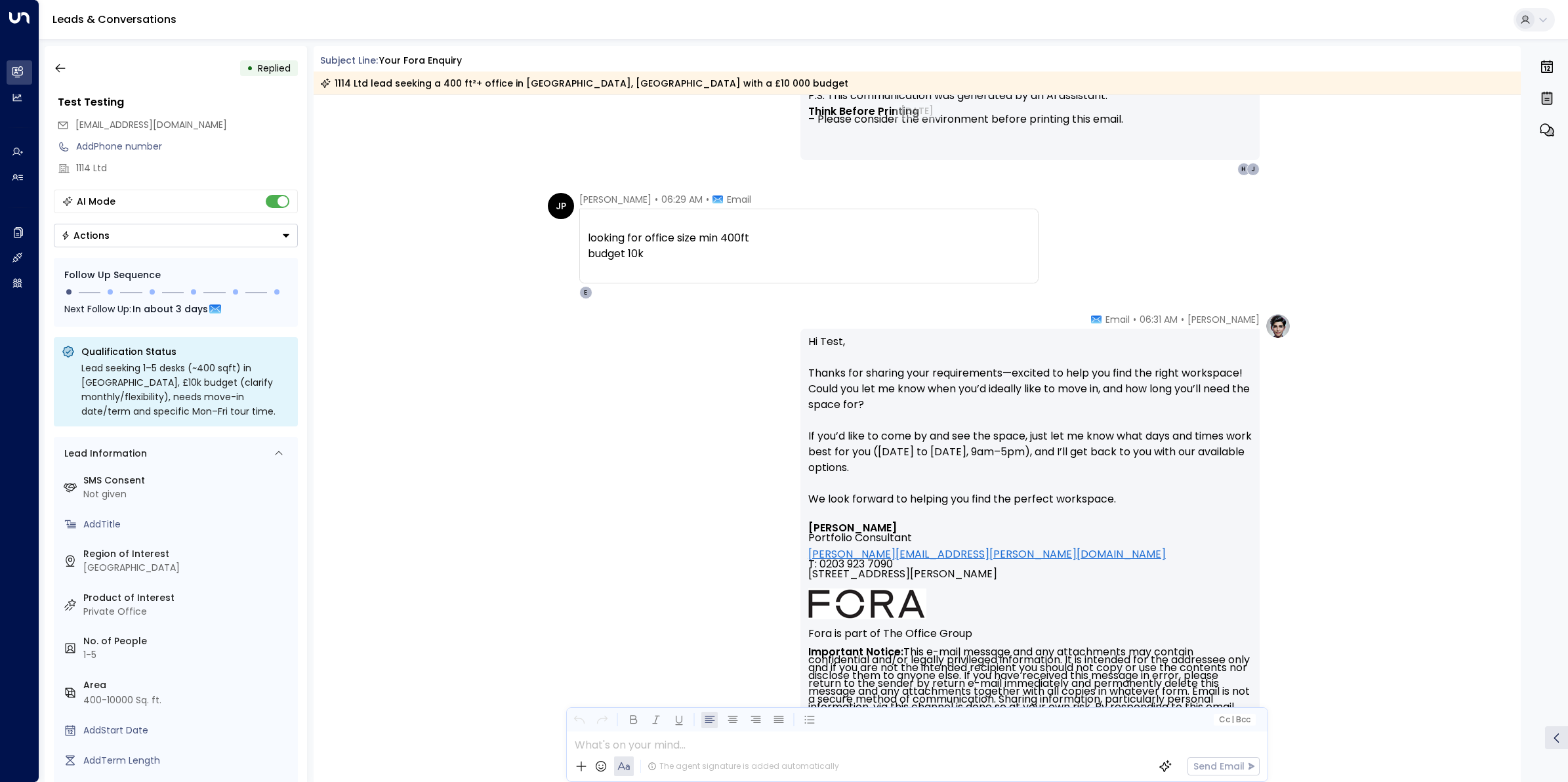
scroll to position [990, 0]
click at [60, 73] on icon "button" at bounding box center [60, 68] width 13 height 13
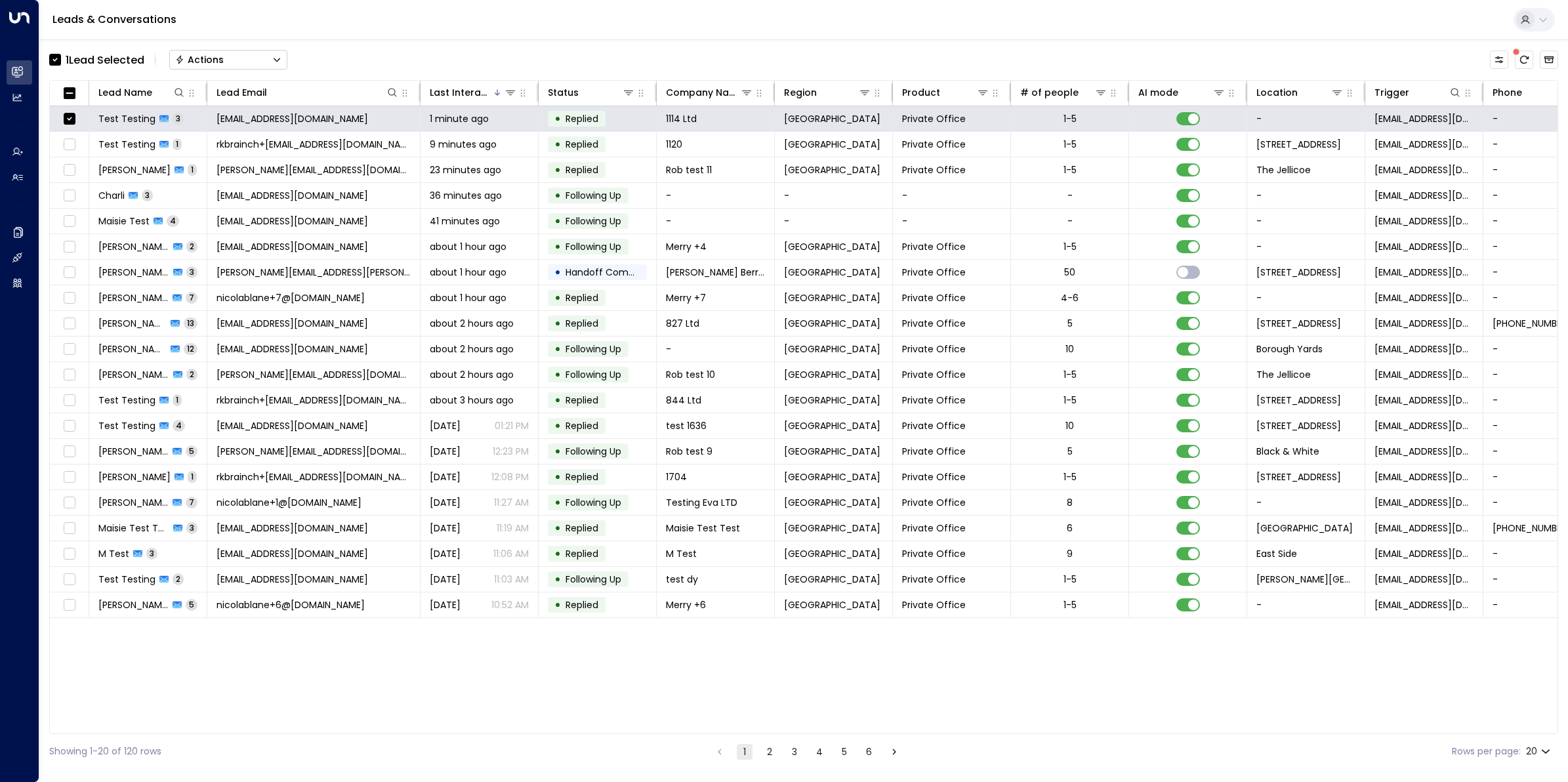
click at [264, 63] on button "Actions" at bounding box center [228, 60] width 118 height 20
click at [217, 144] on span "Archive Lead" at bounding box center [207, 146] width 61 height 13
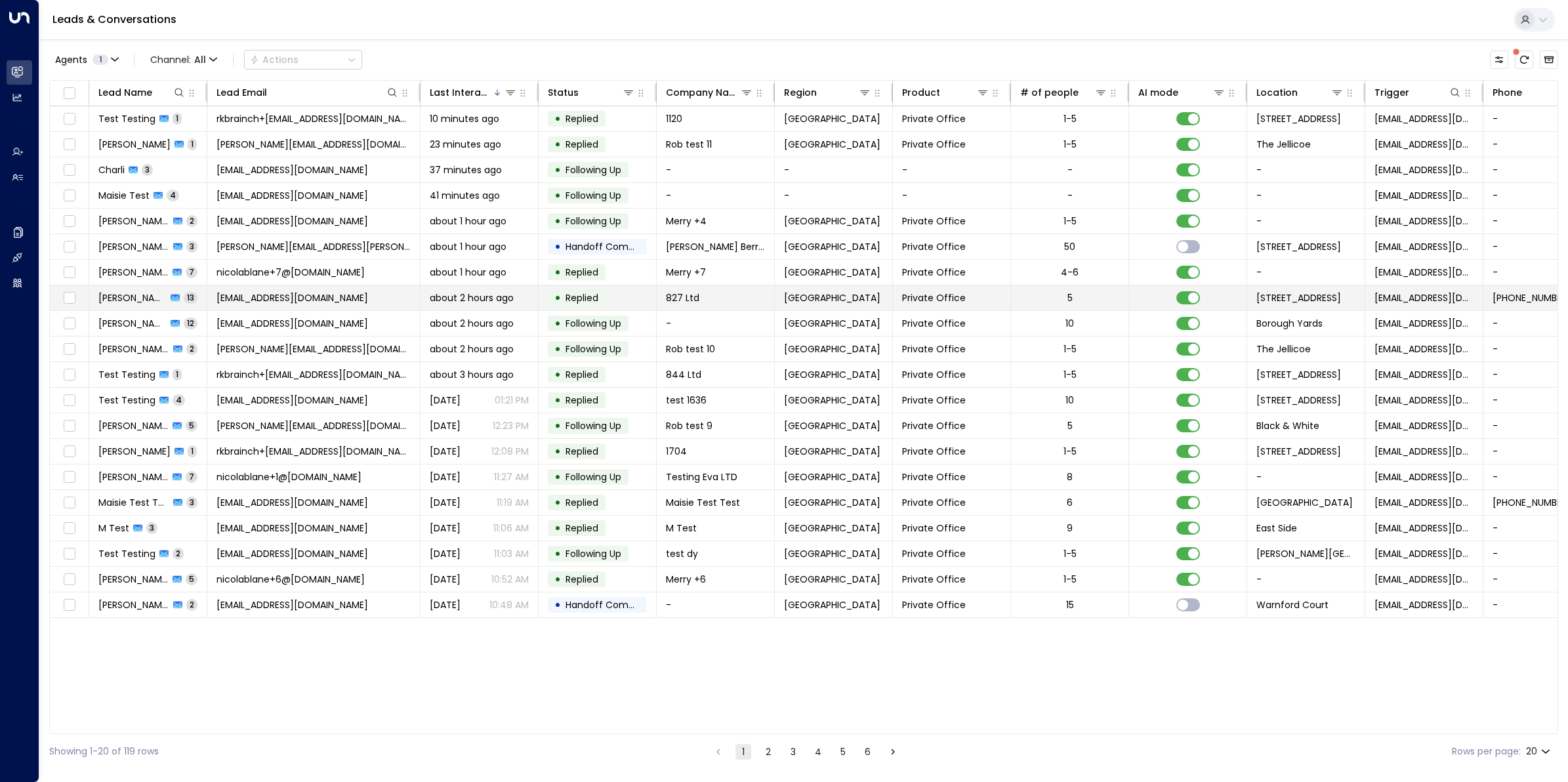
click at [240, 299] on span "[EMAIL_ADDRESS][DOMAIN_NAME]" at bounding box center [292, 297] width 151 height 13
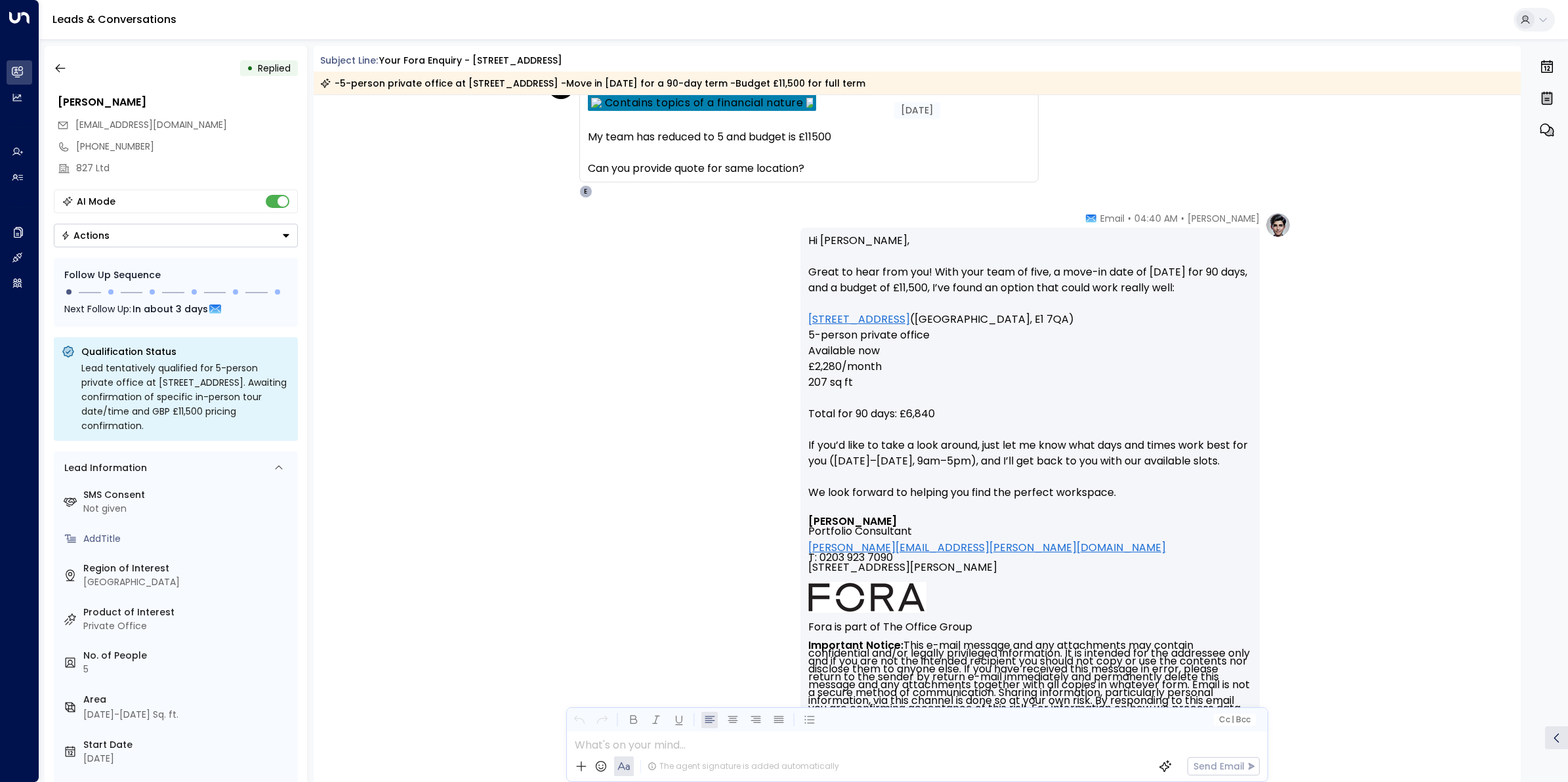
scroll to position [4235, 0]
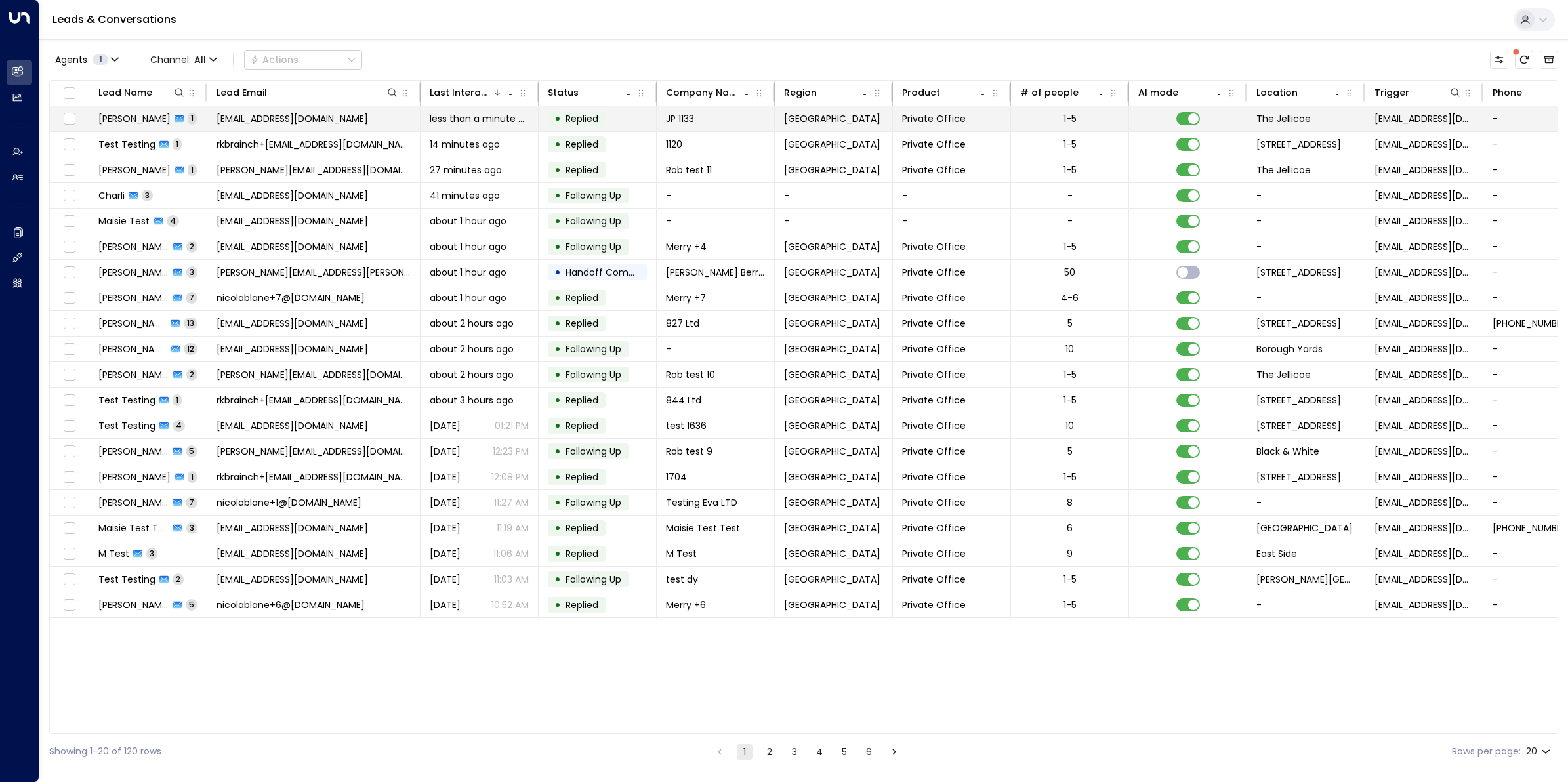
click at [136, 118] on span "[PERSON_NAME]" at bounding box center [134, 118] width 72 height 13
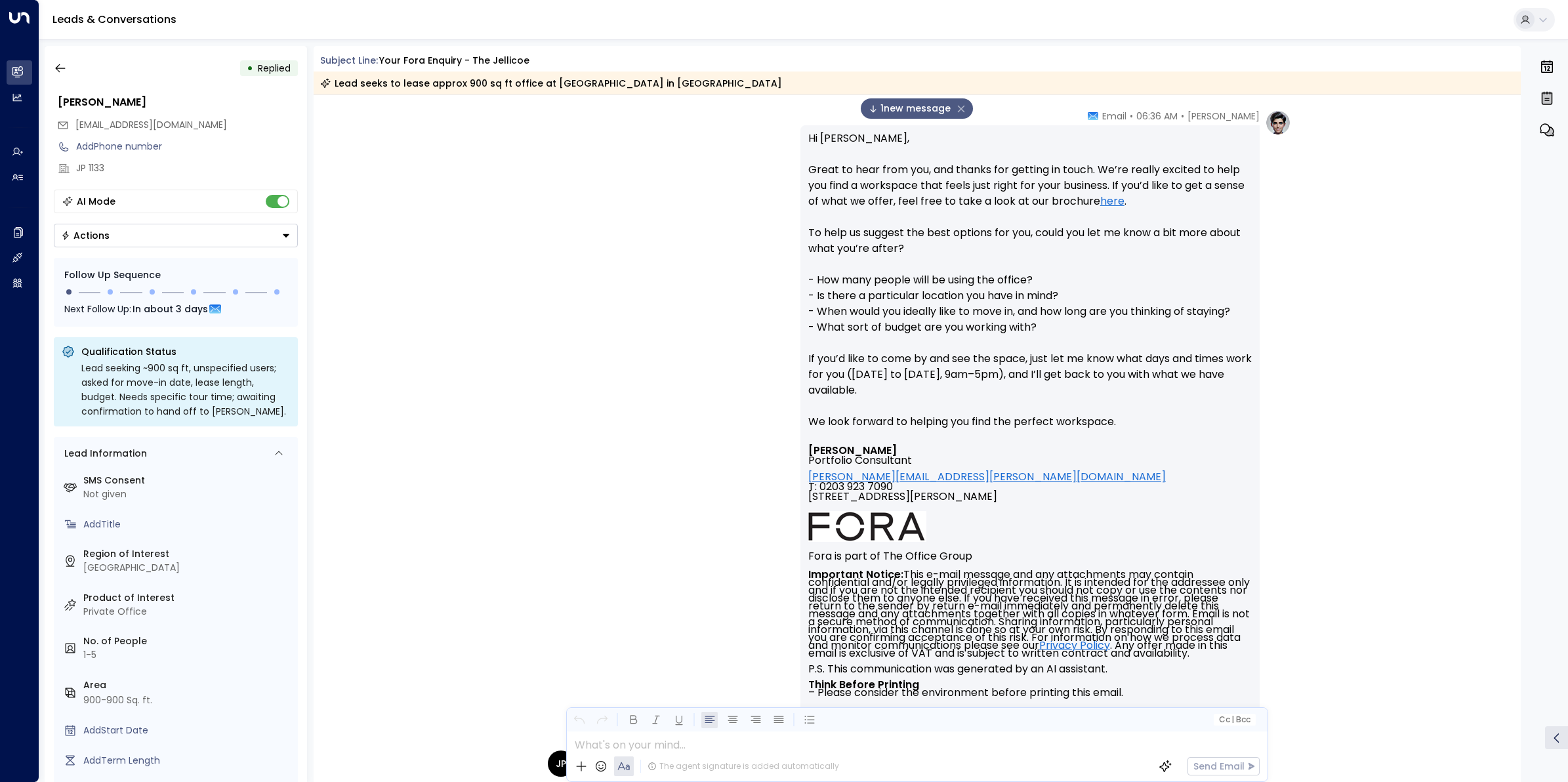
scroll to position [290, 0]
click at [46, 66] on div "• Replied [PERSON_NAME] [EMAIL_ADDRESS][DOMAIN_NAME] Add Phone number JP 1133 A…" at bounding box center [175, 414] width 263 height 737
click at [49, 66] on button "button" at bounding box center [61, 68] width 24 height 24
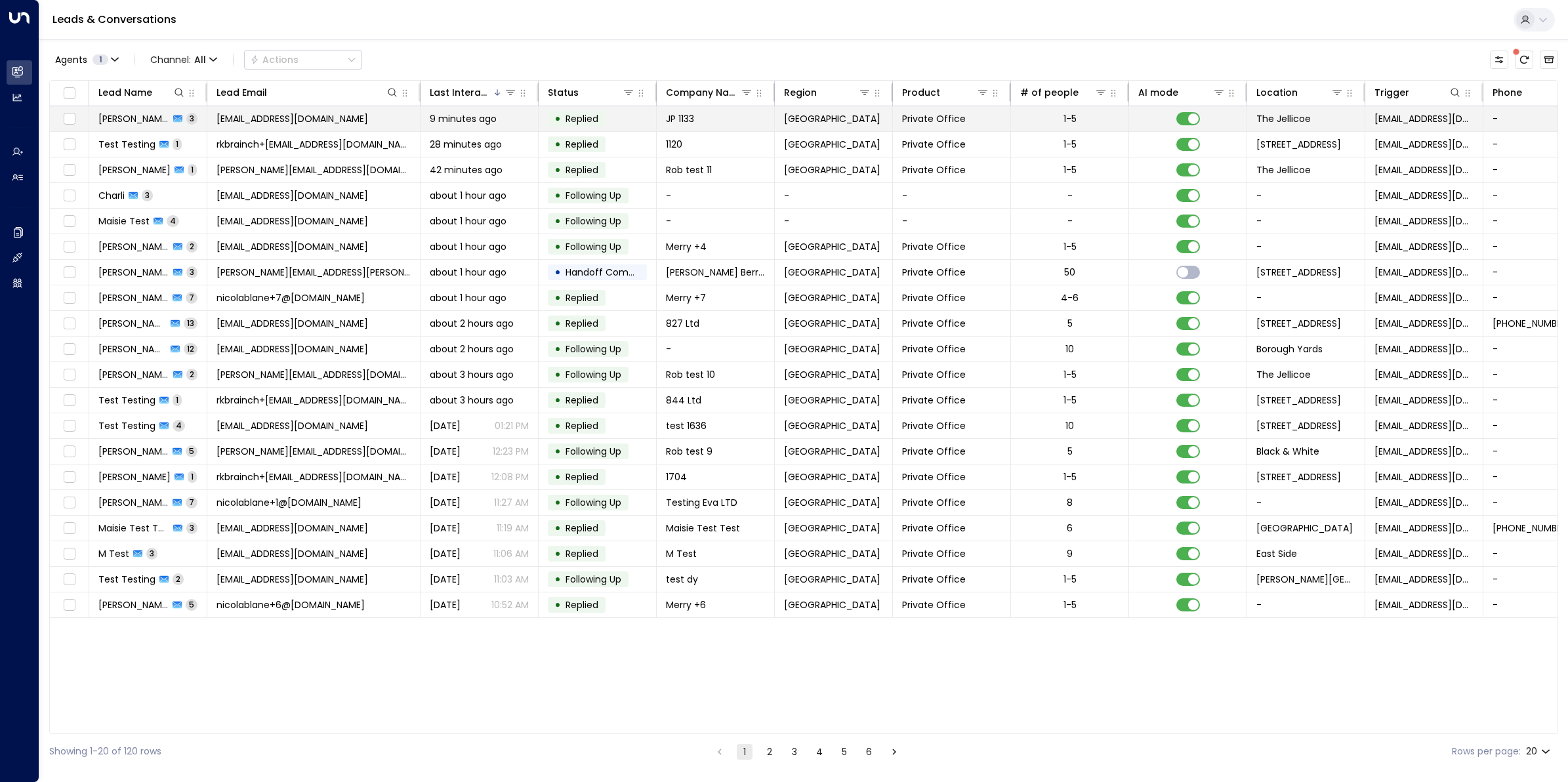
click at [150, 119] on span "[PERSON_NAME]" at bounding box center [134, 118] width 71 height 13
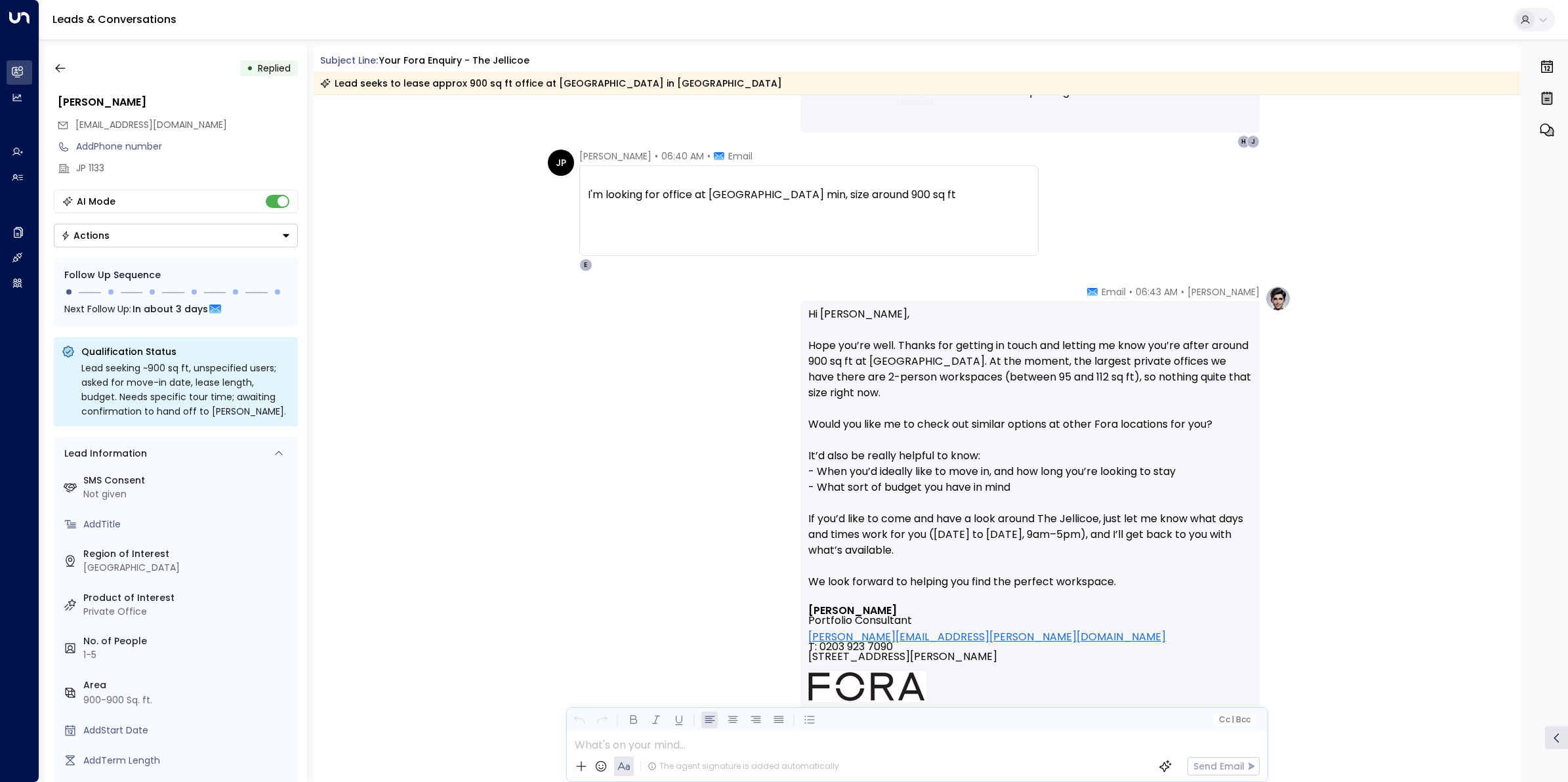
scroll to position [1137, 0]
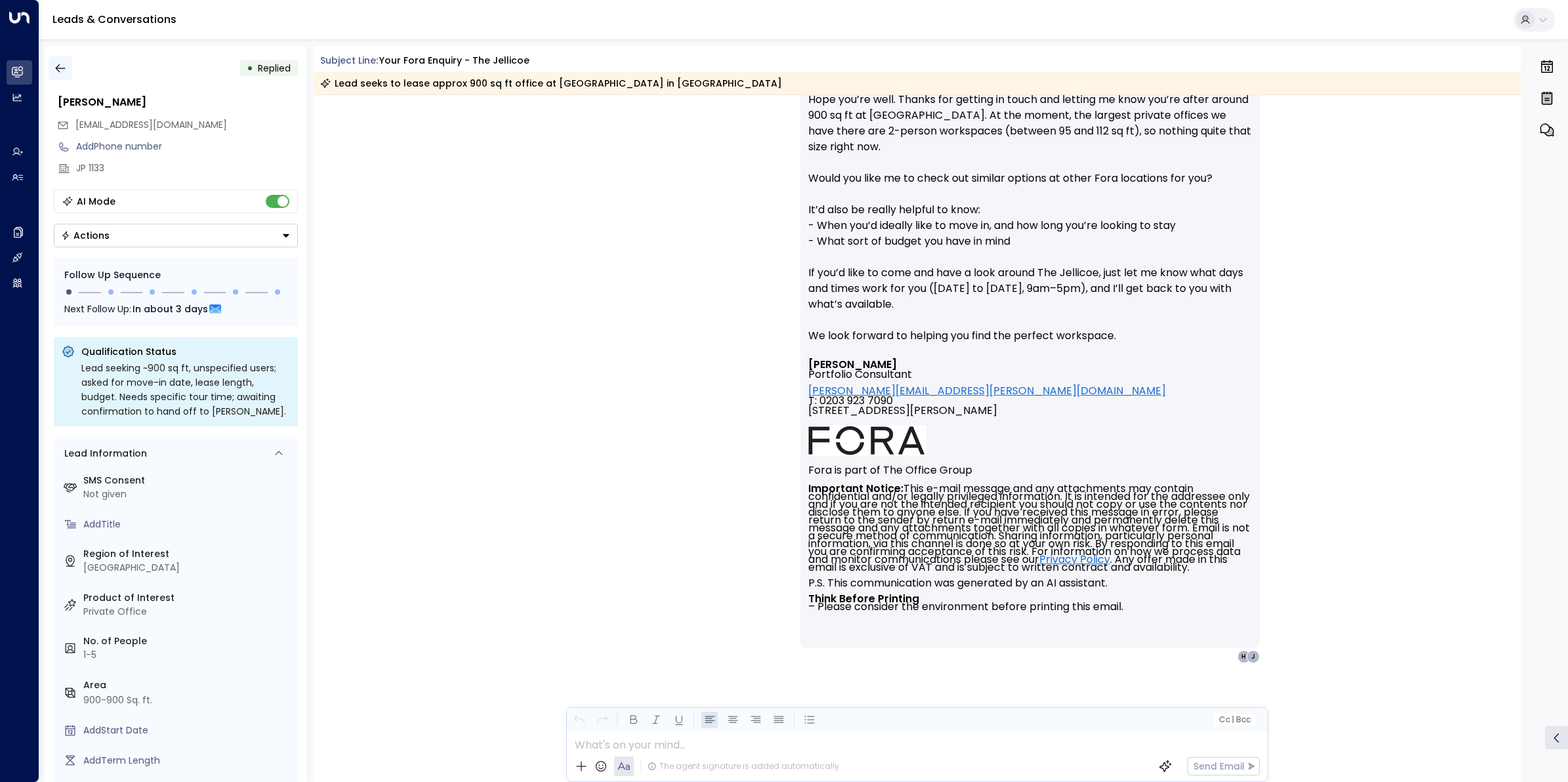
click at [64, 74] on icon "button" at bounding box center [60, 68] width 13 height 13
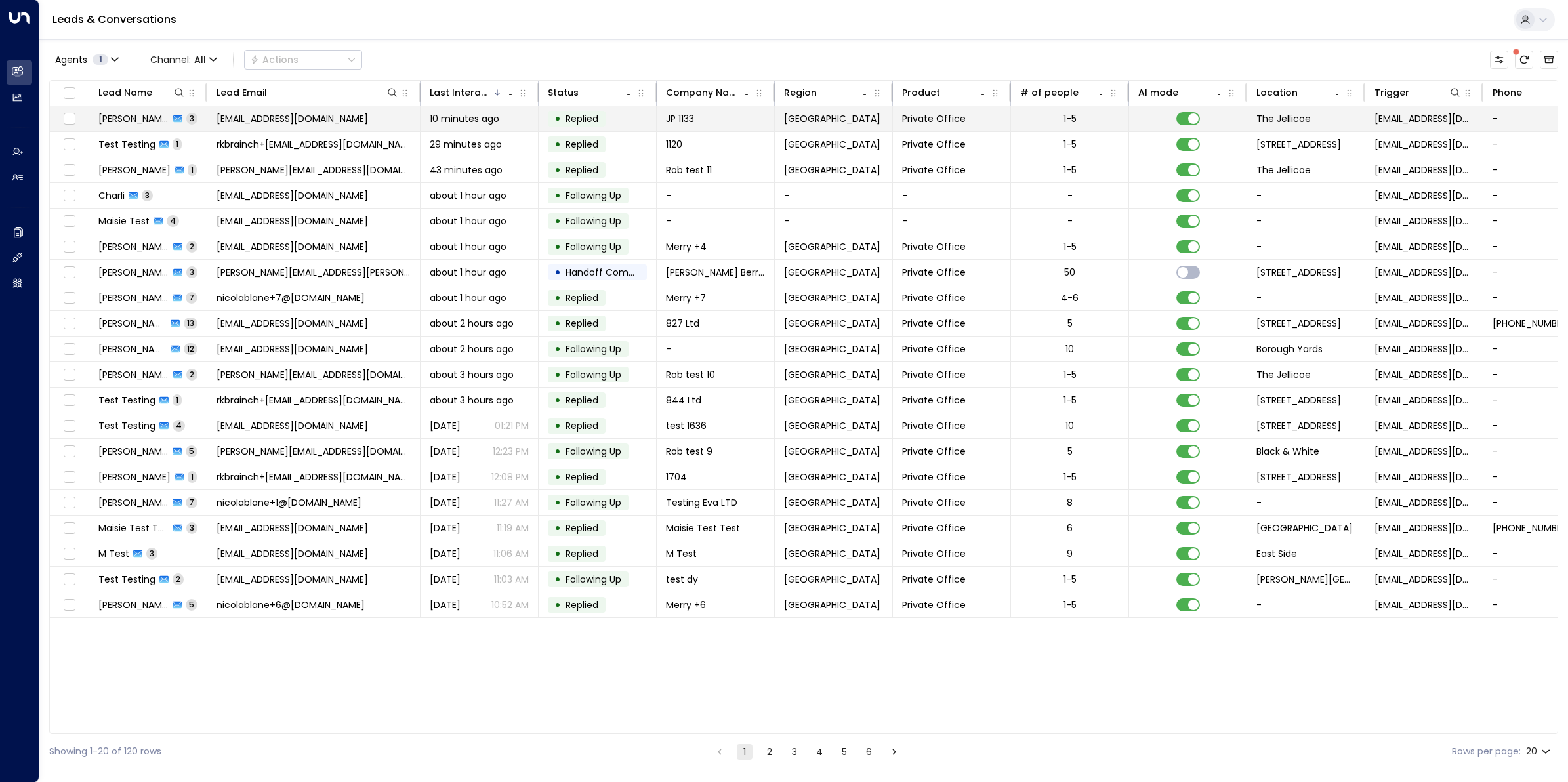
click at [146, 124] on span "[PERSON_NAME]" at bounding box center [134, 118] width 71 height 13
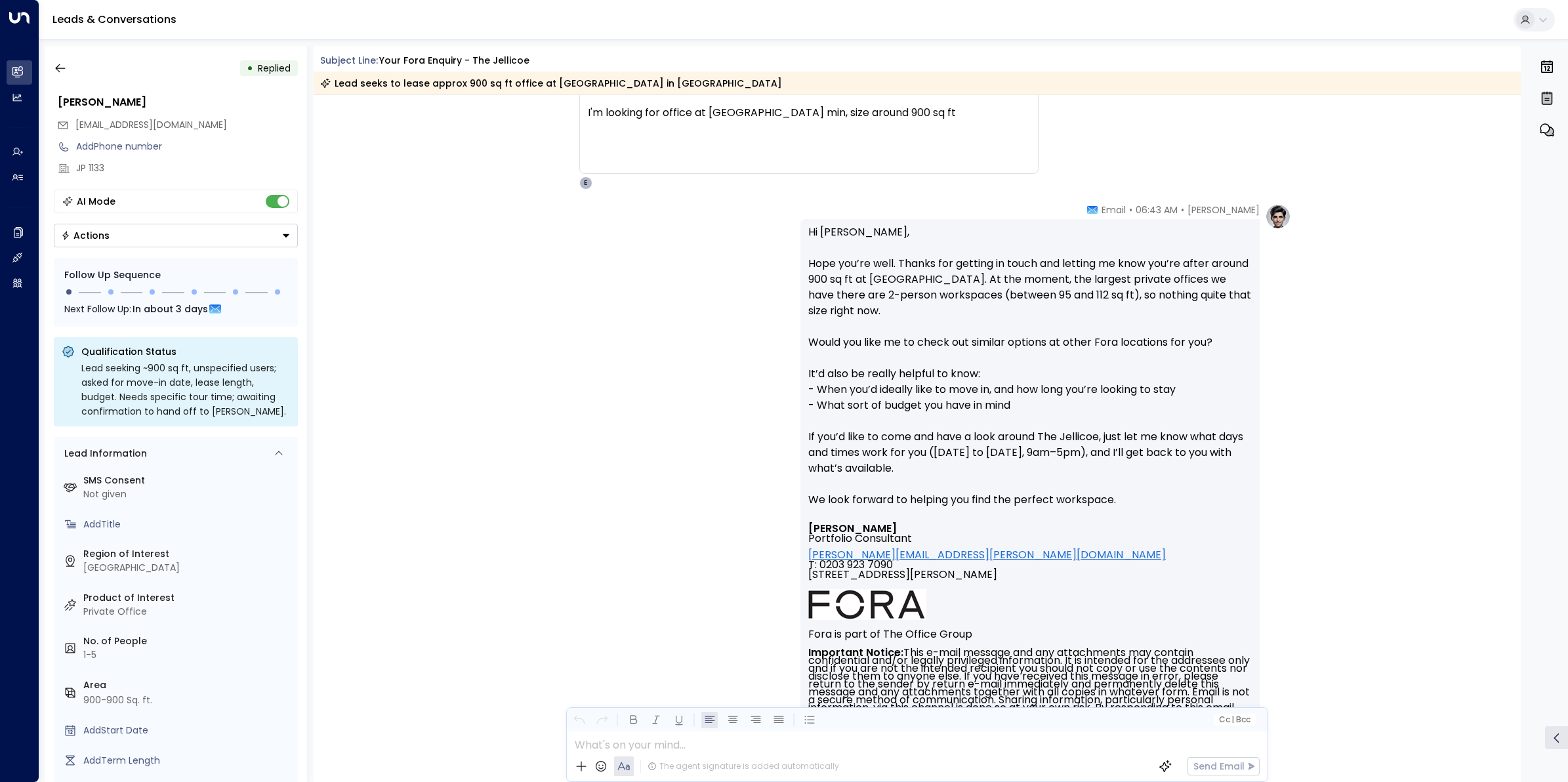
scroll to position [1137, 0]
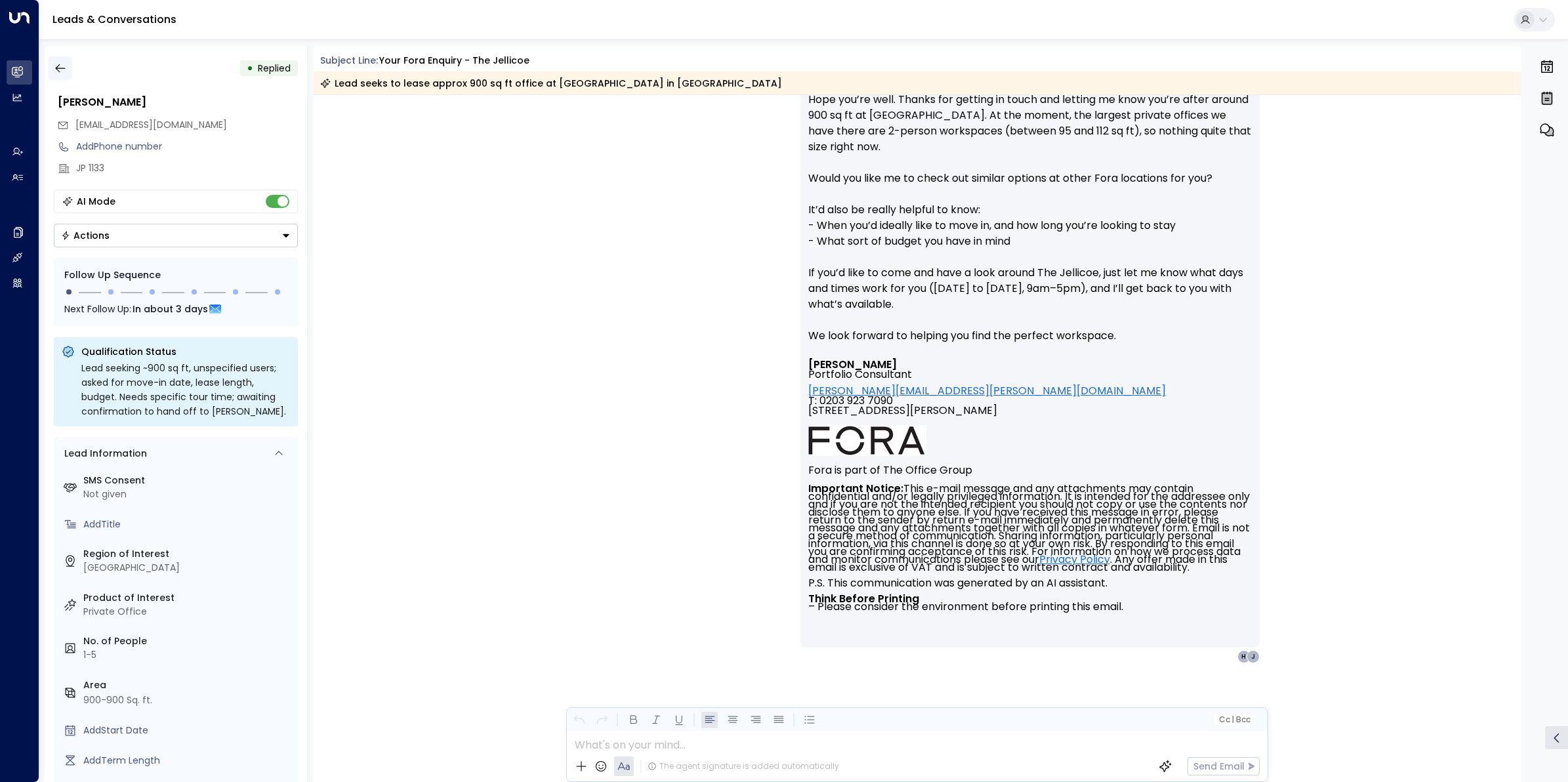
click at [59, 70] on icon "button" at bounding box center [60, 68] width 13 height 13
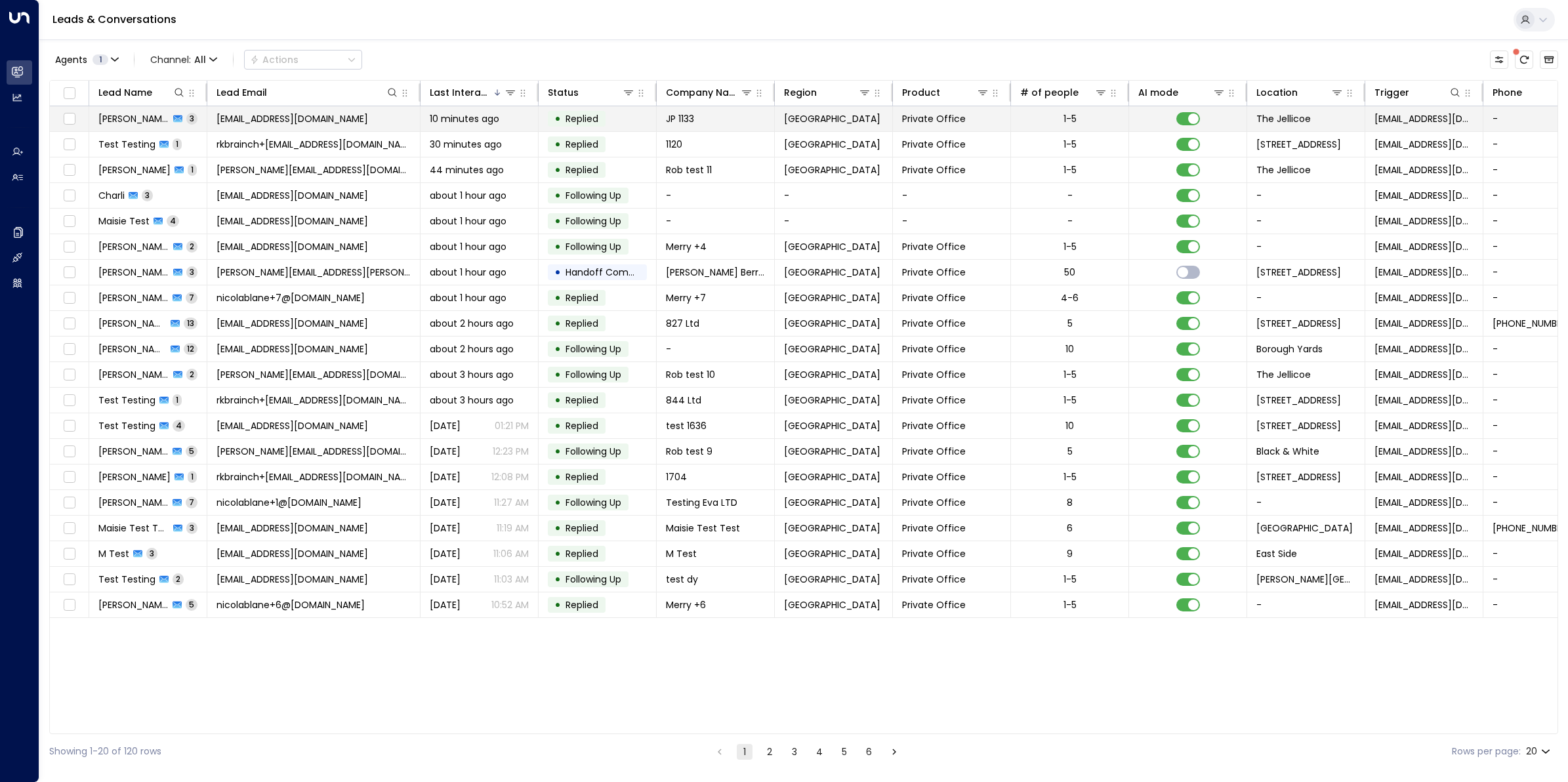
click at [150, 122] on span "[PERSON_NAME]" at bounding box center [134, 118] width 71 height 13
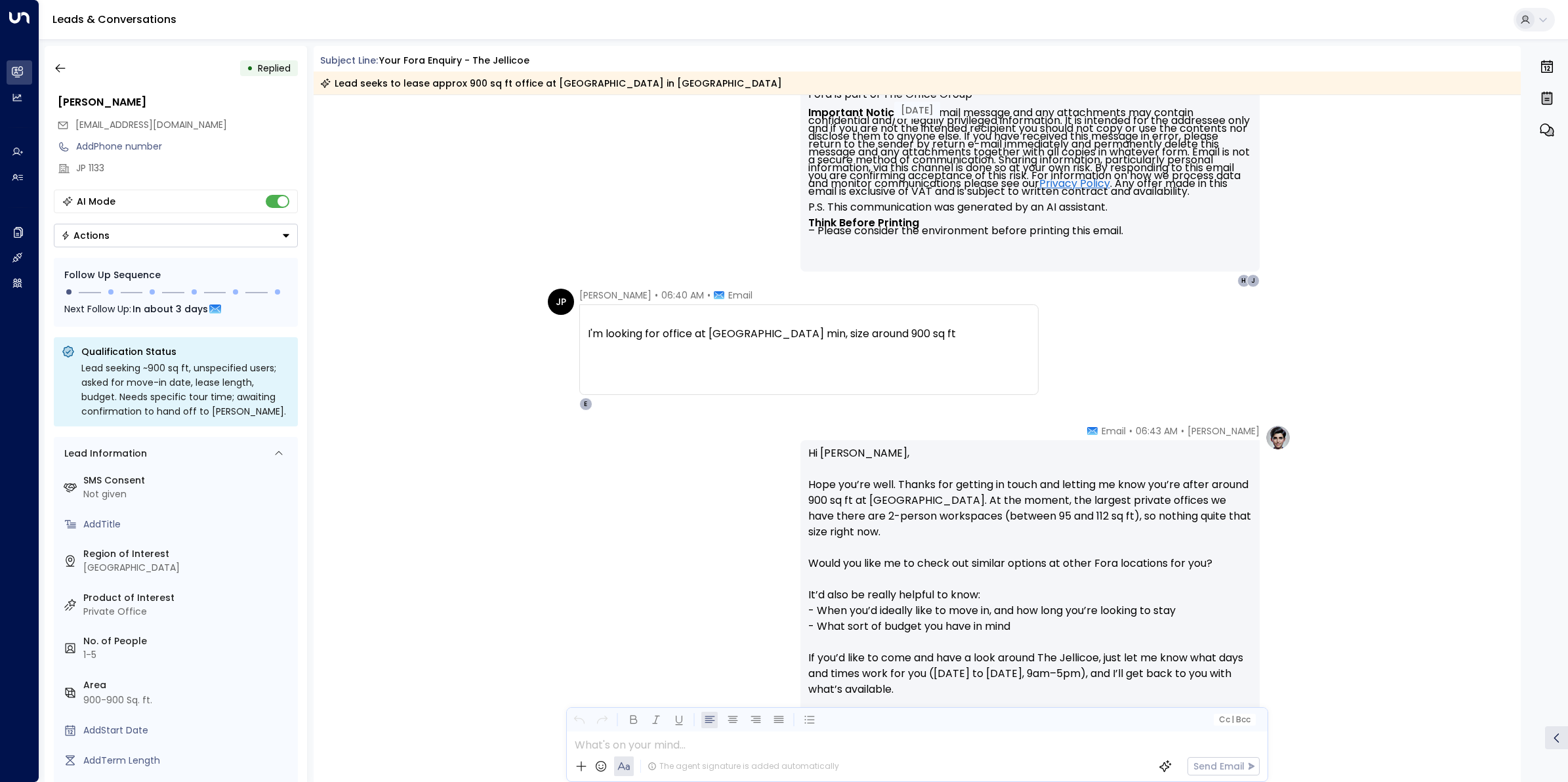
scroll to position [728, 0]
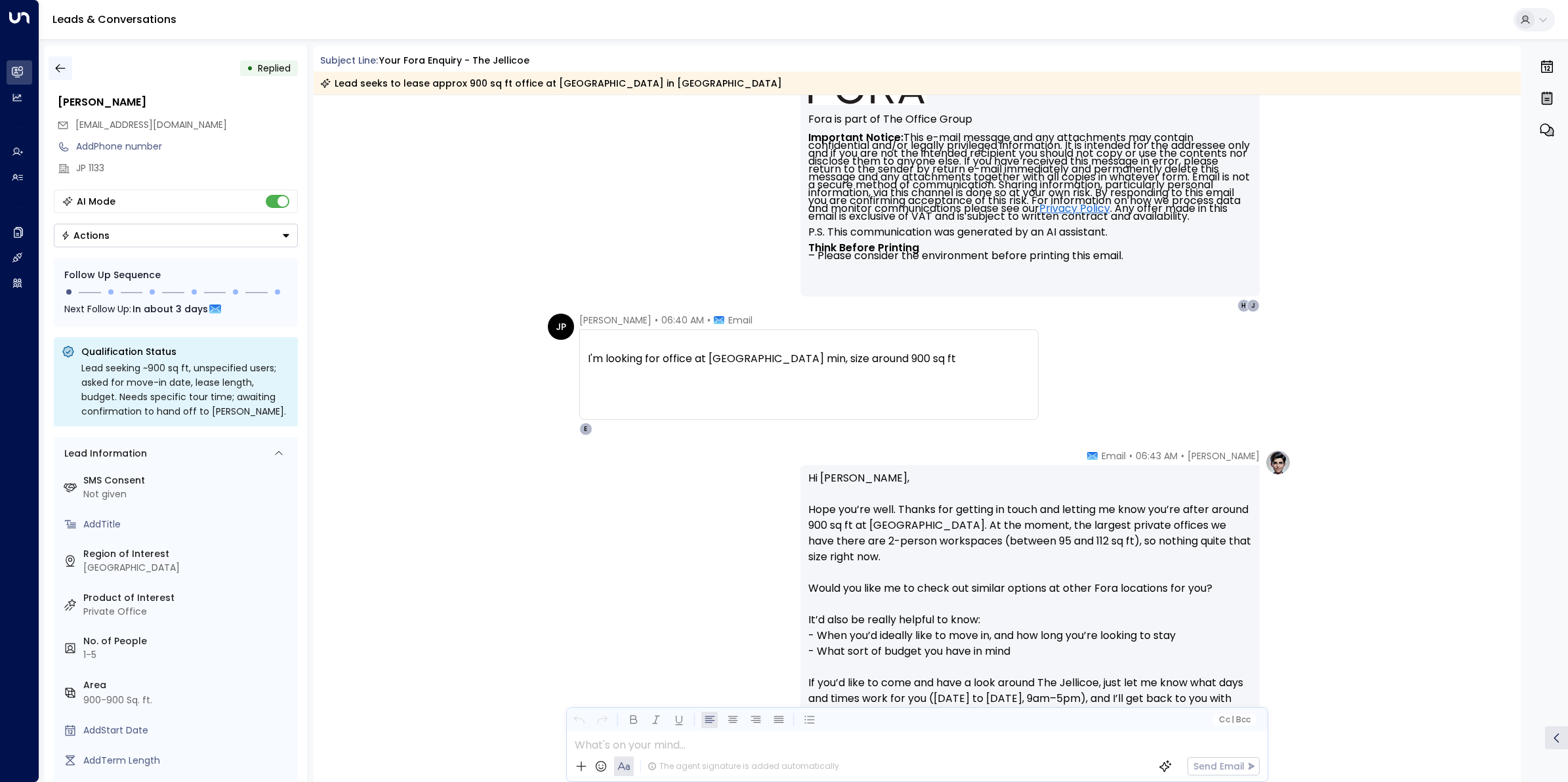
click at [59, 66] on icon "button" at bounding box center [60, 68] width 13 height 13
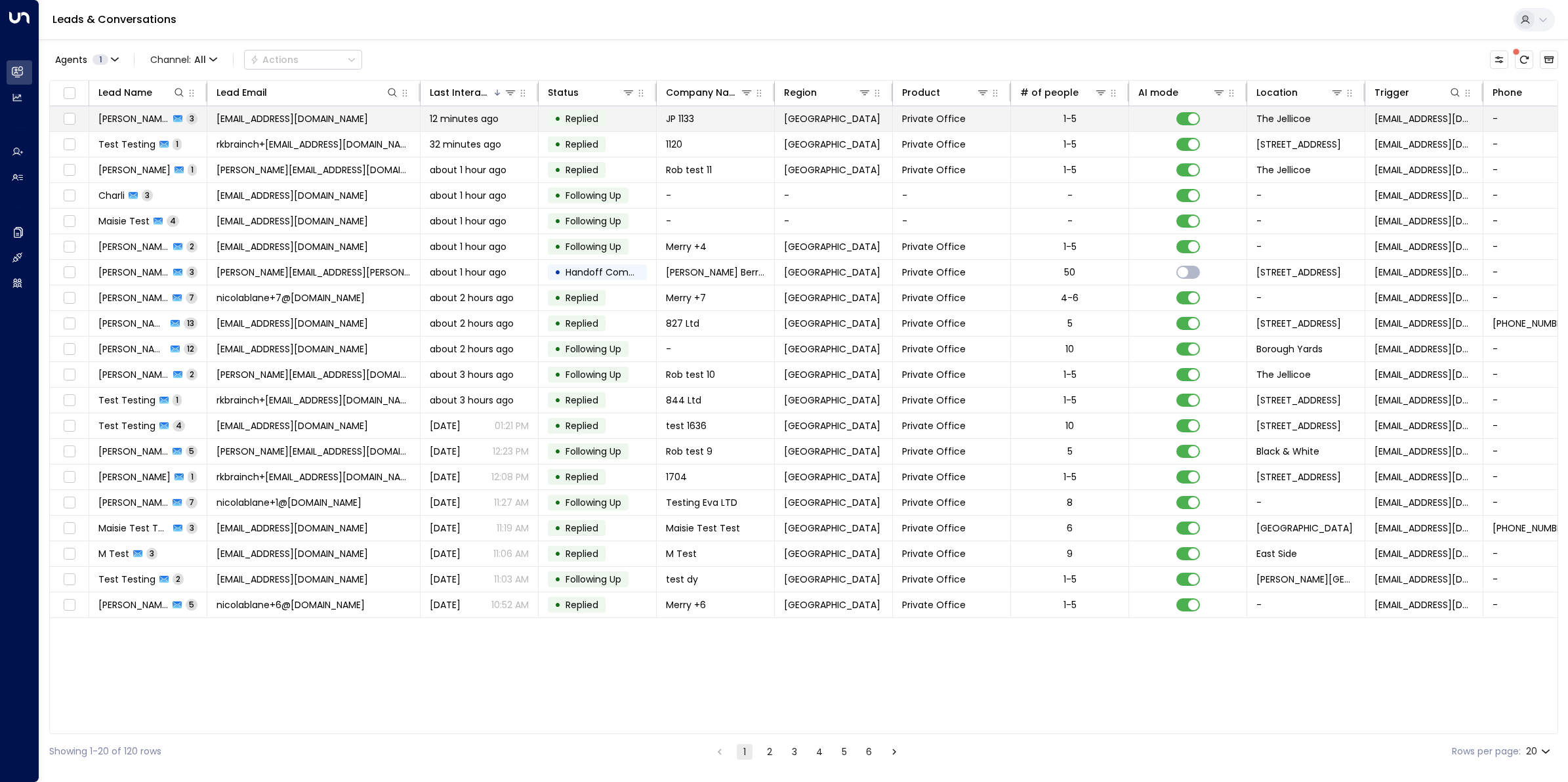
click at [144, 126] on td "[PERSON_NAME] 3" at bounding box center [148, 118] width 118 height 25
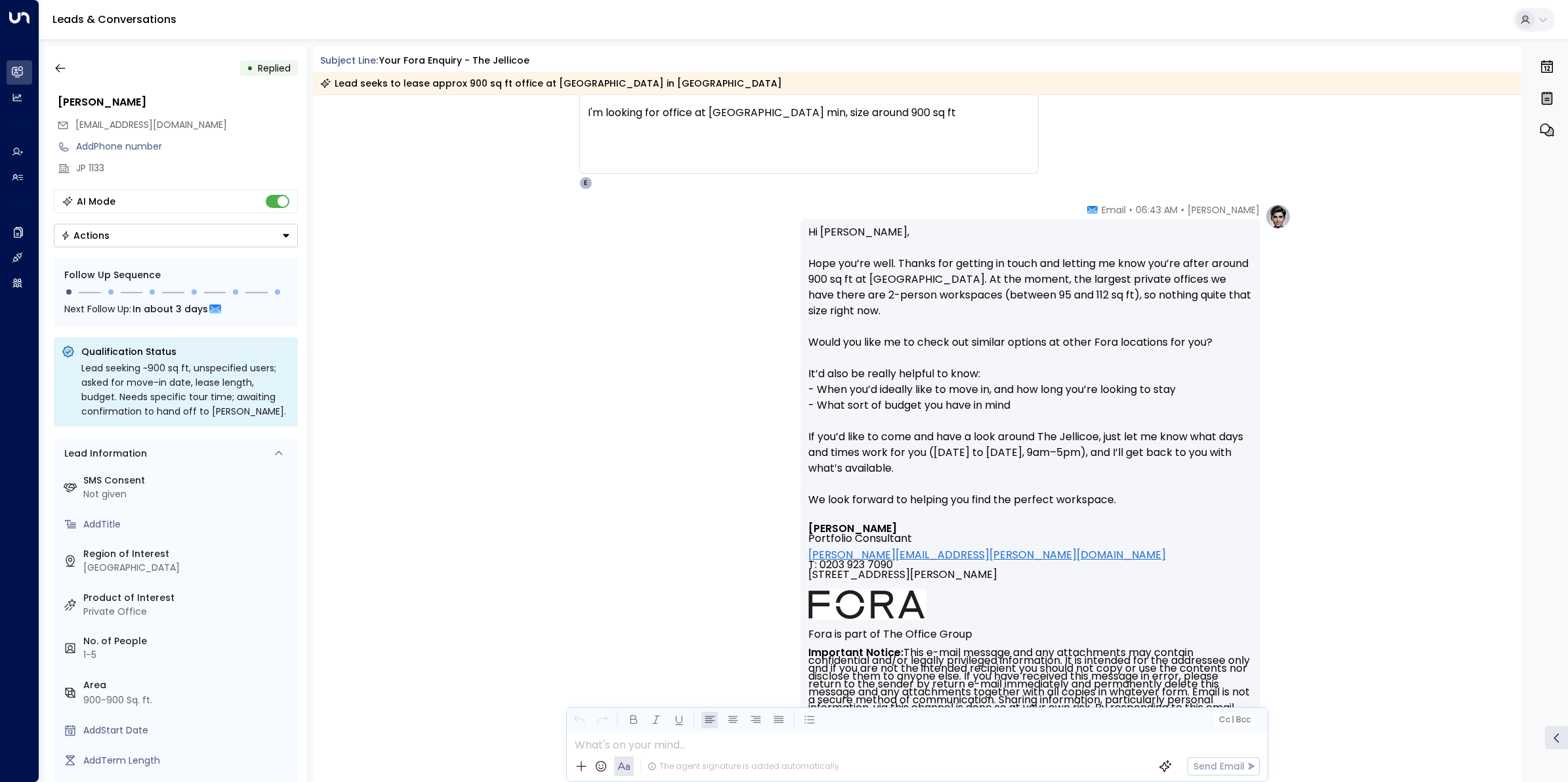
scroll to position [1137, 0]
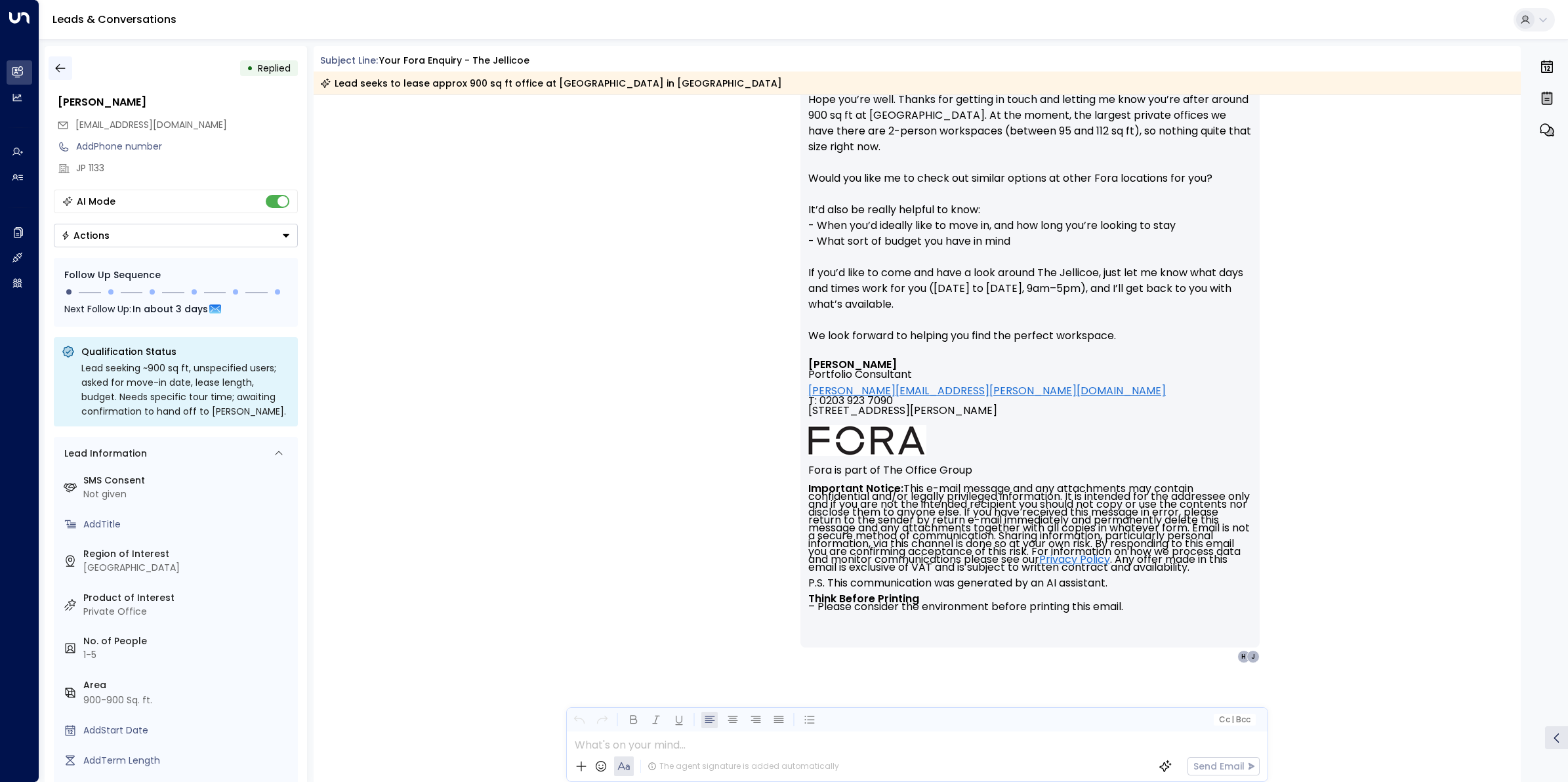
click at [51, 66] on button "button" at bounding box center [61, 68] width 24 height 24
